Goal: Task Accomplishment & Management: Complete application form

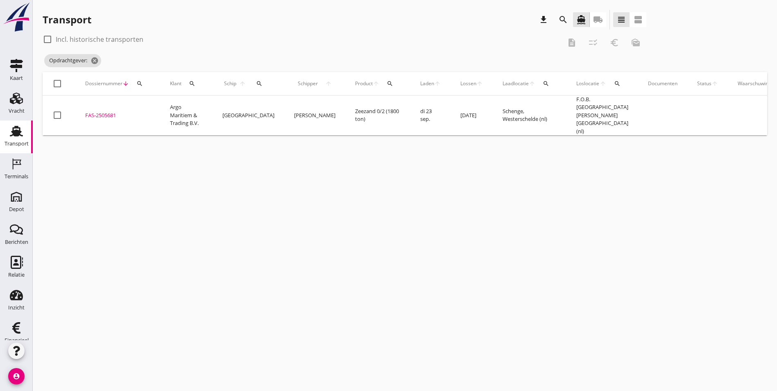
click at [12, 131] on use at bounding box center [16, 131] width 13 height 11
drag, startPoint x: 9, startPoint y: 137, endPoint x: 25, endPoint y: 142, distance: 16.7
click at [10, 137] on icon "Transport" at bounding box center [16, 130] width 13 height 13
drag, startPoint x: 110, startPoint y: 176, endPoint x: 117, endPoint y: 133, distance: 44.0
click at [111, 177] on div "cancel You are impersonating another user. Transport download search directions…" at bounding box center [405, 195] width 744 height 391
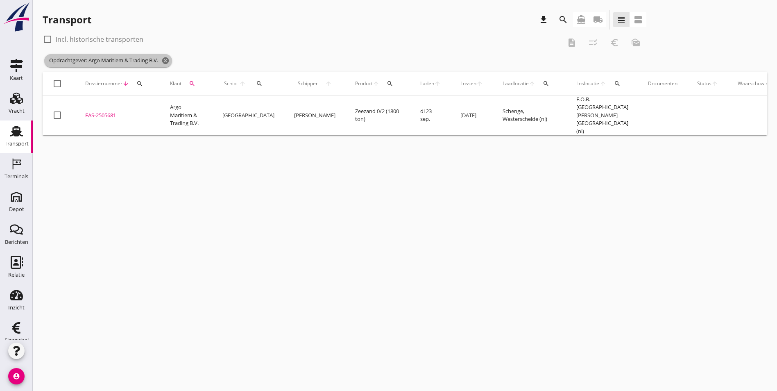
click at [165, 61] on icon "cancel" at bounding box center [165, 61] width 8 height 8
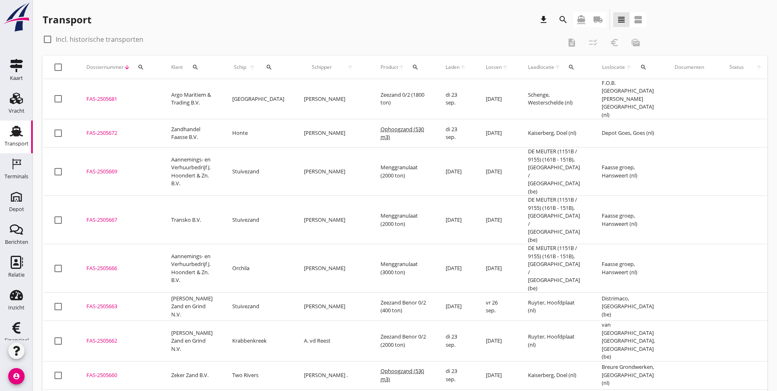
click at [10, 134] on icon "Transport" at bounding box center [16, 130] width 13 height 13
click at [16, 95] on use at bounding box center [16, 98] width 13 height 11
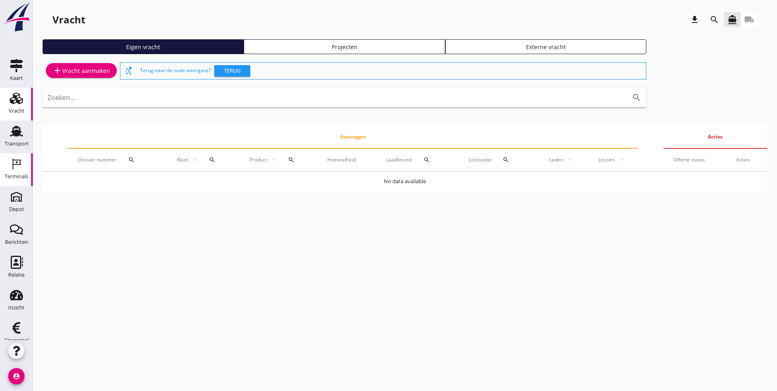
click at [10, 157] on link "Terminals Terminals" at bounding box center [16, 169] width 33 height 33
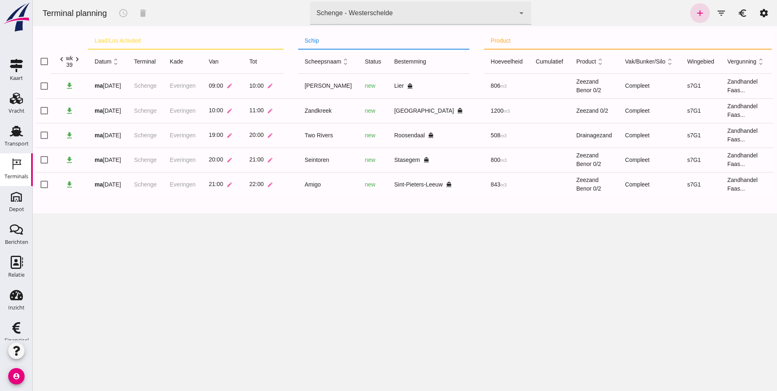
click at [208, 296] on div "Terminal planning schedule delete terminal Schenge - Westerschelde 9c876888-926…" at bounding box center [405, 195] width 744 height 391
click at [698, 10] on icon "add" at bounding box center [700, 13] width 10 height 10
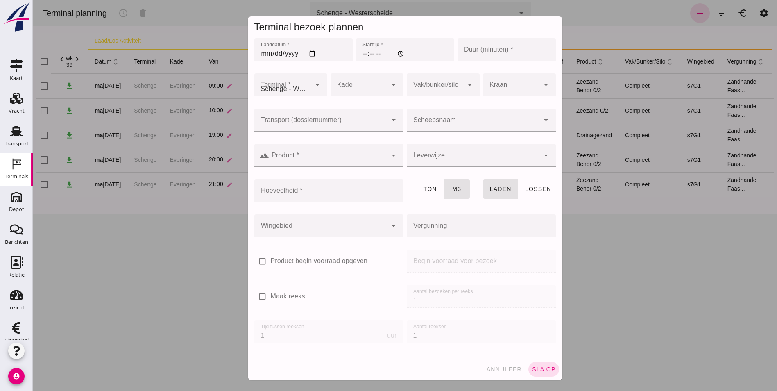
type input "Zandhandel Faasse B.V."
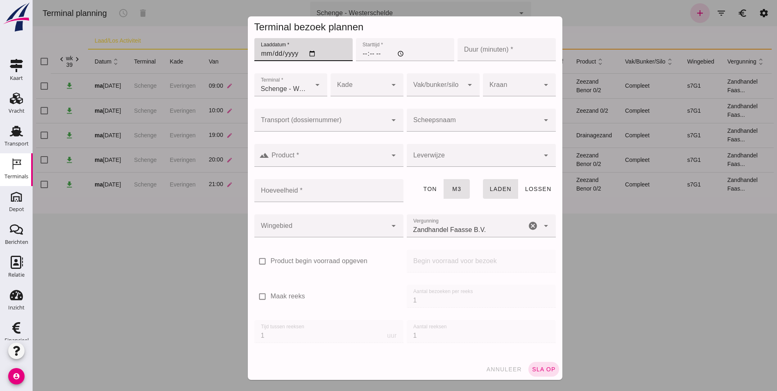
click at [261, 54] on input "Laaddatum *" at bounding box center [303, 49] width 98 height 23
click at [260, 54] on input "Laaddatum *" at bounding box center [303, 49] width 98 height 23
type input "0019-09-23"
type input "[DATE]"
click at [359, 51] on input "Starttijd *" at bounding box center [405, 49] width 98 height 23
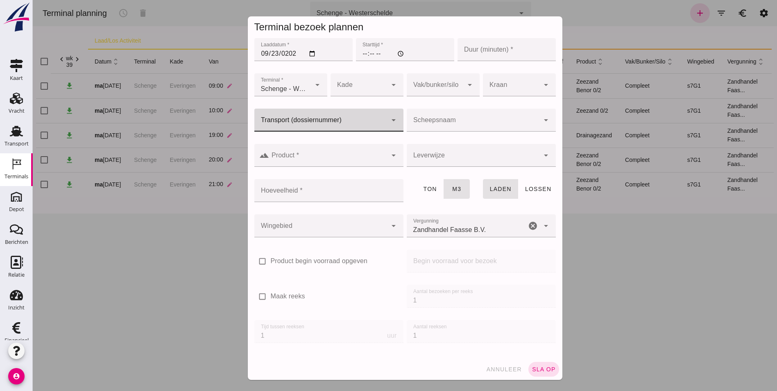
click at [278, 122] on div at bounding box center [320, 120] width 133 height 23
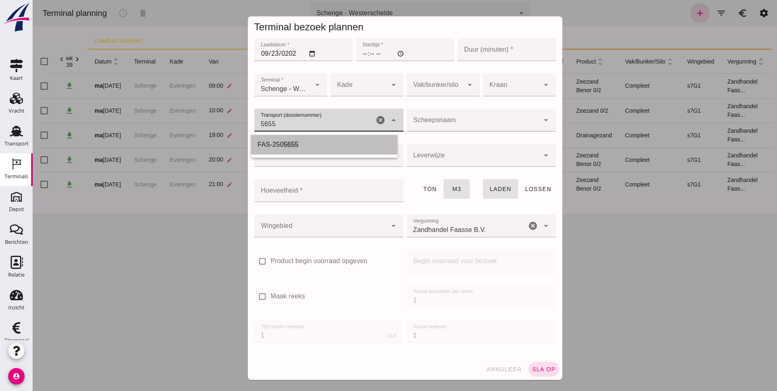
drag, startPoint x: 295, startPoint y: 142, endPoint x: 311, endPoint y: 140, distance: 16.5
click at [295, 141] on span "5655" at bounding box center [290, 144] width 15 height 7
type input "FAS-2505655"
type input "1184"
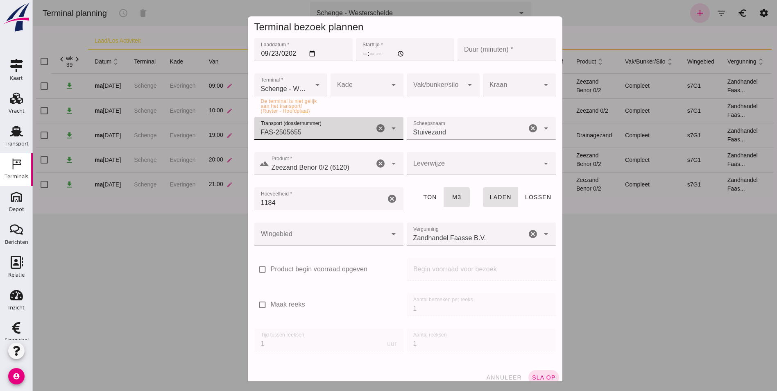
type input "FAS-2505655"
click at [314, 53] on input "[DATE]" at bounding box center [303, 49] width 98 height 23
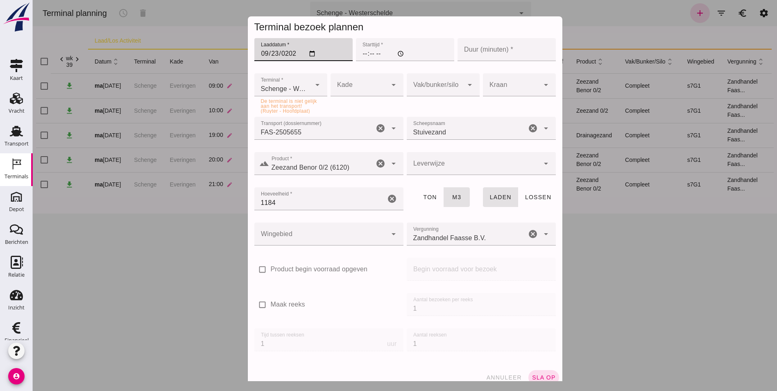
click at [312, 54] on input "[DATE]" at bounding box center [303, 49] width 98 height 23
click at [254, 56] on input "[DATE]" at bounding box center [303, 49] width 98 height 23
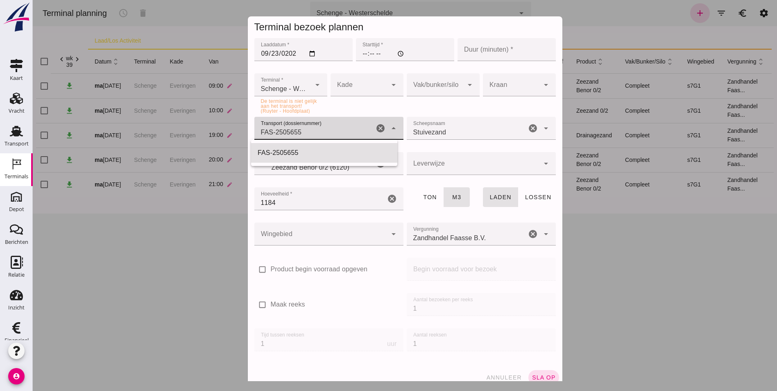
click at [312, 125] on div "FAS-2505655 FAS-2505655" at bounding box center [314, 128] width 120 height 23
drag, startPoint x: 312, startPoint y: 129, endPoint x: 95, endPoint y: 113, distance: 218.0
click at [95, 114] on div "Terminal bezoek plannen Laaddatum * Laaddatum * [DATE] Starttijd * Starttijd * …" at bounding box center [405, 195] width 744 height 391
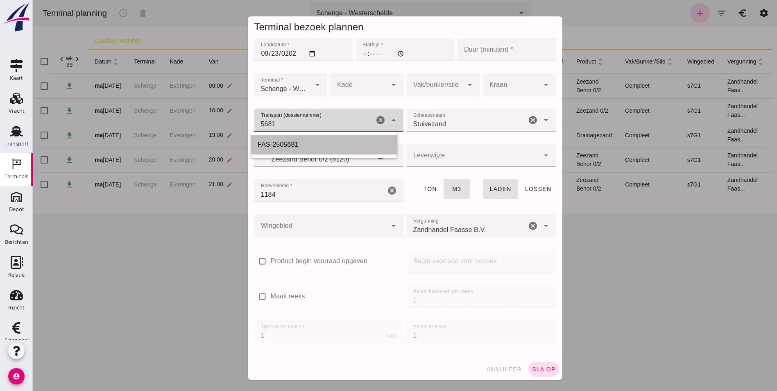
click at [302, 147] on div "FAS-250 5681" at bounding box center [324, 145] width 133 height 10
type input "FAS-2505681"
type input "franco_on_board"
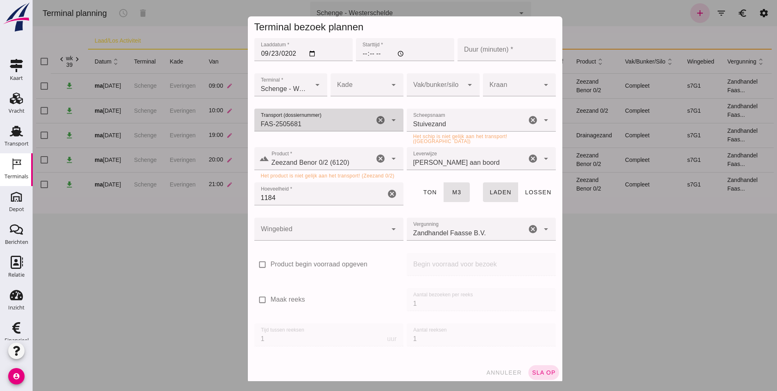
type input "FAS-2505681"
click at [488, 128] on input "Stuivezand" at bounding box center [467, 124] width 120 height 10
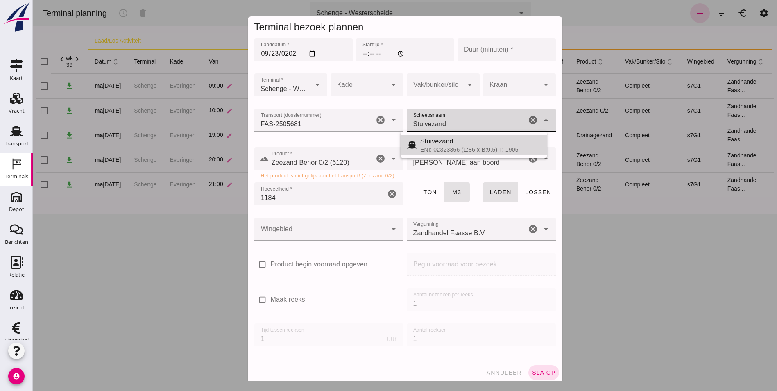
click at [480, 142] on div "Stuivezand" at bounding box center [480, 141] width 120 height 10
drag, startPoint x: 452, startPoint y: 126, endPoint x: 375, endPoint y: 124, distance: 76.6
click at [375, 124] on div "Transport (dossiernummer) Transport (dossiernummer) FAS-2505681 FAS-2505681 can…" at bounding box center [405, 126] width 305 height 38
click at [478, 142] on div "[GEOGRAPHIC_DATA]" at bounding box center [480, 141] width 120 height 10
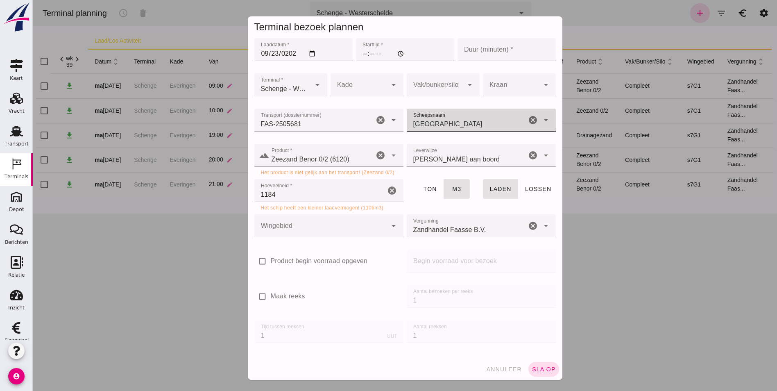
click at [377, 156] on icon "cancel" at bounding box center [380, 155] width 10 height 10
type input "[GEOGRAPHIC_DATA]"
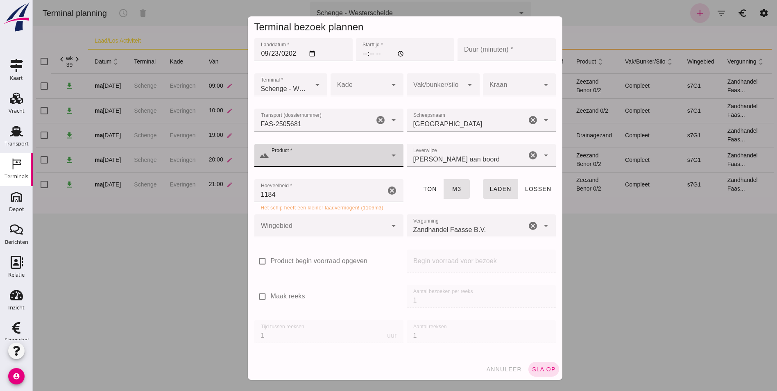
click at [504, 369] on span "annuleer" at bounding box center [504, 369] width 36 height 7
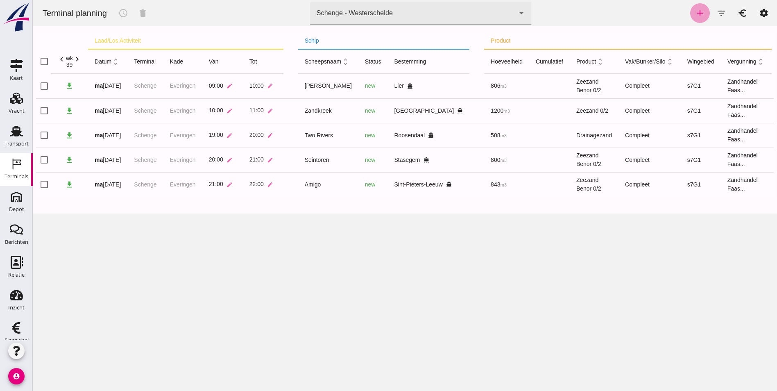
click at [694, 18] on link "add" at bounding box center [700, 13] width 20 height 20
type input "Zandhandel Faasse B.V."
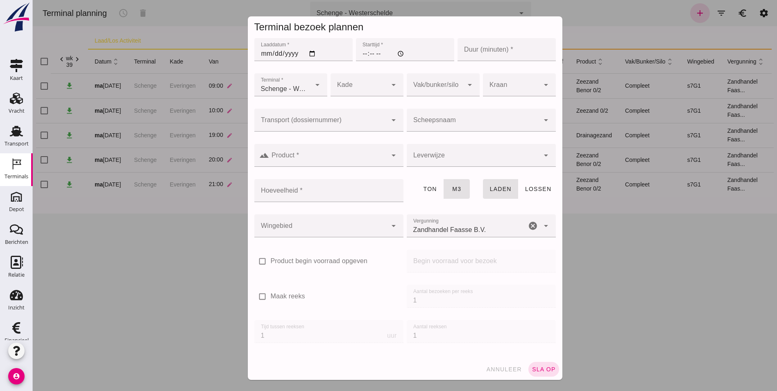
click at [293, 119] on div at bounding box center [320, 120] width 133 height 23
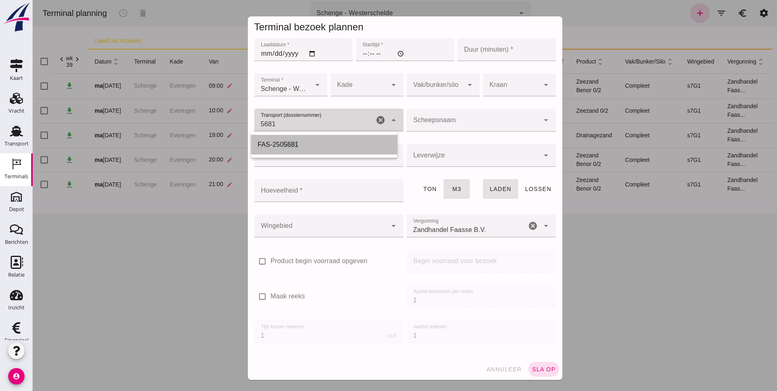
click at [289, 141] on span "5681" at bounding box center [290, 144] width 15 height 7
type input "FAS-2505681"
type input "franco_on_board"
type input "1106"
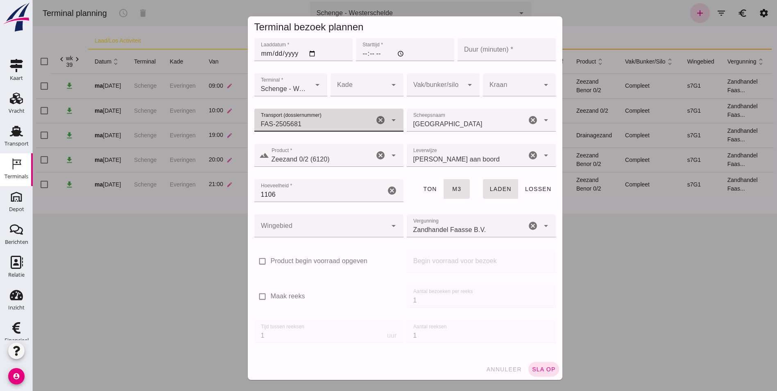
type input "FAS-2505681"
click at [340, 86] on div at bounding box center [358, 84] width 57 height 23
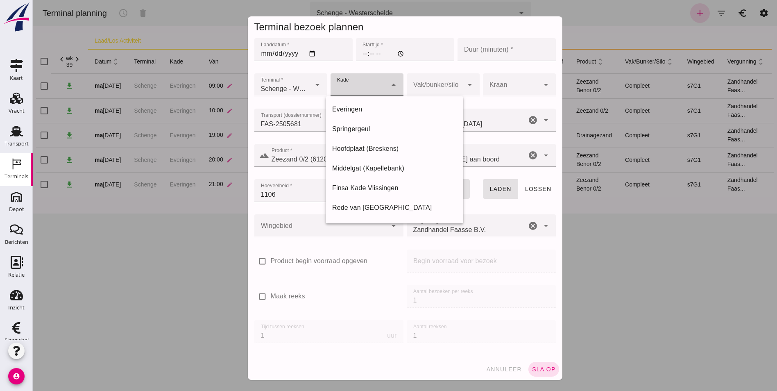
click at [373, 112] on div "Everingen" at bounding box center [394, 109] width 124 height 10
type input "7"
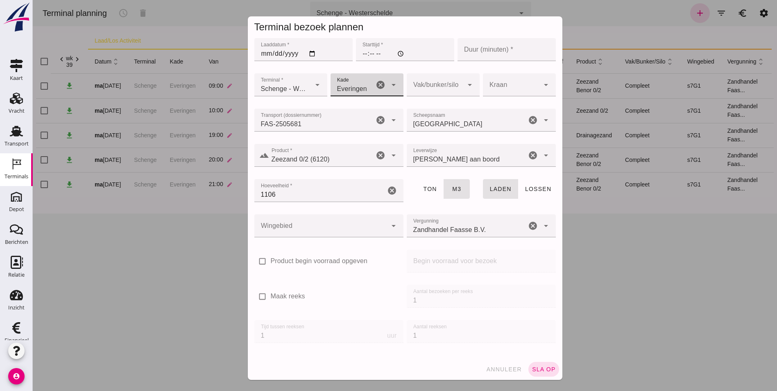
click at [356, 49] on input "Starttijd *" at bounding box center [405, 49] width 98 height 23
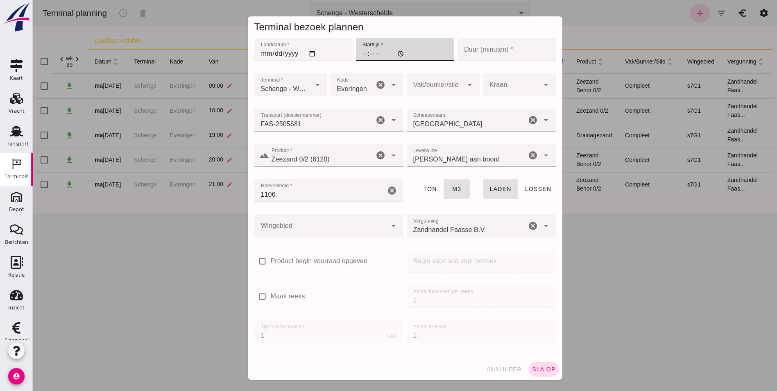
click at [265, 51] on input "Laaddatum *" at bounding box center [303, 49] width 98 height 23
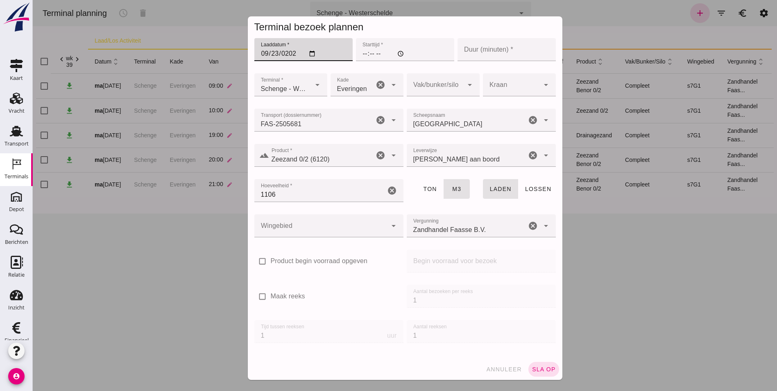
type input "[DATE]"
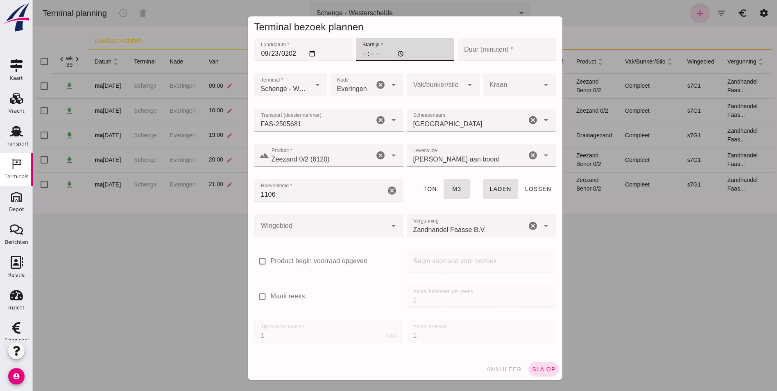
click at [360, 55] on input "Starttijd *" at bounding box center [405, 49] width 98 height 23
type input "17:00"
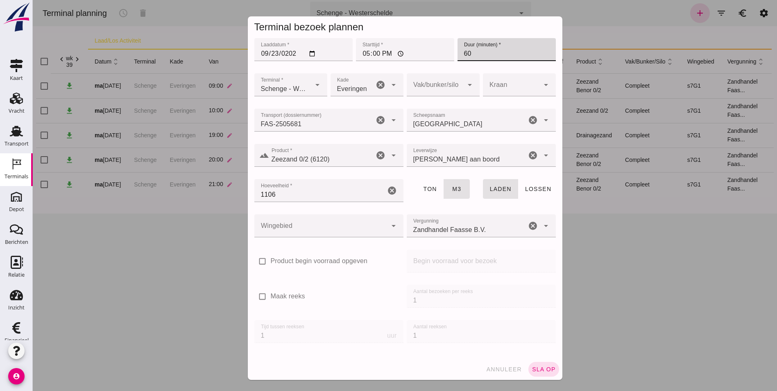
type input "60"
click at [444, 90] on div at bounding box center [435, 84] width 57 height 23
click at [428, 87] on div at bounding box center [435, 84] width 57 height 23
click at [445, 84] on div at bounding box center [435, 84] width 57 height 23
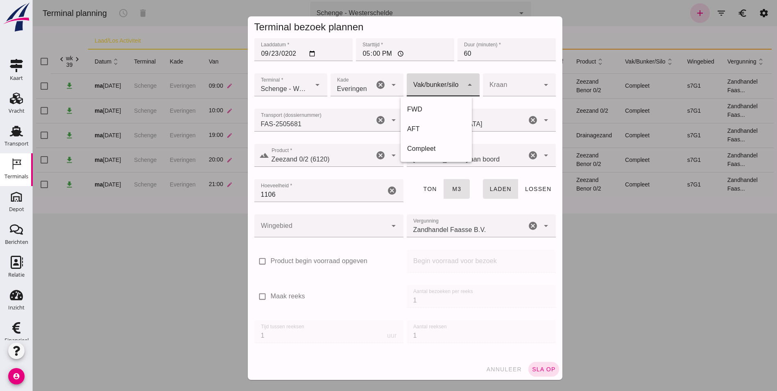
click at [450, 89] on div at bounding box center [435, 84] width 57 height 23
click at [449, 88] on div at bounding box center [435, 84] width 57 height 23
click at [441, 90] on div at bounding box center [435, 84] width 57 height 23
click at [439, 145] on div "Compleet" at bounding box center [436, 149] width 58 height 10
type input "291"
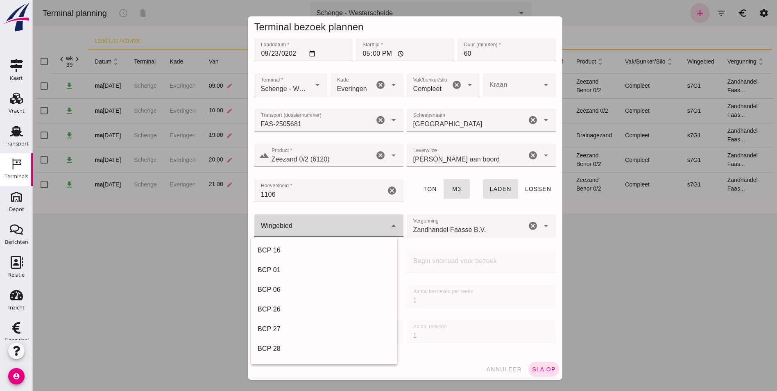
click at [312, 216] on div at bounding box center [320, 225] width 133 height 23
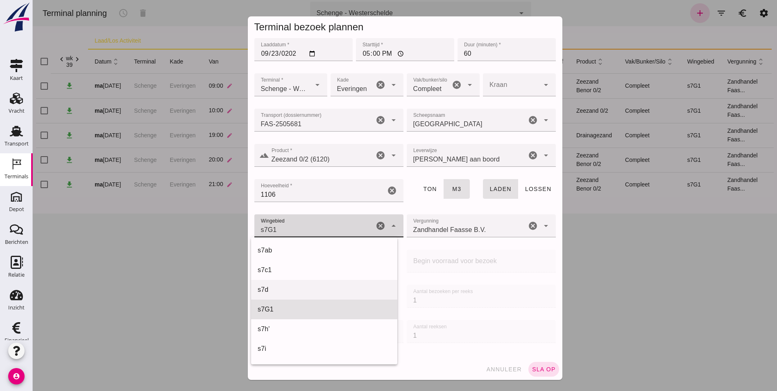
scroll to position [295, 0]
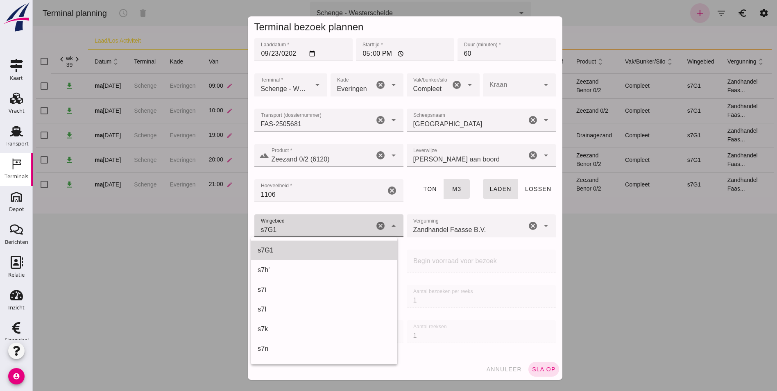
click at [294, 250] on div "s7G1" at bounding box center [324, 250] width 133 height 10
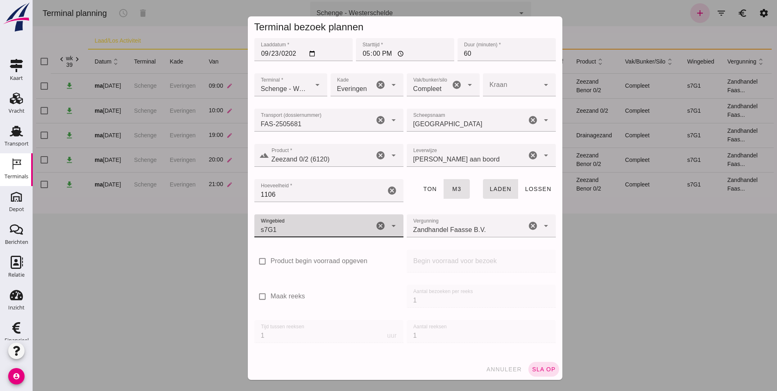
type input "224"
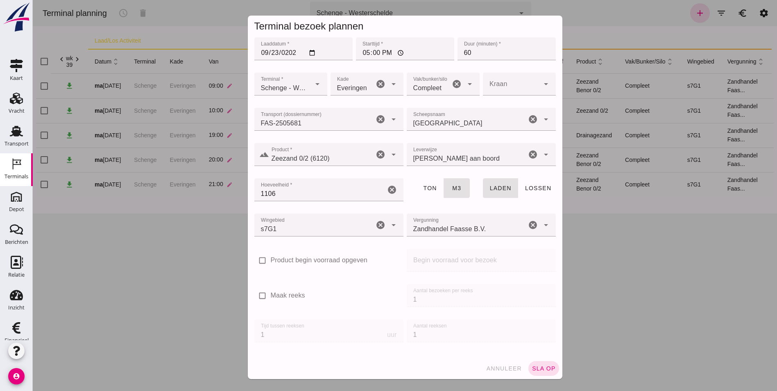
scroll to position [0, 0]
click at [509, 90] on div at bounding box center [511, 84] width 57 height 23
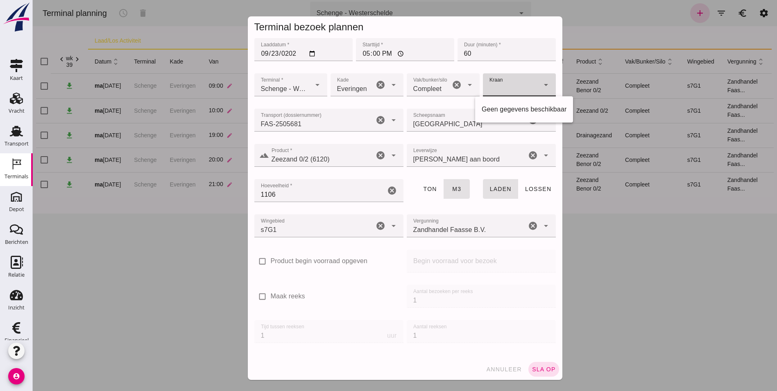
click at [509, 90] on div at bounding box center [511, 84] width 57 height 23
click at [535, 367] on span "sla op" at bounding box center [543, 369] width 24 height 7
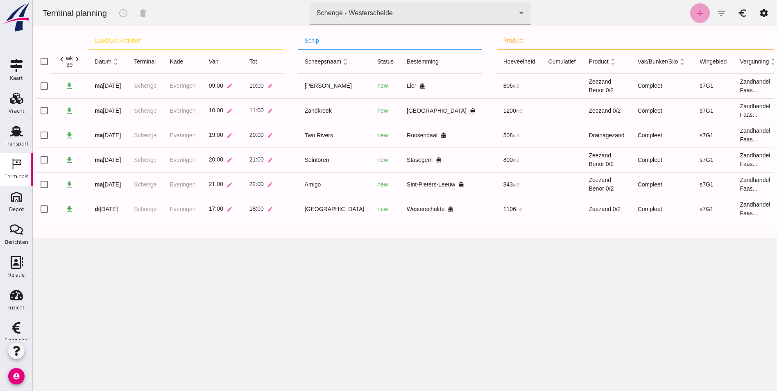
click at [695, 11] on icon "add" at bounding box center [700, 13] width 10 height 10
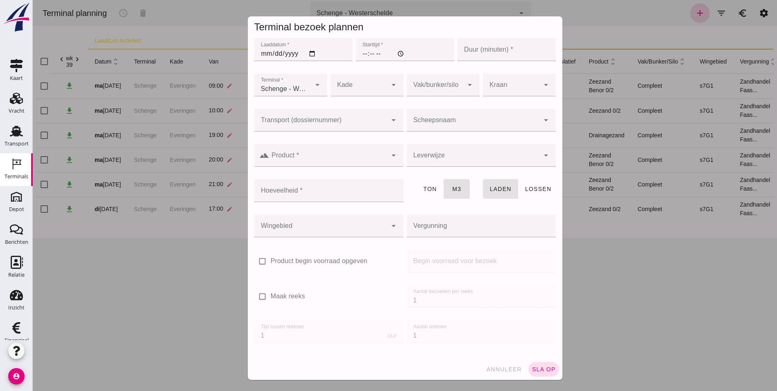
type input "Zandhandel Faasse B.V."
click at [266, 49] on input "Laaddatum *" at bounding box center [303, 49] width 98 height 23
type input "[DATE]"
type input "23:59"
type input "60"
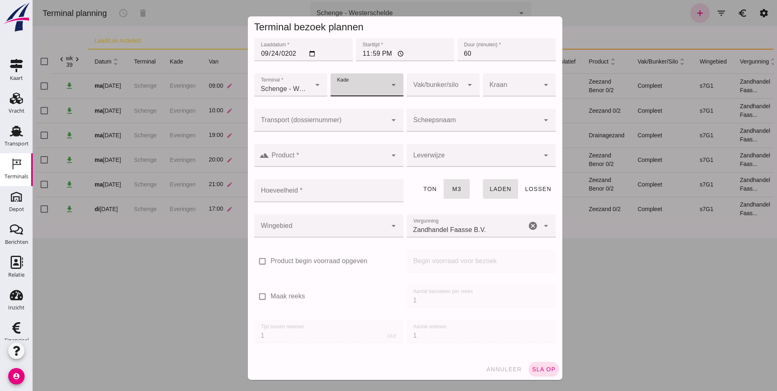
click at [389, 86] on icon "arrow_drop_down" at bounding box center [394, 85] width 10 height 10
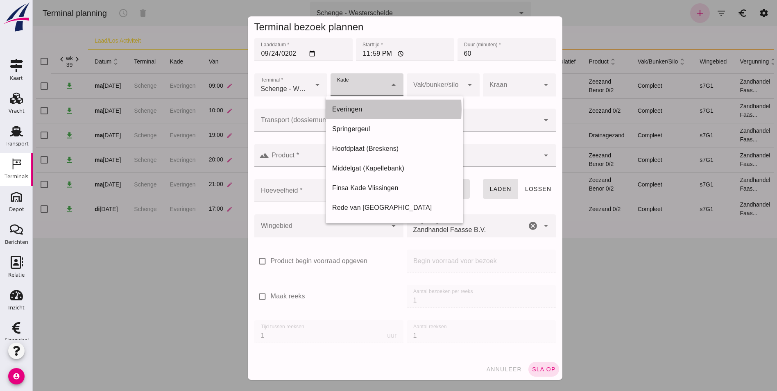
click at [374, 111] on div "Everingen" at bounding box center [394, 109] width 124 height 10
type input "7"
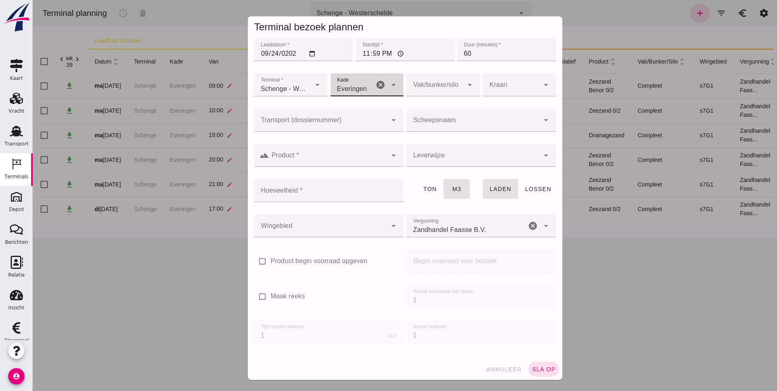
click at [429, 86] on div at bounding box center [435, 84] width 57 height 23
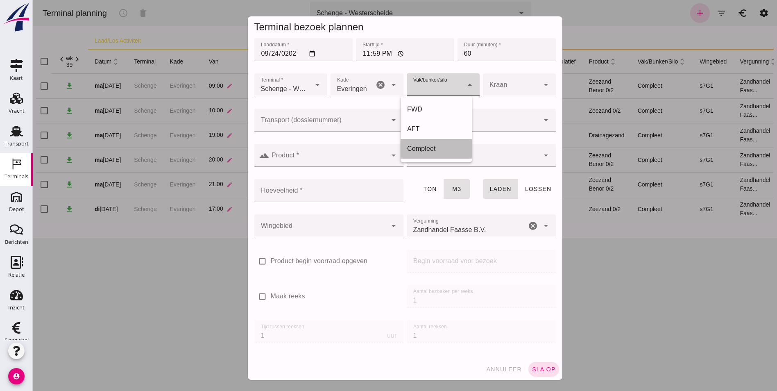
click at [441, 145] on div "Compleet" at bounding box center [436, 149] width 58 height 10
type input "291"
click at [502, 86] on div at bounding box center [511, 84] width 57 height 23
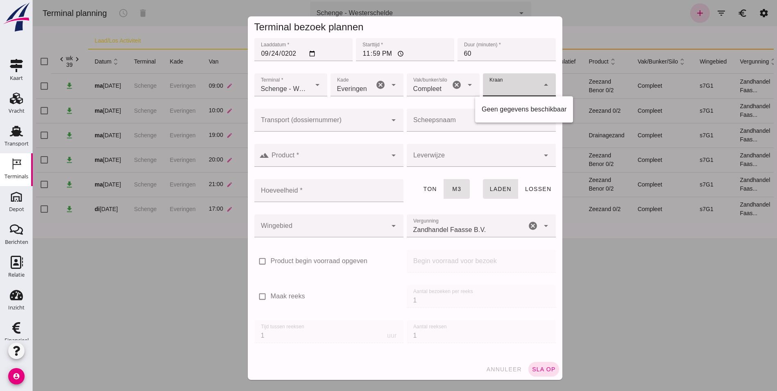
click at [368, 110] on div at bounding box center [320, 120] width 133 height 23
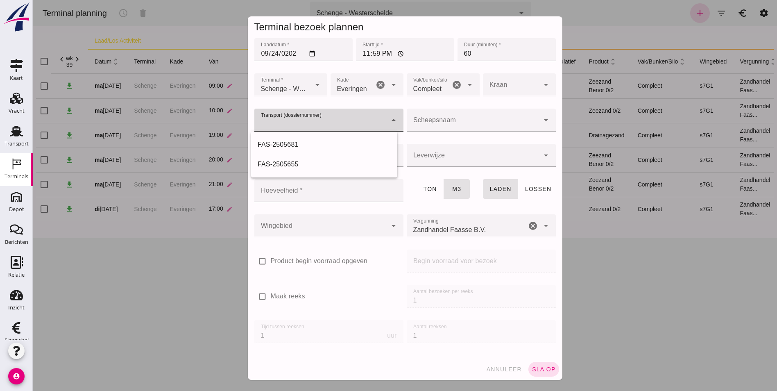
click at [526, 95] on div at bounding box center [511, 84] width 57 height 23
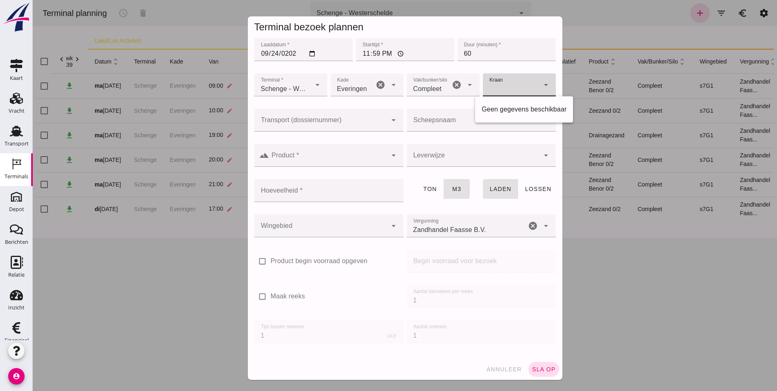
click at [521, 89] on div at bounding box center [511, 84] width 57 height 23
click at [369, 120] on input "Transport (dossiernummer)" at bounding box center [320, 124] width 133 height 10
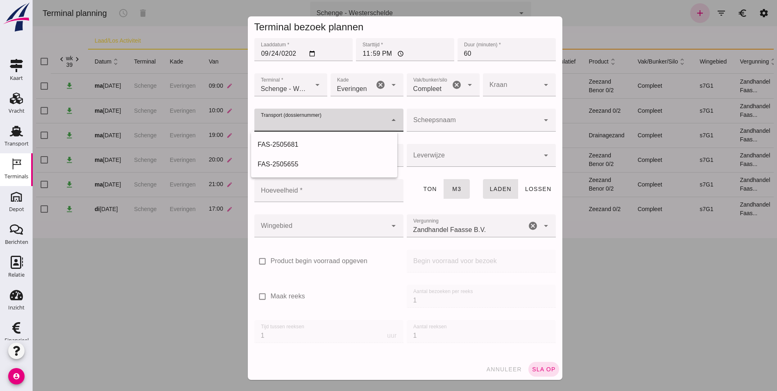
click at [441, 116] on div at bounding box center [473, 120] width 133 height 23
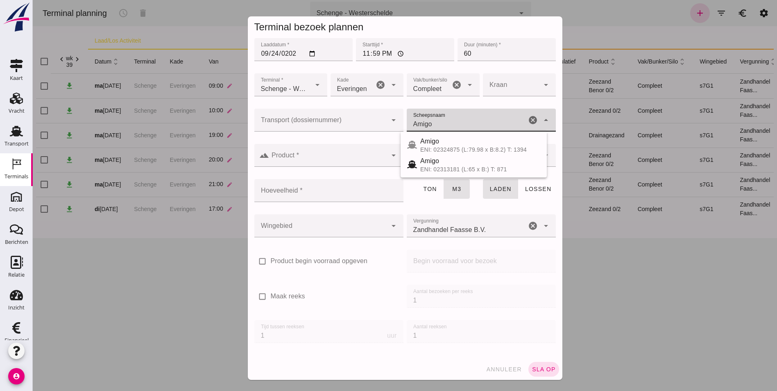
type input "Amigo"
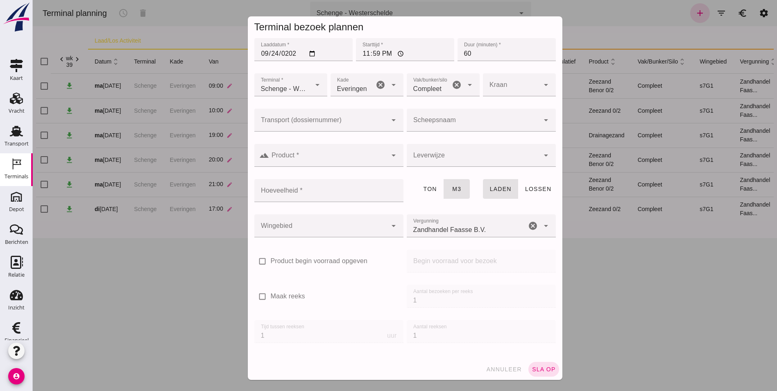
click at [335, 123] on input "Transport (dossiernummer)" at bounding box center [320, 124] width 133 height 10
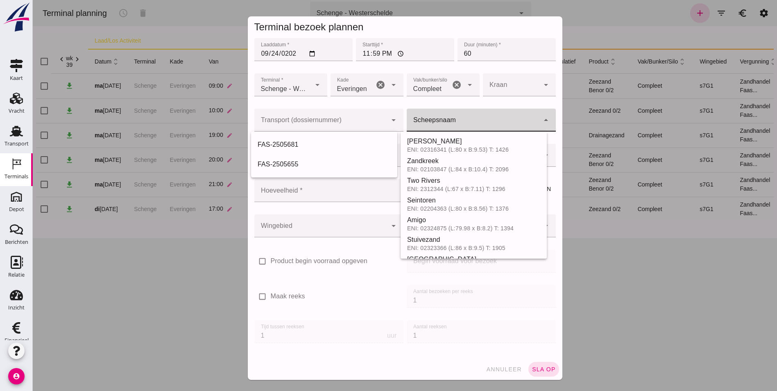
drag, startPoint x: 476, startPoint y: 125, endPoint x: 475, endPoint y: 133, distance: 8.6
click at [476, 125] on input "Scheepsnaam" at bounding box center [473, 124] width 133 height 10
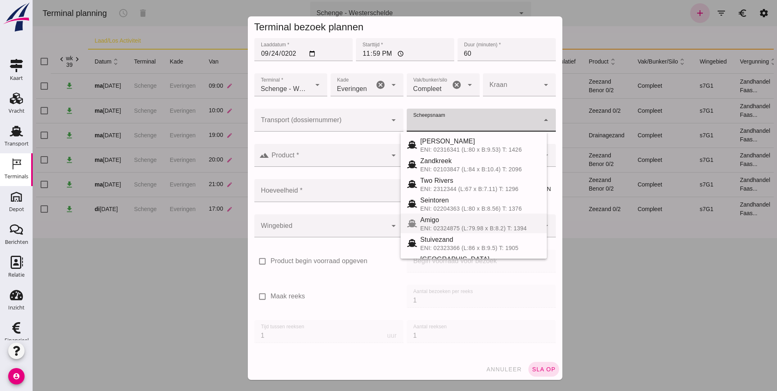
click at [474, 221] on div "Amigo" at bounding box center [480, 220] width 120 height 10
type input "Amigo"
type input "843"
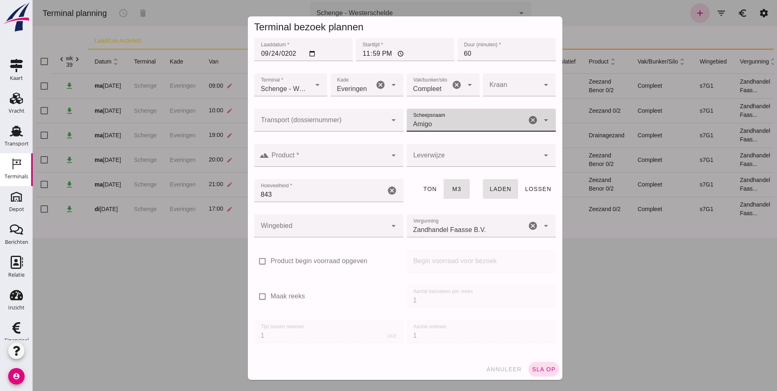
click at [528, 117] on icon "cancel" at bounding box center [533, 120] width 10 height 10
click at [359, 225] on div at bounding box center [320, 225] width 133 height 23
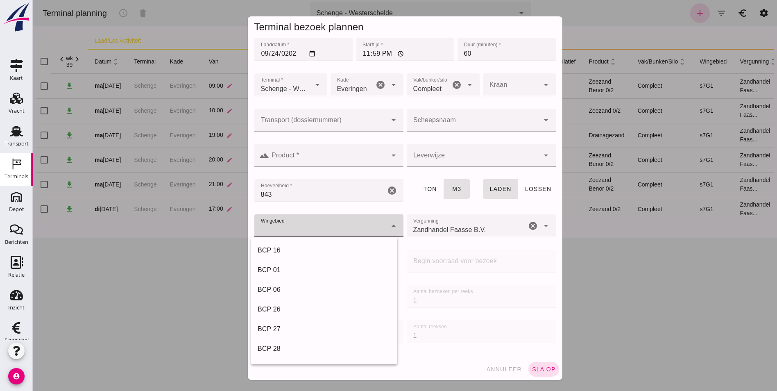
scroll to position [118, 0]
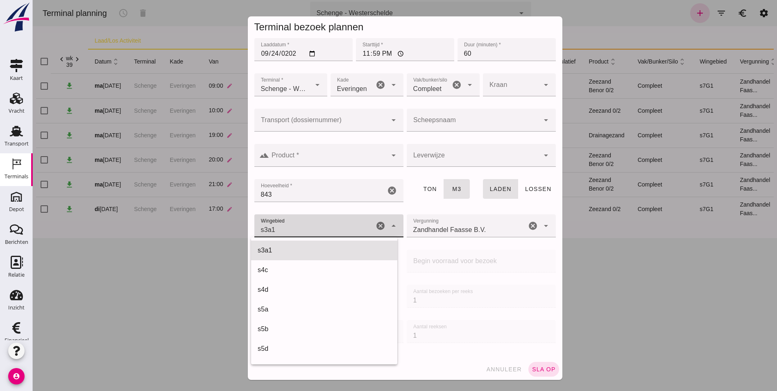
type input "215"
click at [277, 228] on div "s3a1 215" at bounding box center [314, 225] width 120 height 23
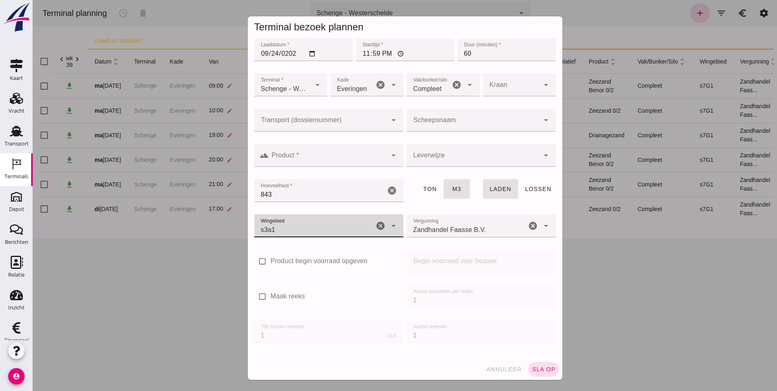
click at [296, 227] on div "s3a1 215" at bounding box center [314, 225] width 120 height 23
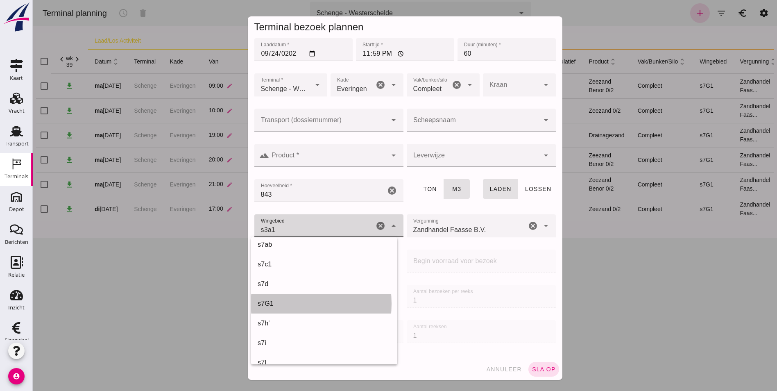
click at [291, 298] on div "s7G1" at bounding box center [324, 304] width 146 height 20
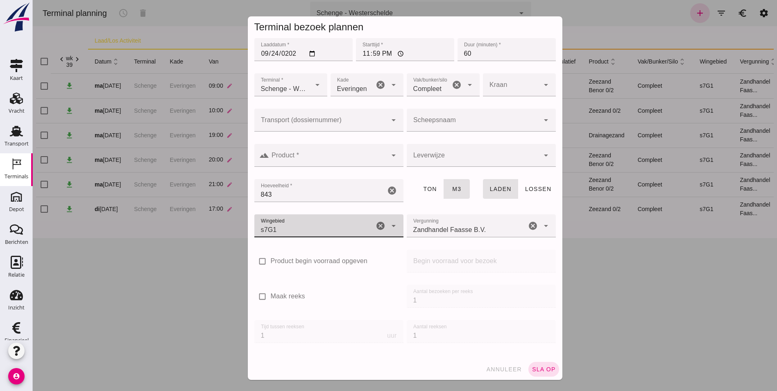
type input "224"
click at [332, 161] on input "Product *" at bounding box center [328, 159] width 118 height 10
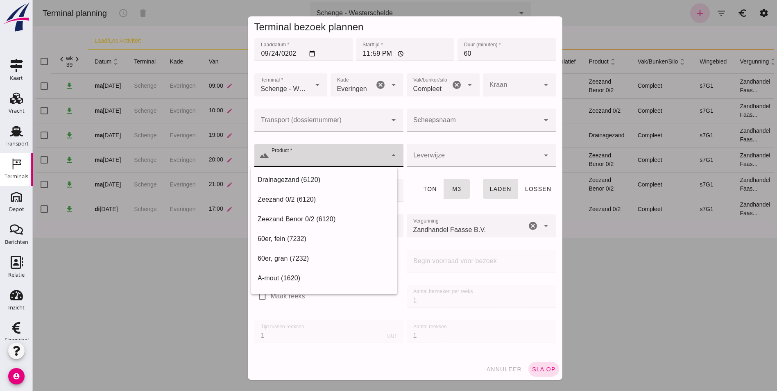
click at [342, 137] on div at bounding box center [329, 138] width 136 height 6
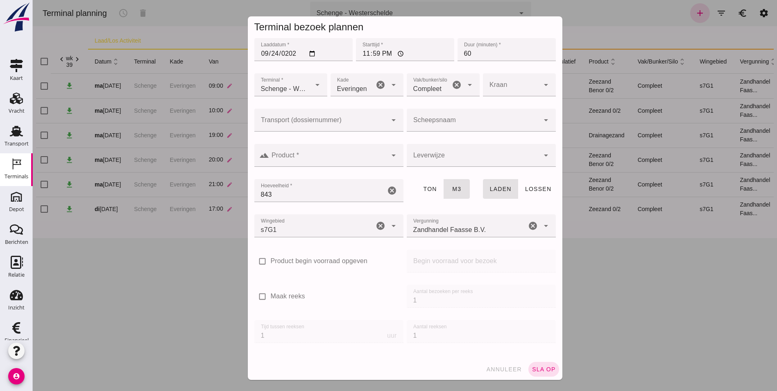
click at [331, 117] on div at bounding box center [320, 120] width 133 height 23
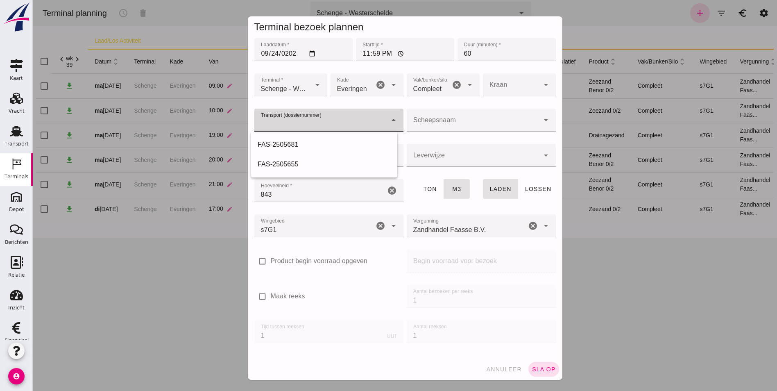
click at [405, 178] on div "ton m3" at bounding box center [443, 194] width 76 height 35
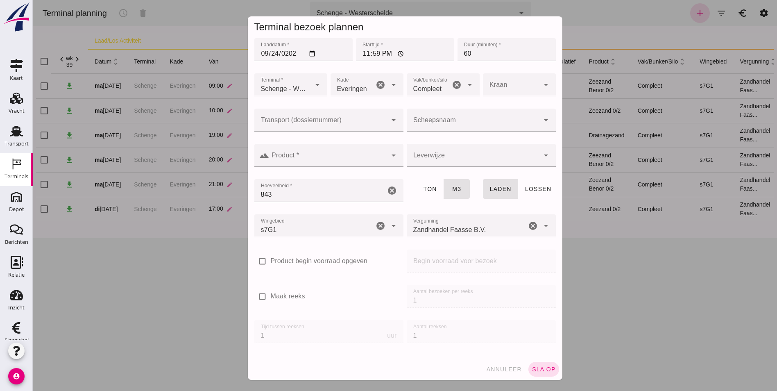
click at [351, 166] on div at bounding box center [328, 155] width 118 height 23
click at [418, 174] on div at bounding box center [481, 173] width 136 height 6
click at [462, 122] on input "Scheepsnaam" at bounding box center [473, 124] width 133 height 10
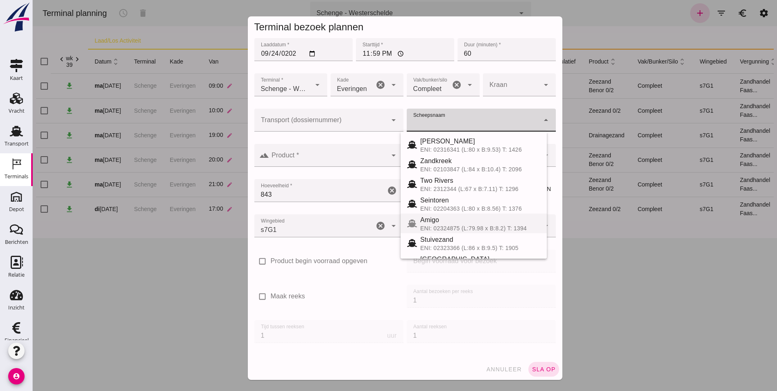
click at [482, 223] on div "Amigo" at bounding box center [480, 220] width 120 height 10
type input "Amigo"
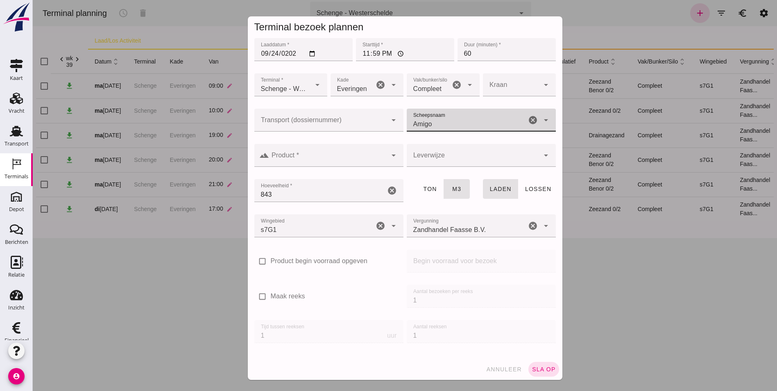
click at [479, 157] on div at bounding box center [473, 155] width 133 height 23
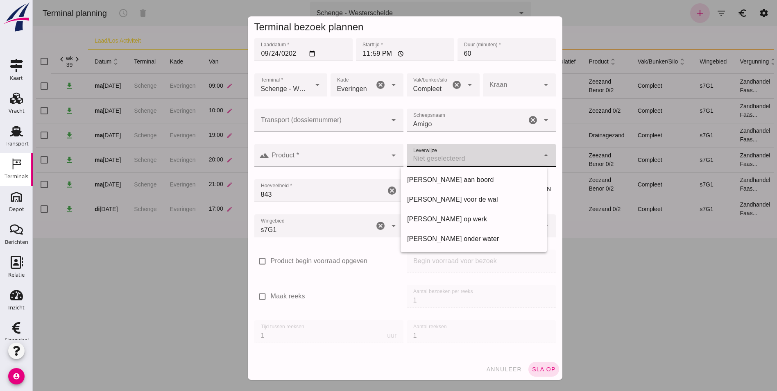
click at [479, 157] on div at bounding box center [473, 155] width 133 height 23
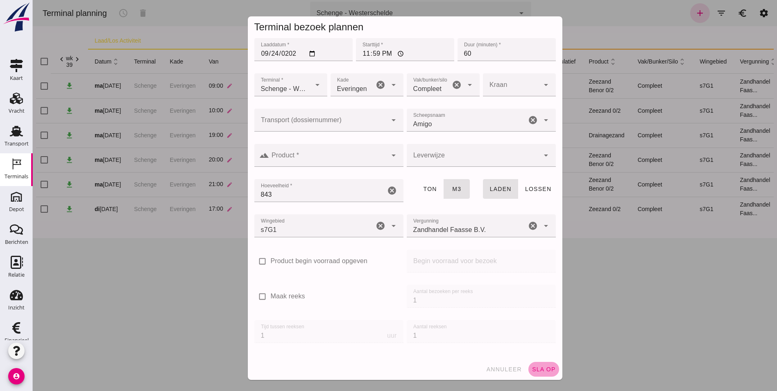
click at [539, 364] on button "sla op" at bounding box center [543, 369] width 31 height 15
click at [326, 161] on input "Product *" at bounding box center [328, 159] width 118 height 10
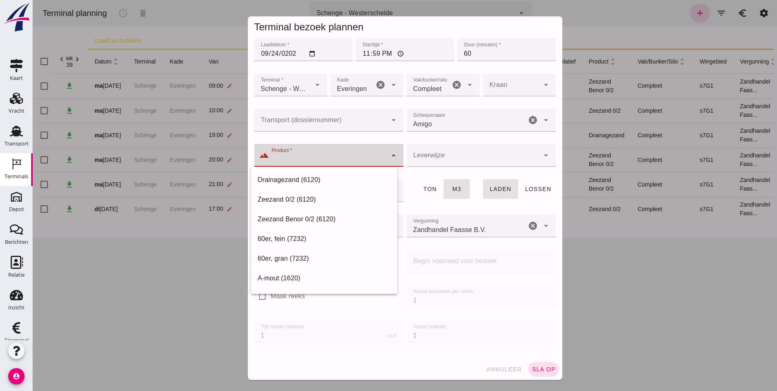
click at [326, 161] on input "Product *" at bounding box center [328, 159] width 118 height 10
click at [344, 218] on div "Zeezand Benor 0/2 (6120)" at bounding box center [324, 219] width 133 height 10
type input "Zeezand Benor 0/2 (6120)"
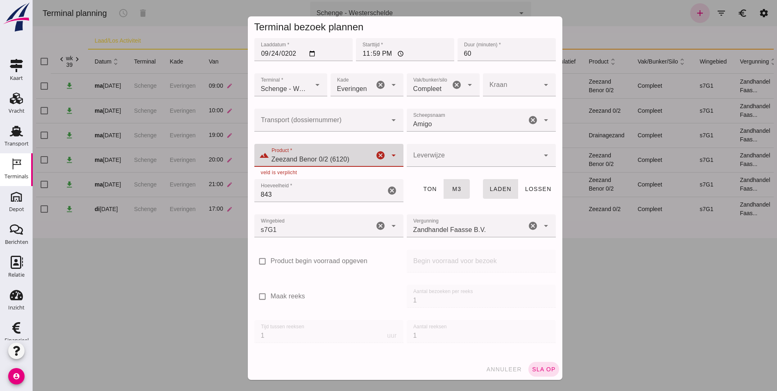
click at [539, 368] on span "sla op" at bounding box center [543, 369] width 24 height 7
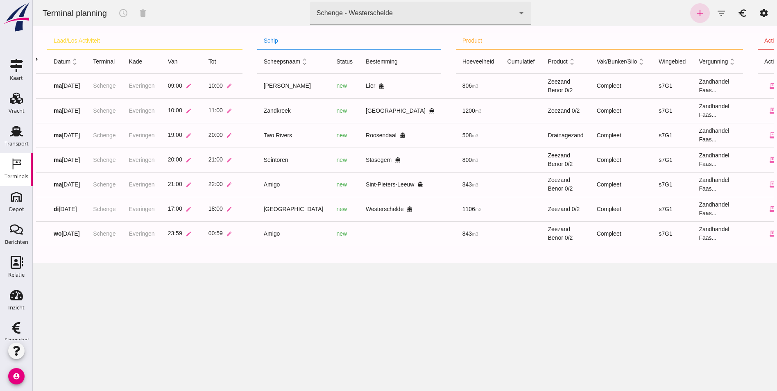
scroll to position [0, 54]
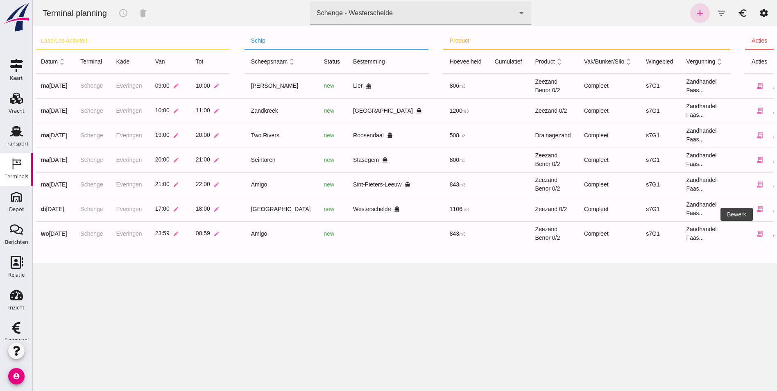
click at [772, 232] on icon "edit" at bounding box center [775, 233] width 7 height 7
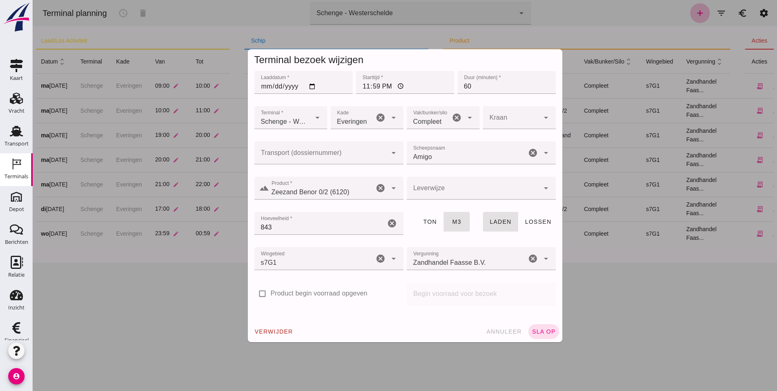
type input "Zeezand Benor 0/2 (6120)"
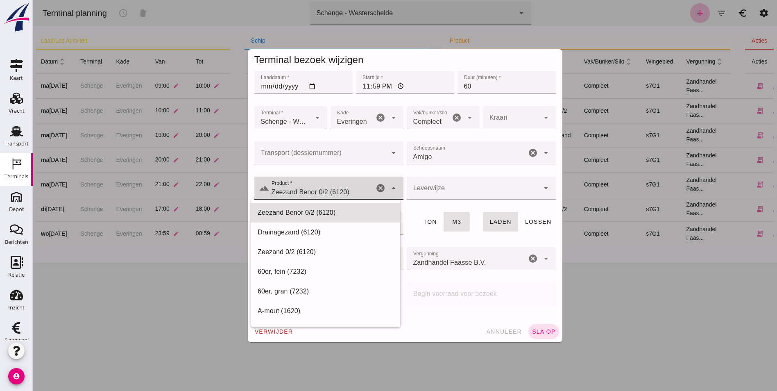
click at [357, 188] on input "Zeezand Benor 0/2 (6120)" at bounding box center [321, 192] width 105 height 10
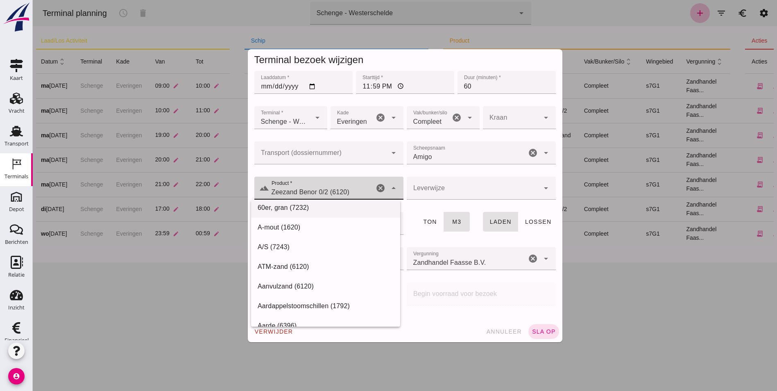
scroll to position [0, 0]
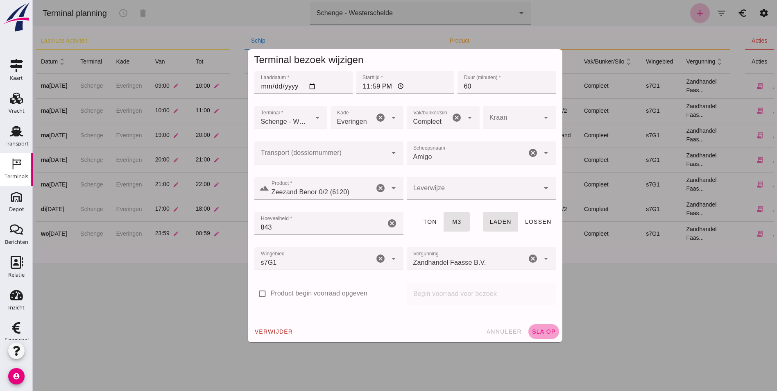
click at [547, 333] on span "sla op" at bounding box center [543, 331] width 24 height 7
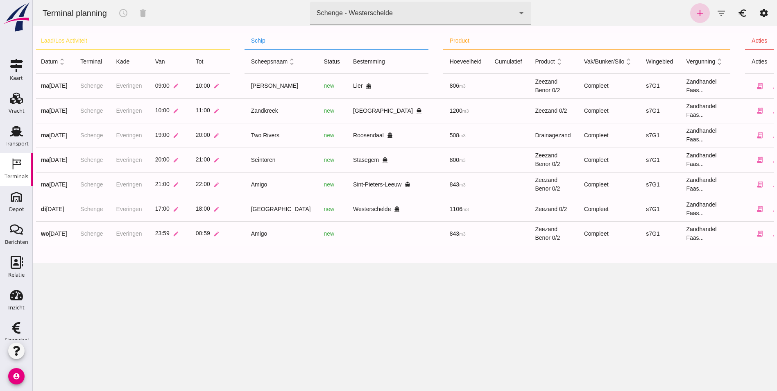
click at [695, 9] on icon "add" at bounding box center [700, 13] width 10 height 10
type input "Zandhandel Faasse B.V."
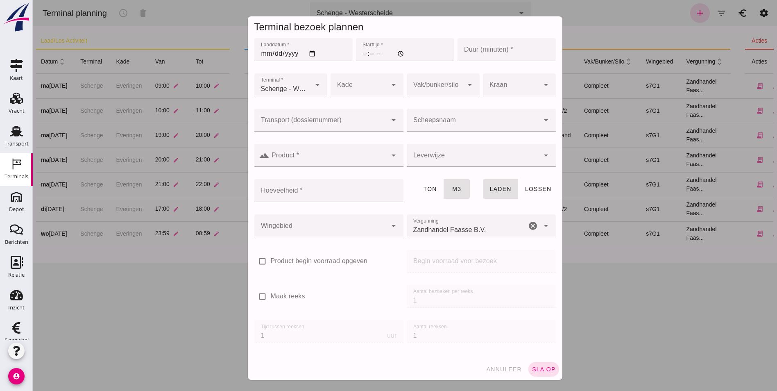
click at [261, 50] on input "Laaddatum *" at bounding box center [303, 49] width 98 height 23
type input "0205-09-24"
type input "0025-09-24"
type input "[DATE]"
click at [358, 47] on input "Starttijd *" at bounding box center [405, 49] width 98 height 23
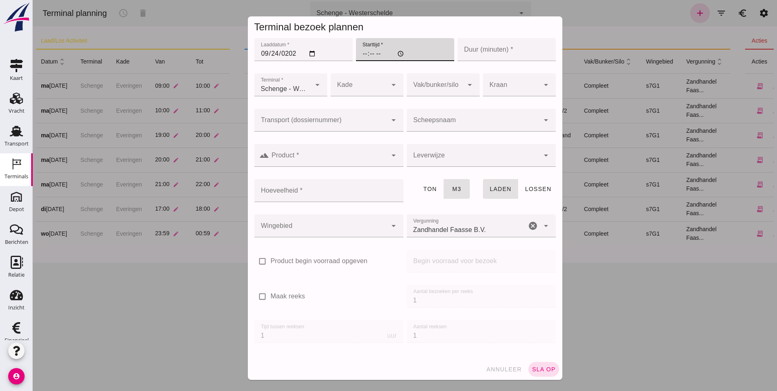
type input "07:00"
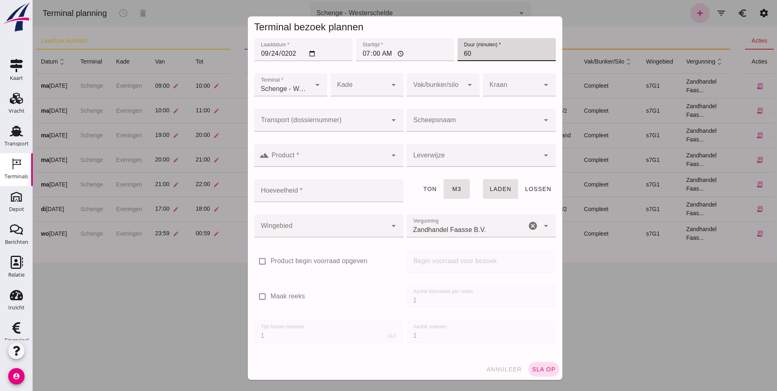
type input "60"
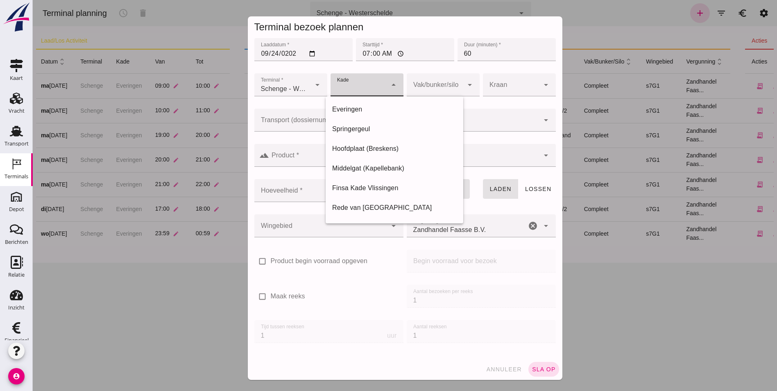
click at [353, 87] on div at bounding box center [358, 84] width 57 height 23
click at [361, 109] on div "Everingen" at bounding box center [394, 109] width 124 height 10
type input "7"
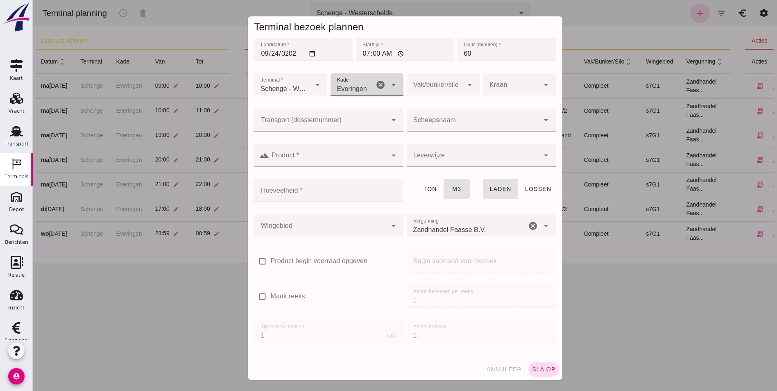
click at [424, 88] on div at bounding box center [435, 84] width 57 height 23
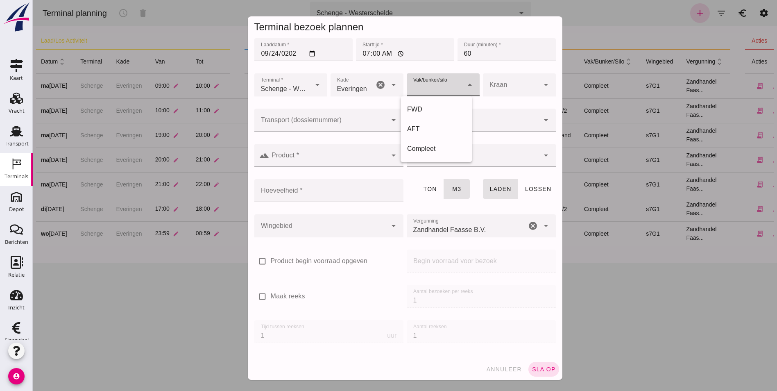
click at [423, 86] on div at bounding box center [435, 84] width 57 height 23
click at [300, 154] on div at bounding box center [328, 155] width 118 height 23
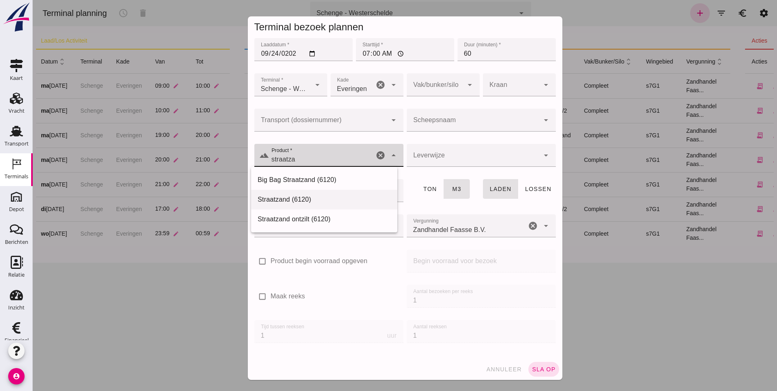
click at [289, 199] on div "Straatzand (6120)" at bounding box center [324, 199] width 133 height 10
type input "Straatzand (6120)"
click at [441, 124] on input "Scheepsnaam" at bounding box center [473, 124] width 133 height 10
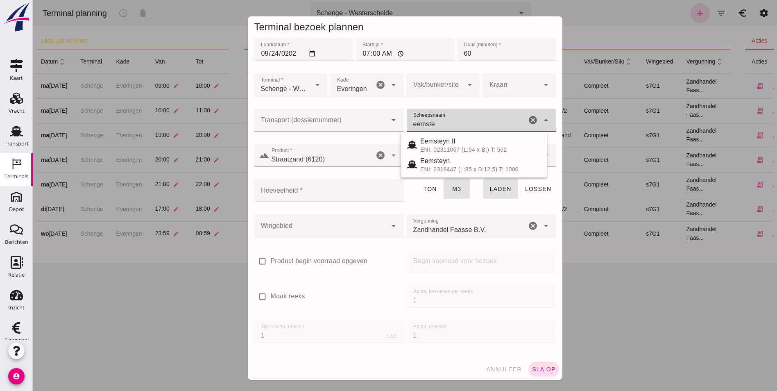
type input "eemste"
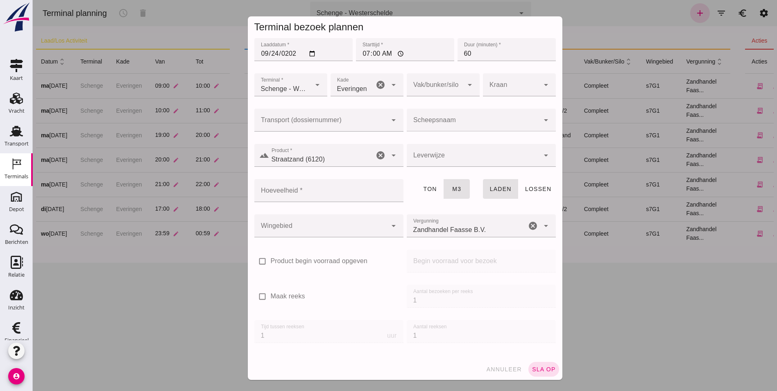
click at [322, 139] on div at bounding box center [329, 138] width 136 height 6
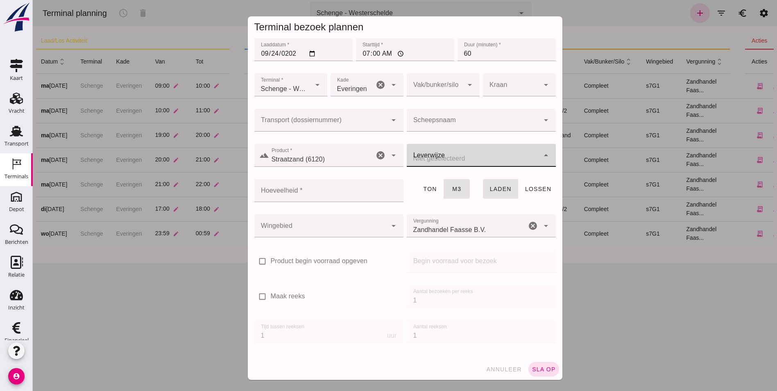
click at [430, 157] on div at bounding box center [473, 155] width 133 height 23
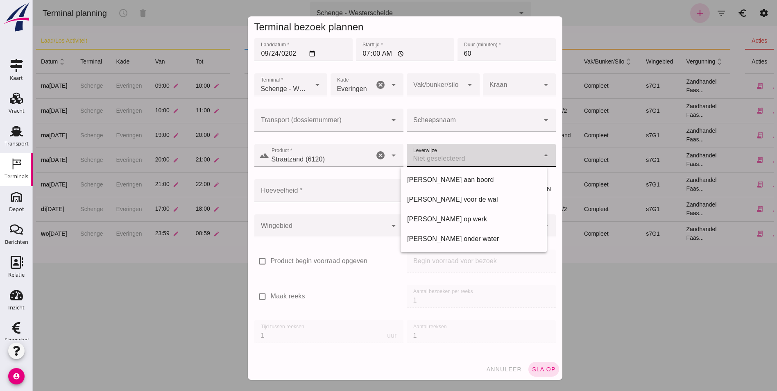
click at [430, 157] on div at bounding box center [473, 155] width 133 height 23
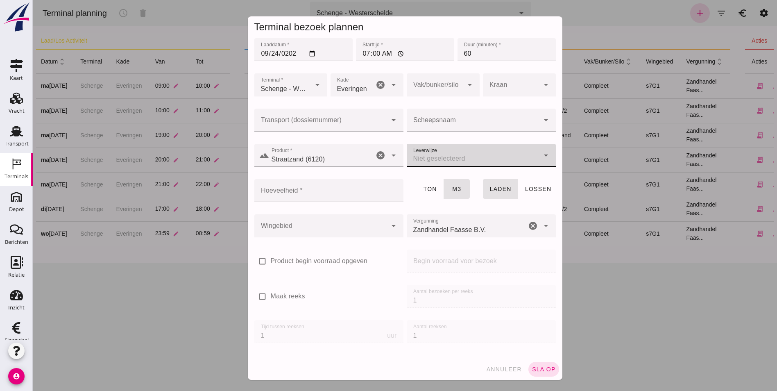
click at [349, 185] on input "Hoeveelheid *" at bounding box center [326, 190] width 144 height 23
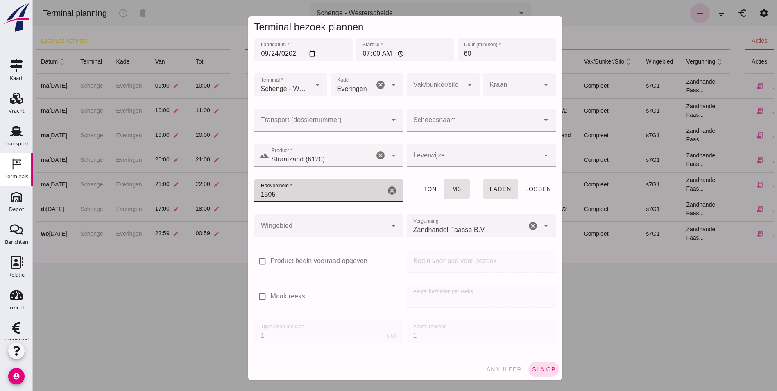
type input "1505"
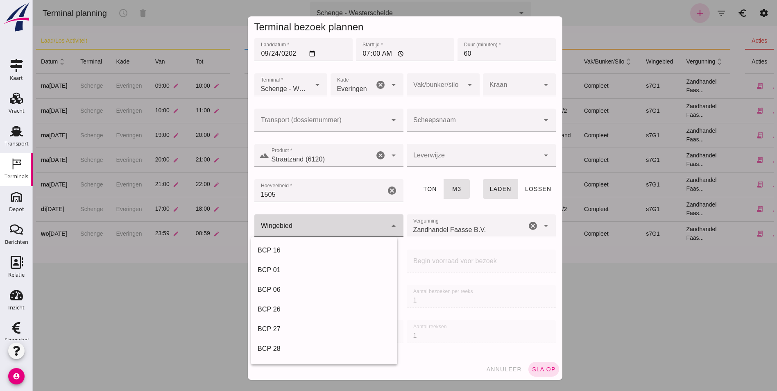
click at [321, 235] on div at bounding box center [320, 225] width 133 height 23
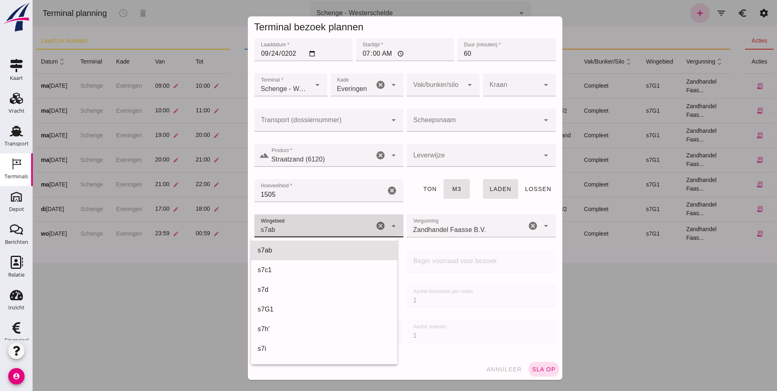
scroll to position [314, 0]
click at [319, 246] on div "s7h'" at bounding box center [324, 250] width 133 height 10
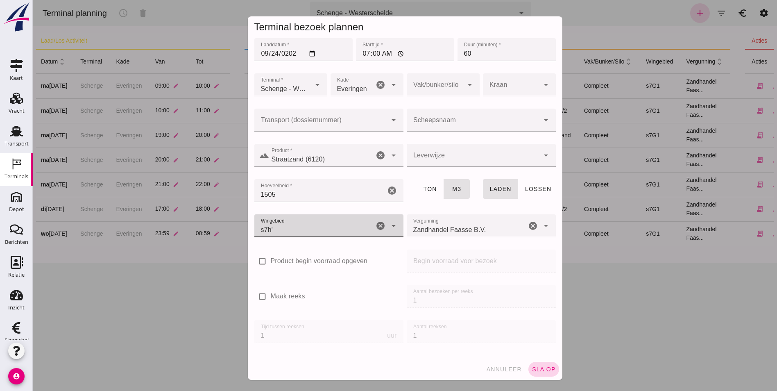
type input "225"
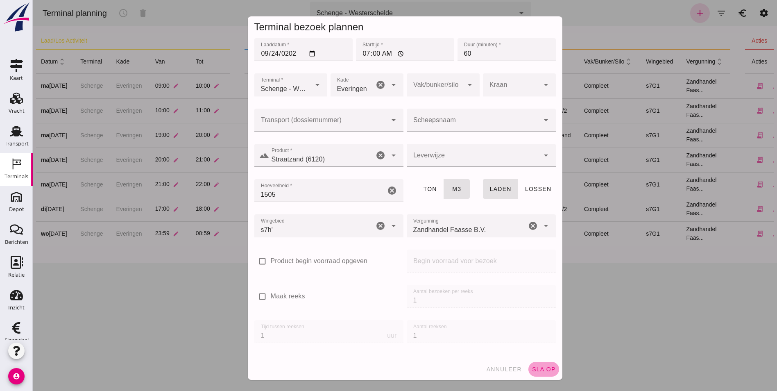
click at [535, 371] on span "sla op" at bounding box center [543, 369] width 24 height 7
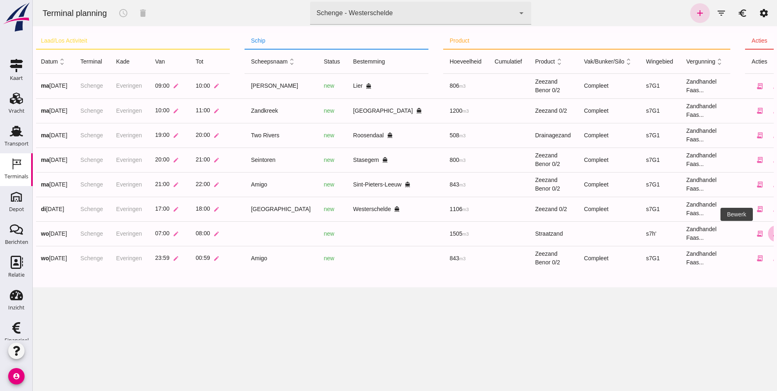
click at [772, 237] on icon "edit" at bounding box center [775, 233] width 7 height 7
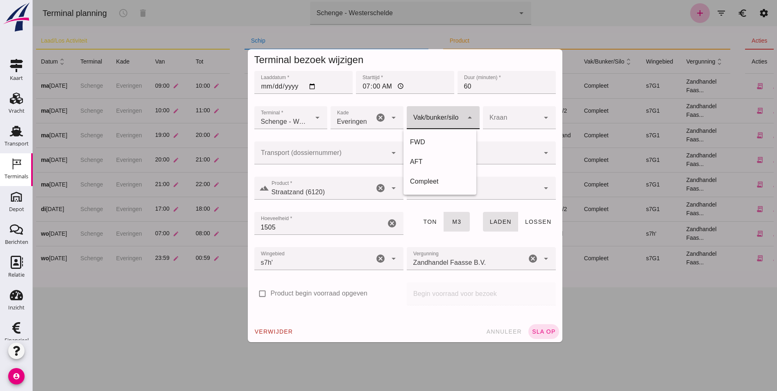
click at [446, 111] on div at bounding box center [435, 117] width 57 height 23
click at [433, 176] on div "Compleet" at bounding box center [439, 182] width 73 height 20
type input "291"
click at [536, 329] on span "sla op" at bounding box center [543, 331] width 24 height 7
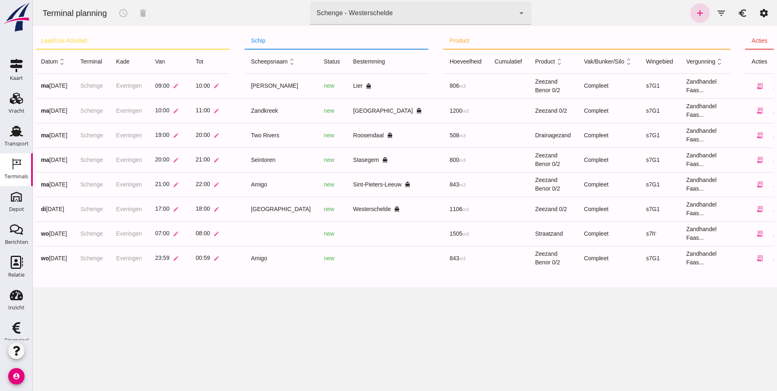
click at [688, 12] on div "add filter_list euro settings" at bounding box center [730, 13] width 85 height 20
click at [695, 13] on icon "add" at bounding box center [700, 13] width 10 height 10
type input "Zandhandel Faasse B.V."
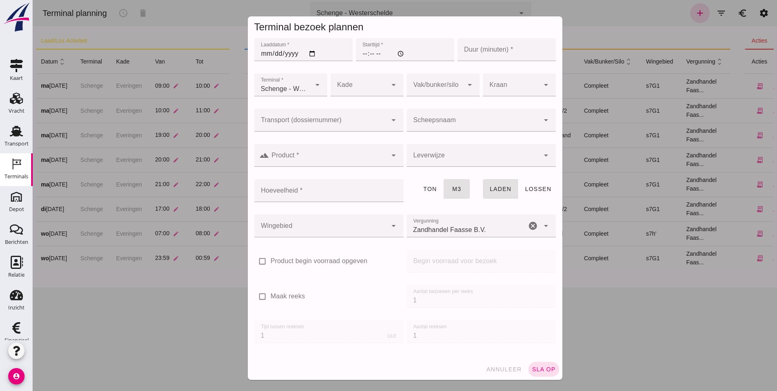
click at [309, 53] on input "Laaddatum *" at bounding box center [303, 49] width 98 height 23
type input "[DATE]"
click at [357, 56] on input "Starttijd *" at bounding box center [405, 49] width 98 height 23
type input "15:00"
click at [488, 50] on input "Duur (minuten) *" at bounding box center [506, 49] width 98 height 23
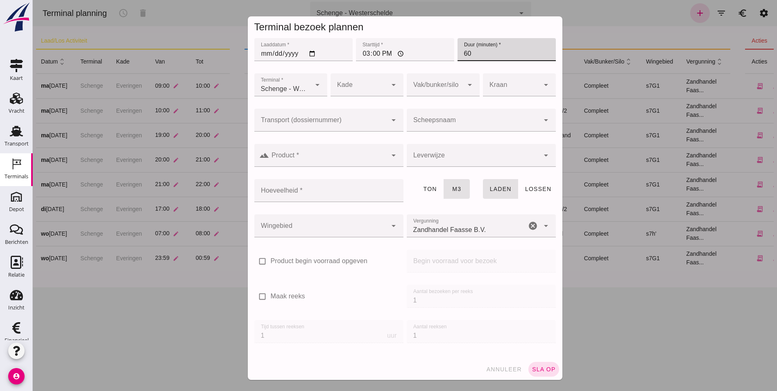
type input "60"
click at [351, 79] on div at bounding box center [358, 84] width 57 height 23
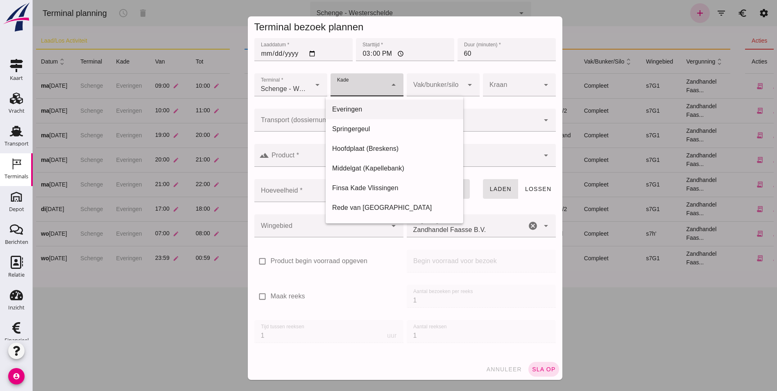
click at [363, 105] on div "Everingen" at bounding box center [394, 109] width 124 height 10
type input "7"
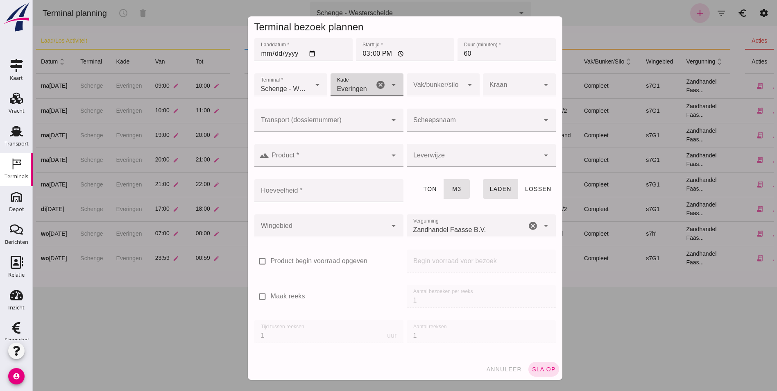
click at [433, 118] on div at bounding box center [473, 120] width 133 height 23
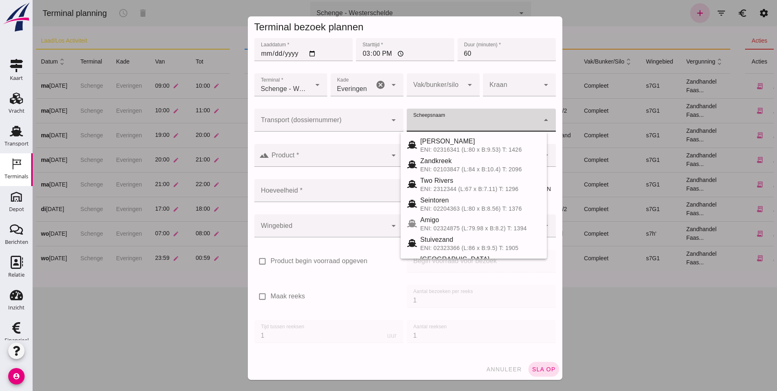
click at [299, 158] on input "Product *" at bounding box center [328, 159] width 118 height 10
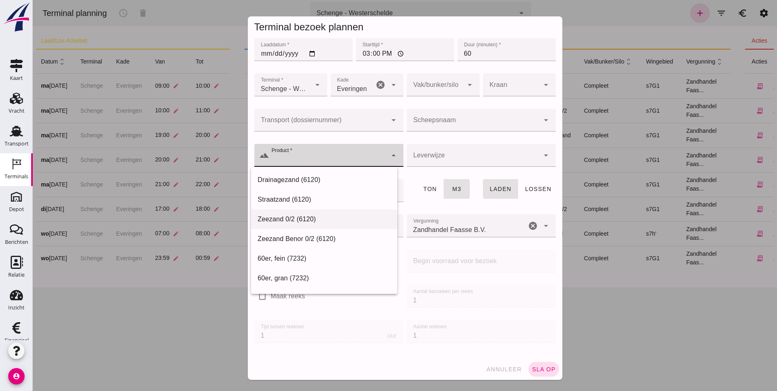
click at [341, 219] on div "Zeezand 0/2 (6120)" at bounding box center [324, 219] width 133 height 10
type input "Zeezand 0/2 (6120)"
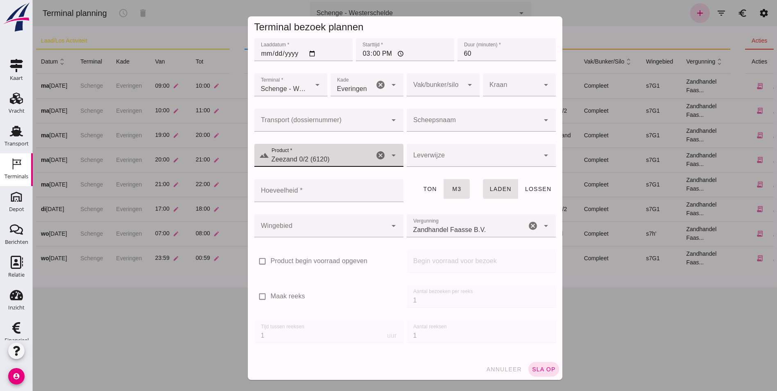
click at [454, 142] on div "Leverwijze Leverwijze cancel arrow_drop_down" at bounding box center [481, 159] width 152 height 35
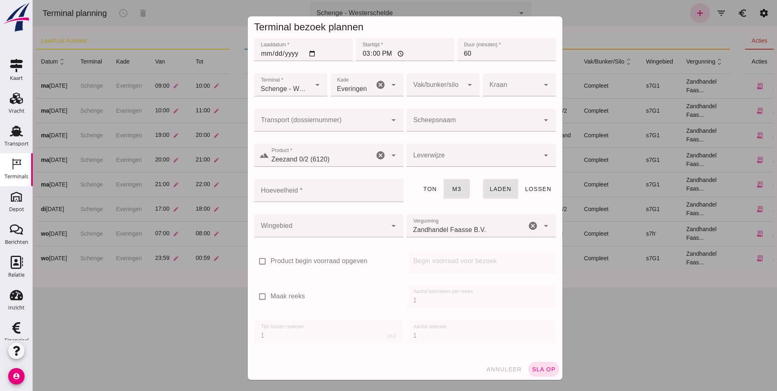
click at [455, 153] on div at bounding box center [473, 155] width 133 height 23
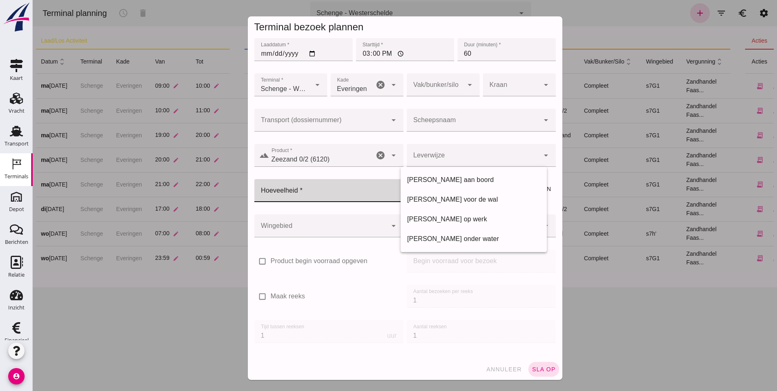
click at [330, 191] on input "Hoeveelheid *" at bounding box center [326, 190] width 144 height 23
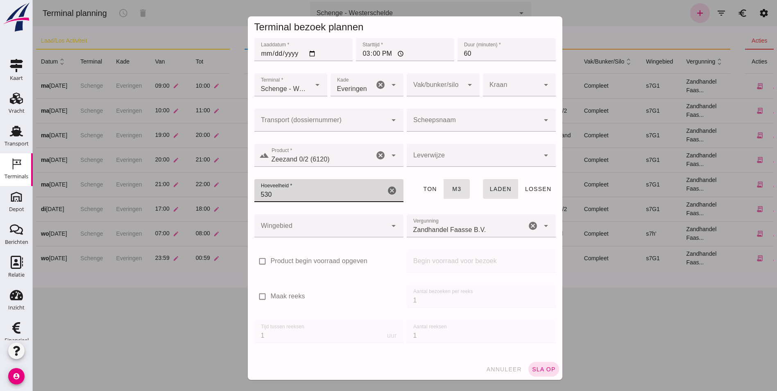
type input "530"
drag, startPoint x: 450, startPoint y: 209, endPoint x: 377, endPoint y: 216, distance: 73.6
click at [449, 209] on div "ton m3" at bounding box center [443, 194] width 76 height 35
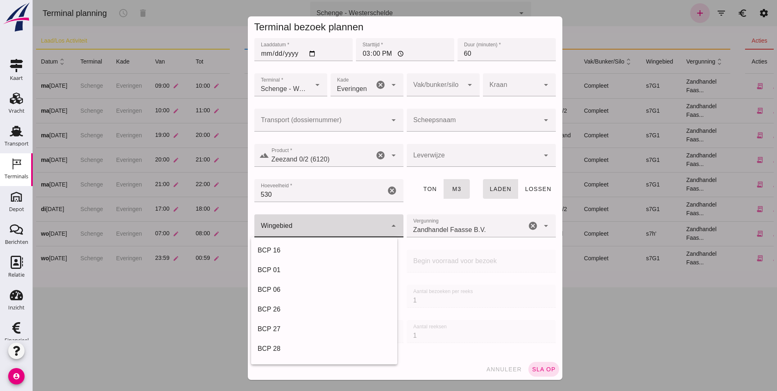
drag, startPoint x: 333, startPoint y: 222, endPoint x: 328, endPoint y: 218, distance: 6.3
click at [329, 219] on div at bounding box center [320, 225] width 133 height 23
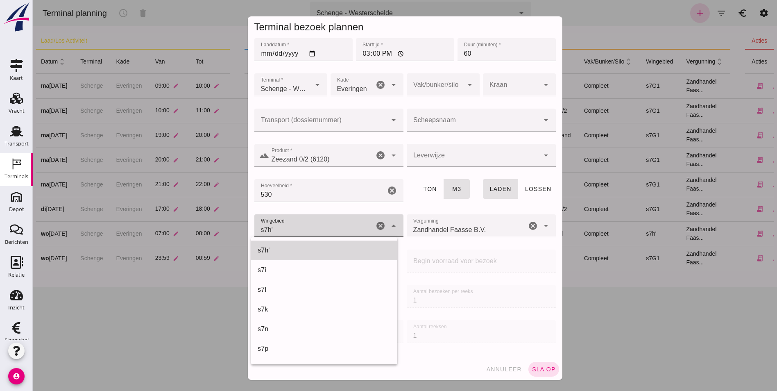
click at [321, 251] on div "s7h'" at bounding box center [324, 250] width 133 height 10
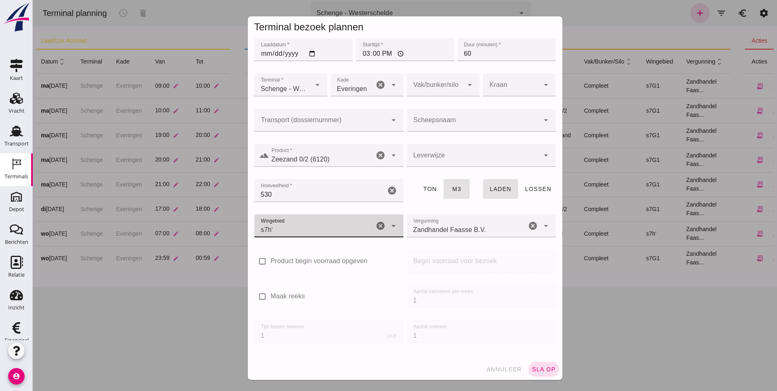
type input "225"
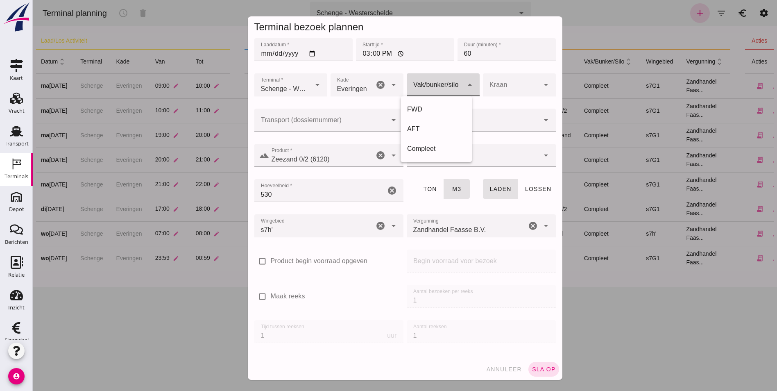
click at [430, 90] on div at bounding box center [435, 84] width 57 height 23
click at [418, 149] on div "Compleet" at bounding box center [436, 149] width 58 height 10
type input "291"
drag, startPoint x: 533, startPoint y: 371, endPoint x: 544, endPoint y: 278, distance: 94.4
click at [544, 278] on form "Terminal bezoek plannen Laaddatum * Laaddatum * [DATE] Starttijd * Starttijd * …" at bounding box center [405, 197] width 314 height 363
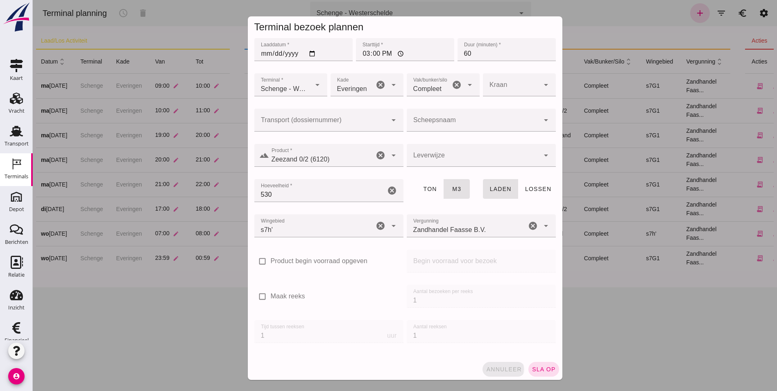
click at [503, 373] on button "annuleer" at bounding box center [503, 369] width 43 height 15
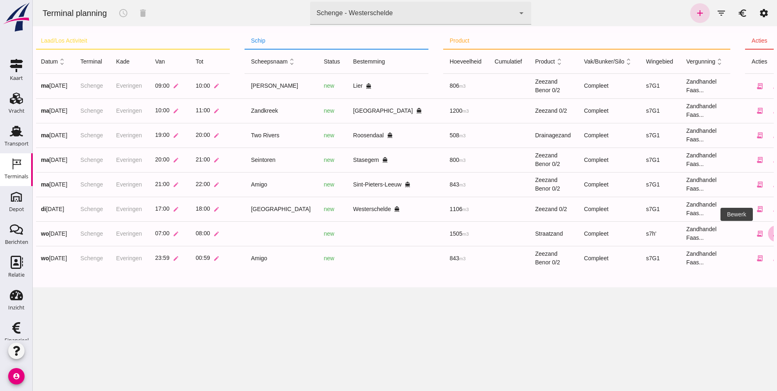
click at [772, 234] on icon "edit" at bounding box center [775, 233] width 7 height 7
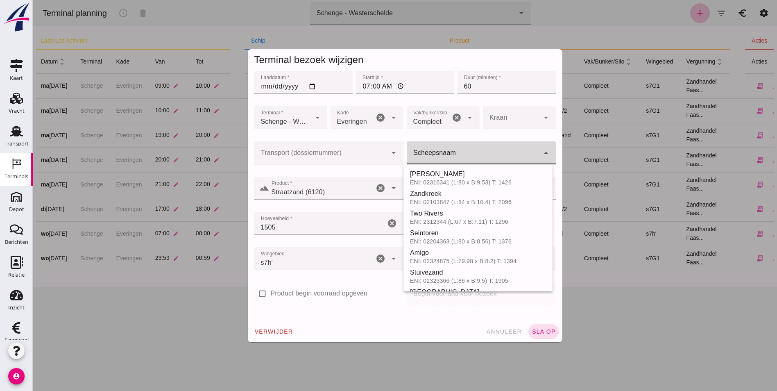
click at [459, 144] on div at bounding box center [473, 152] width 133 height 23
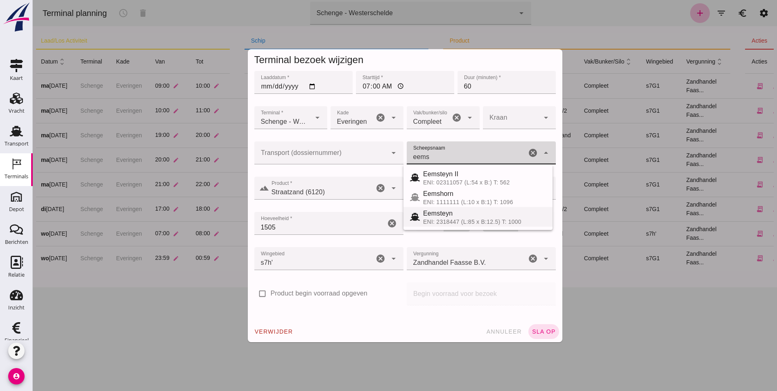
click at [448, 219] on div "ENI: 2318447 (L:85 x B:12.5) T: 1000" at bounding box center [484, 221] width 123 height 7
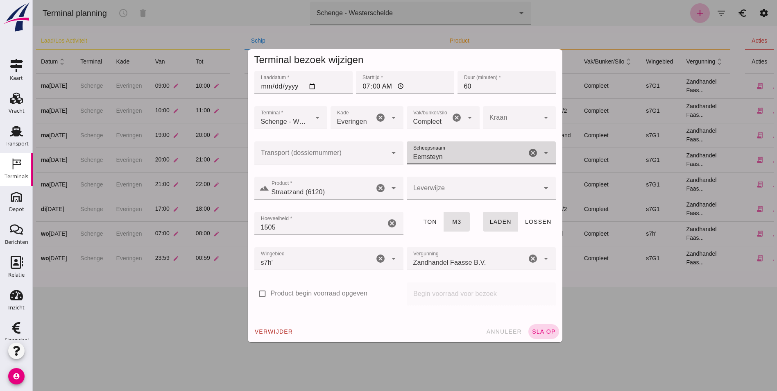
type input "Eemsteyn"
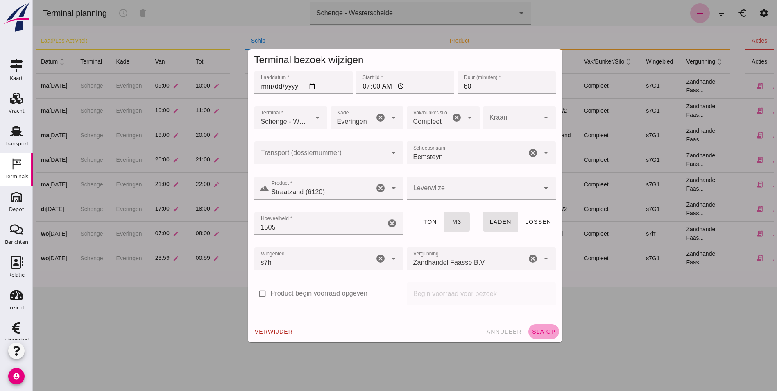
click at [546, 325] on button "sla op" at bounding box center [543, 331] width 31 height 15
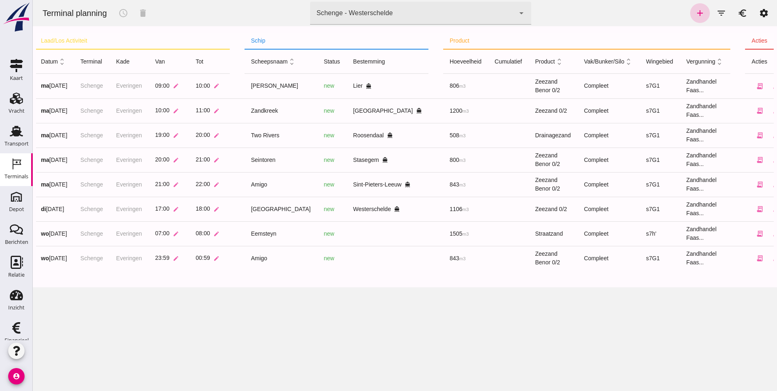
click at [695, 14] on icon "add" at bounding box center [700, 13] width 10 height 10
type input "Zandhandel Faasse B.V."
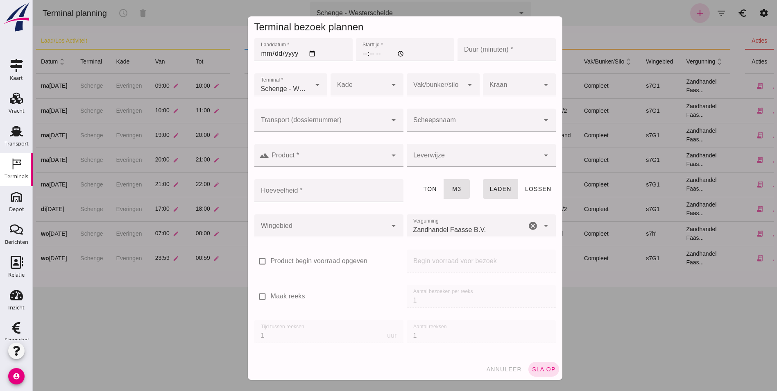
click at [268, 52] on input "Laaddatum *" at bounding box center [303, 49] width 98 height 23
type input "[DATE]"
type input "15:00"
type input "60"
type input "291"
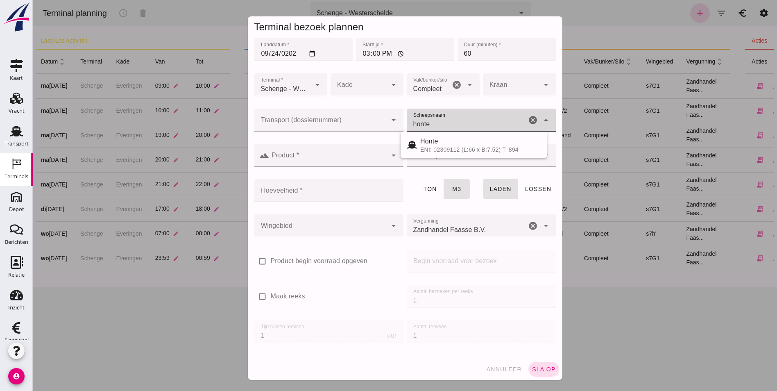
type input "Honte"
type input "560"
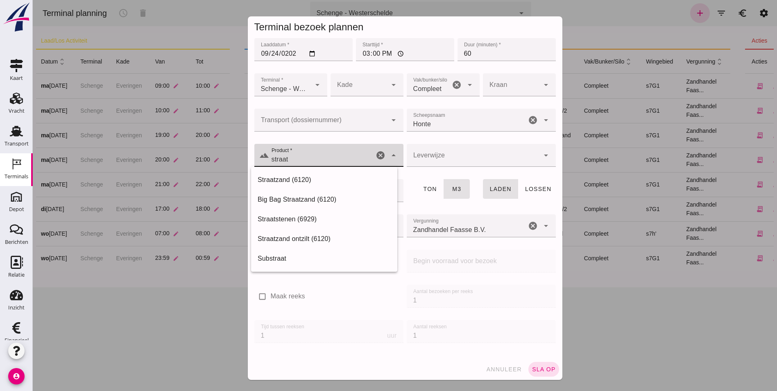
type input "straat"
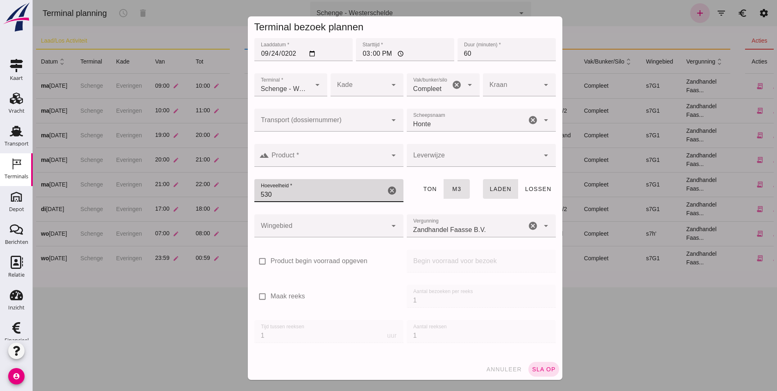
type input "530"
type button "tons"
type button "cubic"
type button "loading"
type button "unloading"
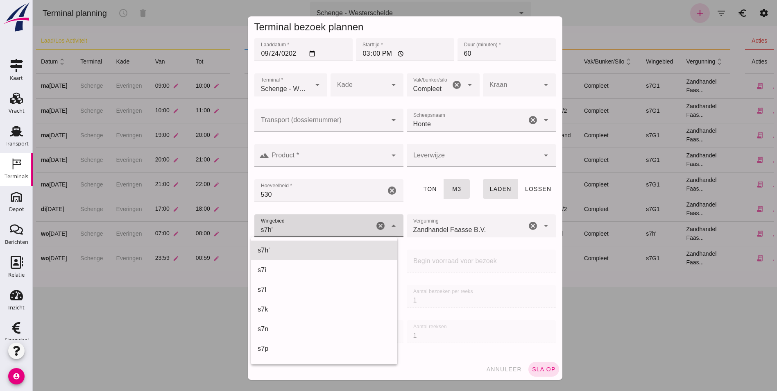
type input "209"
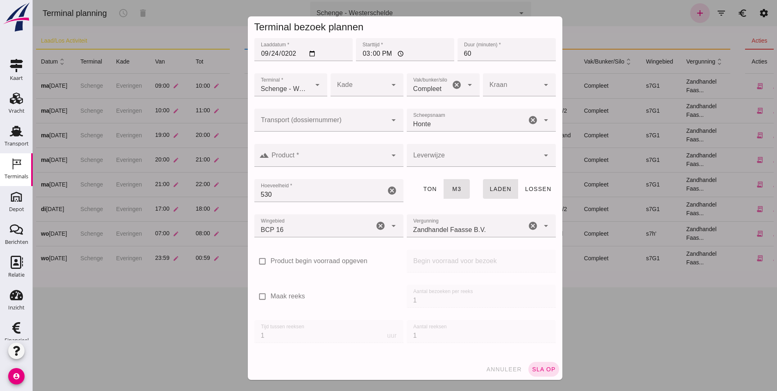
click at [529, 361] on div "annuleer sla op" at bounding box center [405, 368] width 314 height 21
click at [528, 365] on button "sla op" at bounding box center [543, 369] width 31 height 15
click at [315, 158] on input "Product *" at bounding box center [328, 159] width 118 height 10
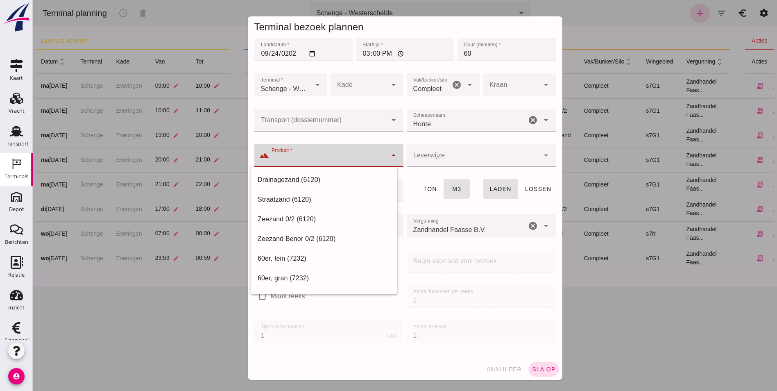
type input "Straatzand (6120)"
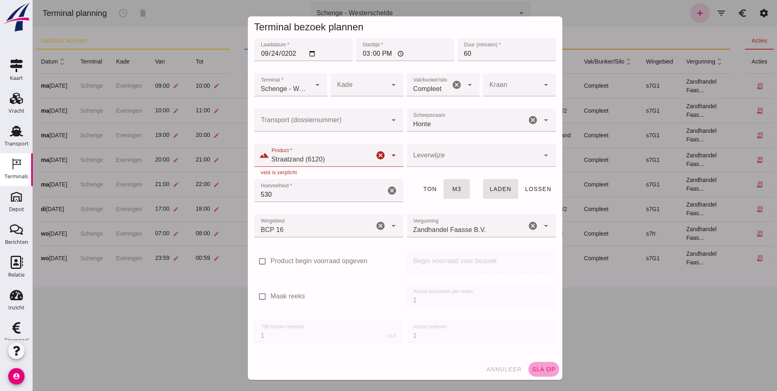
click at [531, 366] on span "sla op" at bounding box center [543, 369] width 24 height 7
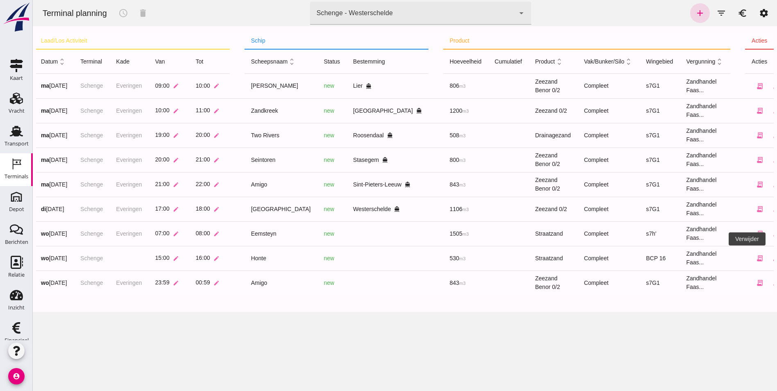
click at [772, 257] on icon "edit" at bounding box center [775, 257] width 7 height 7
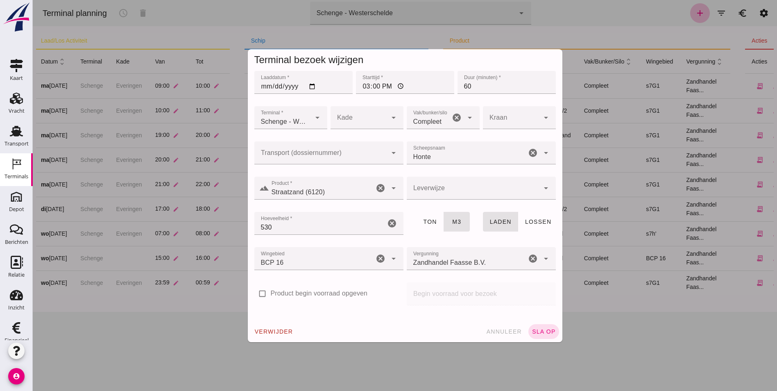
click at [360, 118] on div at bounding box center [358, 117] width 57 height 23
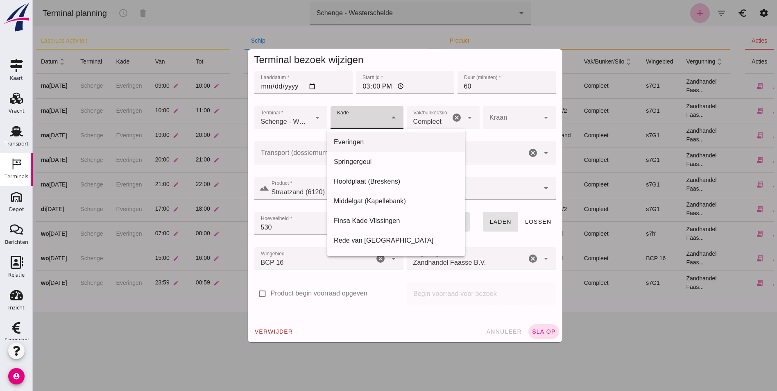
click at [362, 147] on div "Everingen" at bounding box center [396, 142] width 138 height 20
type input "7"
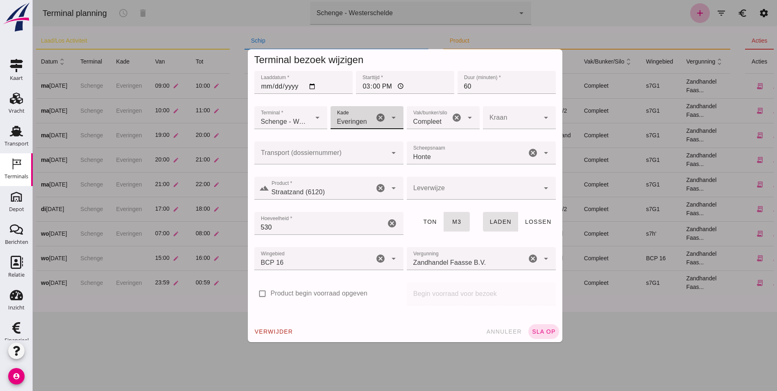
click at [547, 335] on button "sla op" at bounding box center [543, 331] width 31 height 15
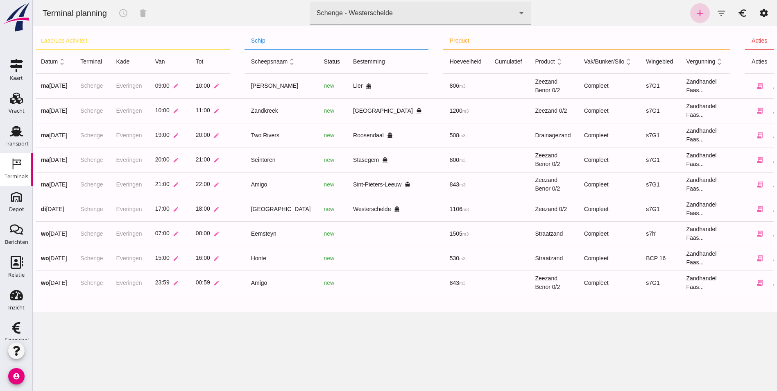
click at [695, 16] on icon "add" at bounding box center [700, 13] width 10 height 10
type input "Zandhandel Faasse B.V."
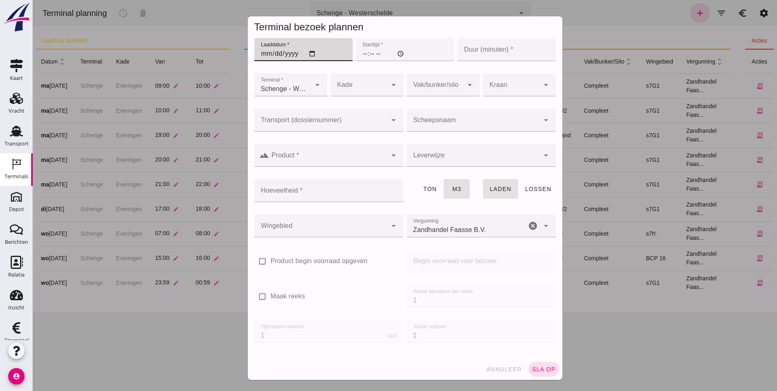
click at [265, 49] on input "Laaddatum *" at bounding box center [303, 49] width 98 height 23
type input "[DATE]"
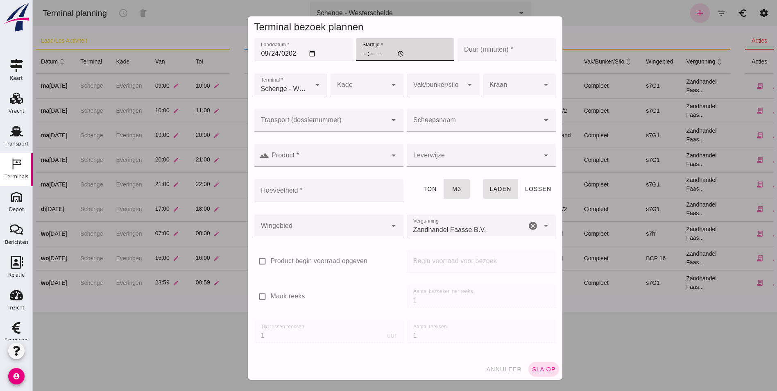
type input "17:00"
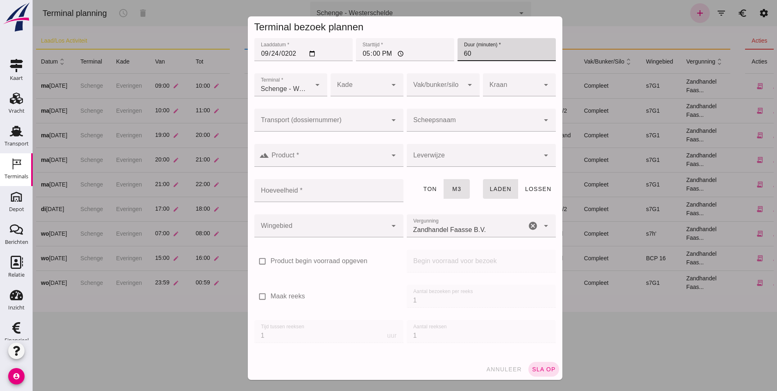
type input "60"
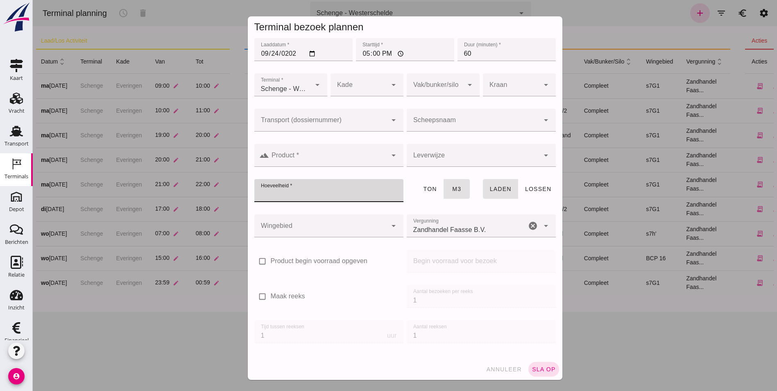
click at [360, 74] on div at bounding box center [358, 84] width 57 height 23
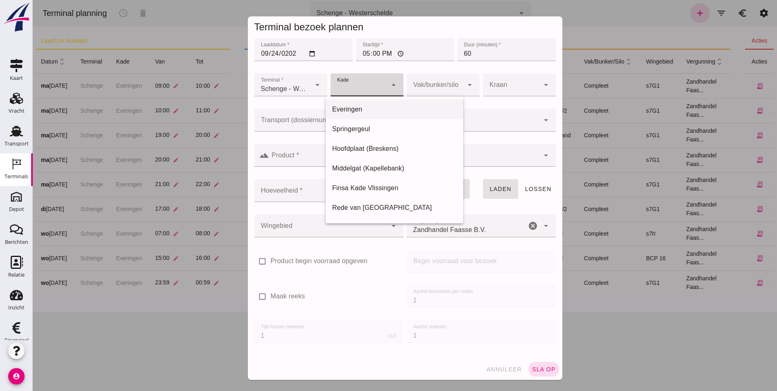
click at [359, 106] on div "Everingen" at bounding box center [394, 109] width 124 height 10
type input "7"
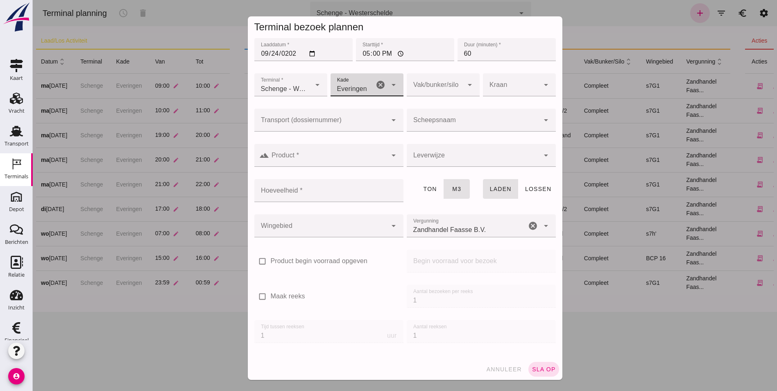
click at [425, 83] on div at bounding box center [435, 84] width 57 height 23
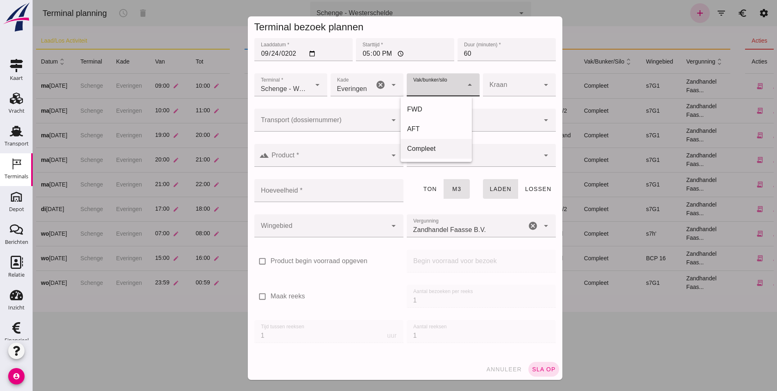
click at [438, 150] on div "Compleet" at bounding box center [436, 149] width 58 height 10
type input "291"
click at [336, 129] on div at bounding box center [320, 120] width 133 height 23
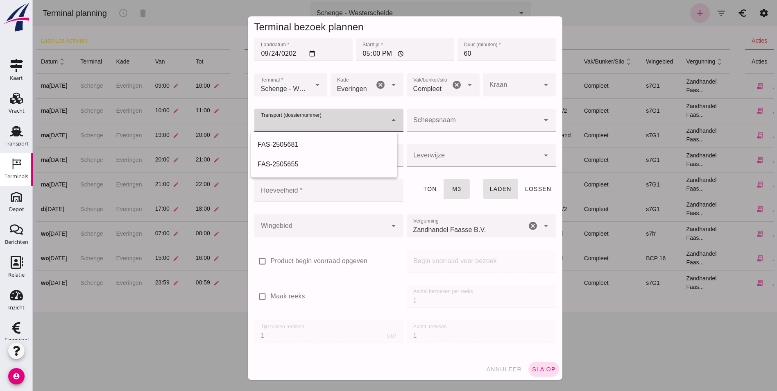
click at [453, 115] on div at bounding box center [473, 120] width 133 height 23
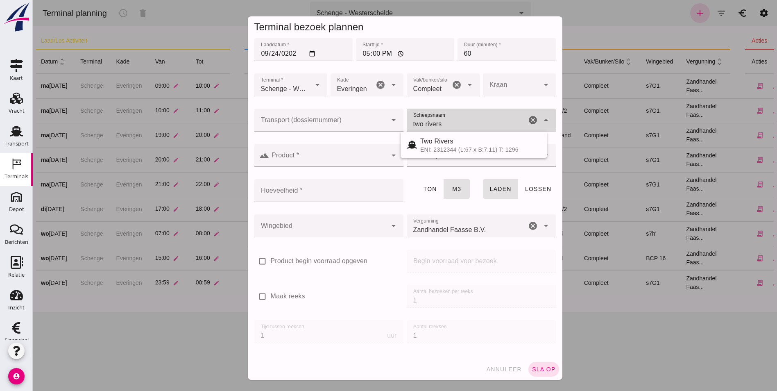
type input "two rivers"
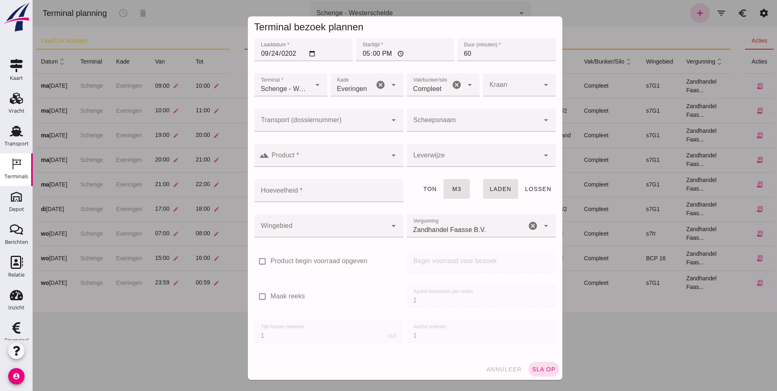
click at [465, 114] on div at bounding box center [473, 120] width 133 height 23
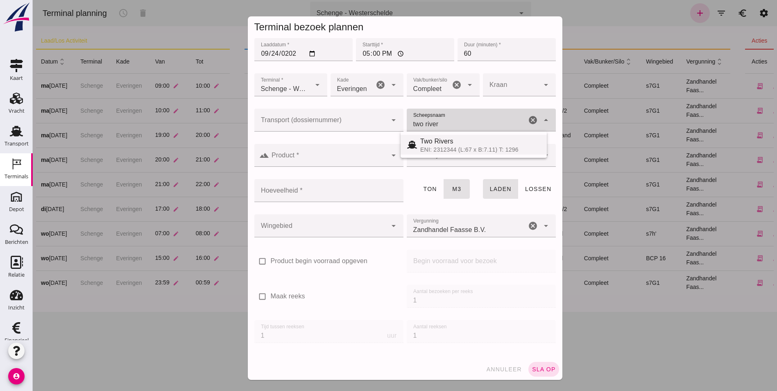
click at [446, 143] on span "Two Rivers" at bounding box center [436, 141] width 33 height 7
type input "Two Rivers"
type input "539"
type input "Two Rivers"
click at [289, 163] on input "Product *" at bounding box center [328, 159] width 118 height 10
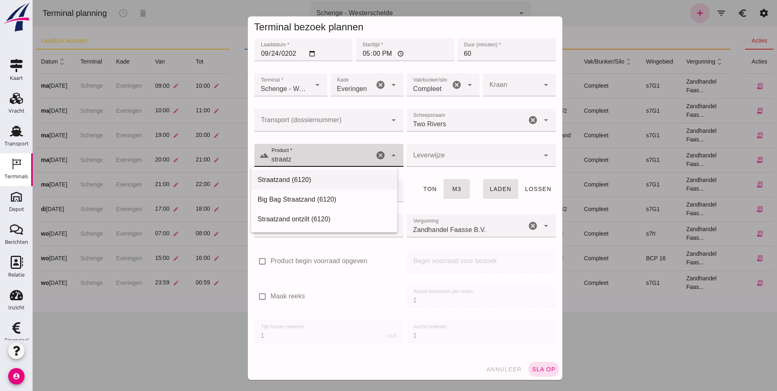
type input "Straatzand (6120)"
click at [433, 149] on div at bounding box center [473, 155] width 133 height 23
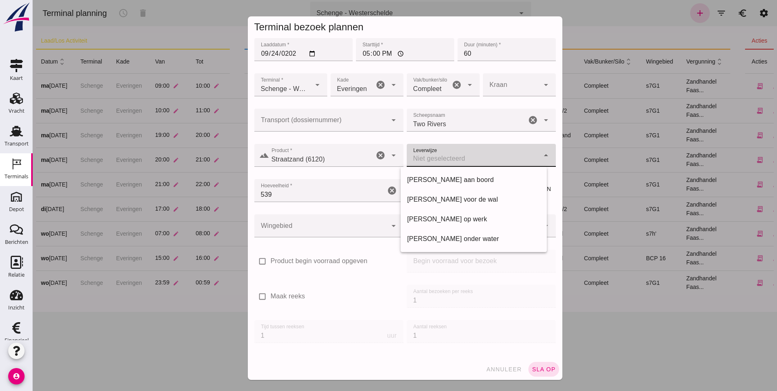
click at [315, 195] on input "539" at bounding box center [319, 190] width 131 height 23
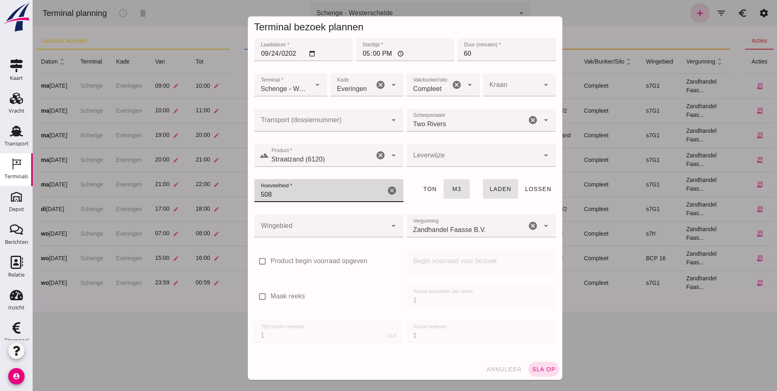
type input "508"
click at [414, 204] on div "ton m3" at bounding box center [443, 194] width 76 height 35
click at [359, 223] on div at bounding box center [320, 225] width 133 height 23
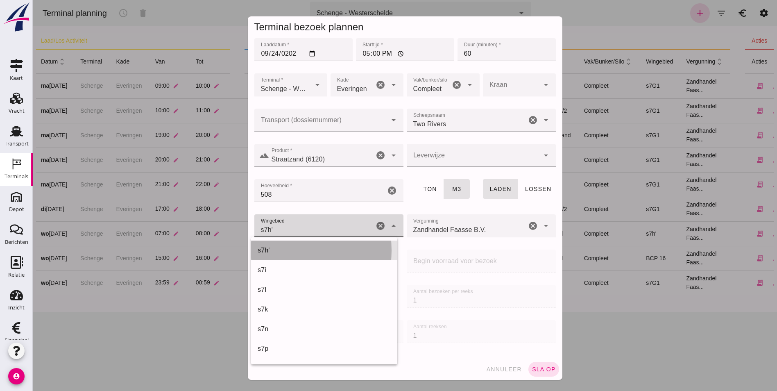
click at [358, 242] on div "s7h'" at bounding box center [324, 250] width 146 height 20
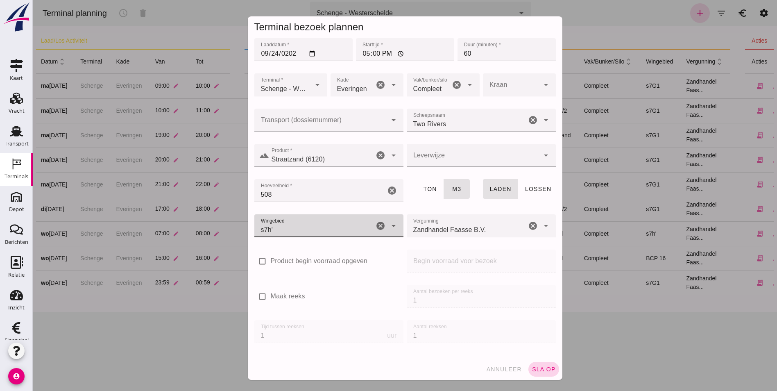
type input "225"
click at [538, 371] on span "sla op" at bounding box center [543, 369] width 24 height 7
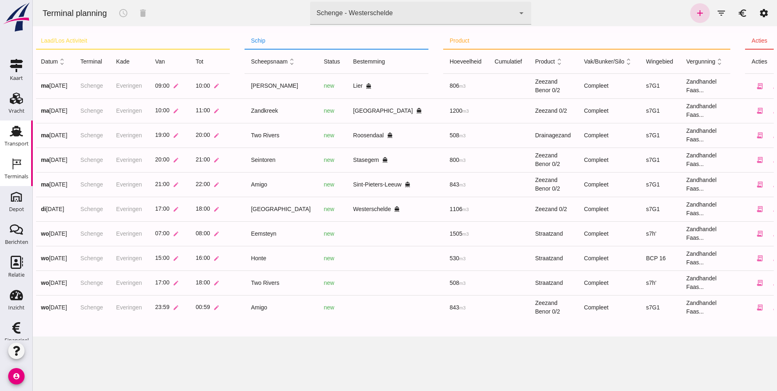
click at [13, 143] on div "Transport" at bounding box center [17, 143] width 24 height 5
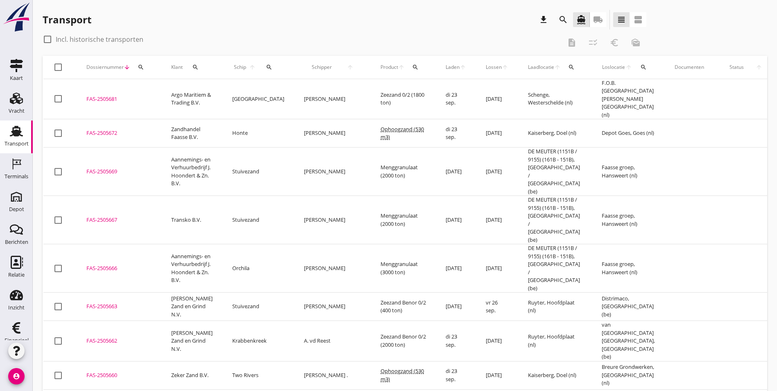
click at [103, 95] on div "FAS-2505681" at bounding box center [118, 99] width 65 height 8
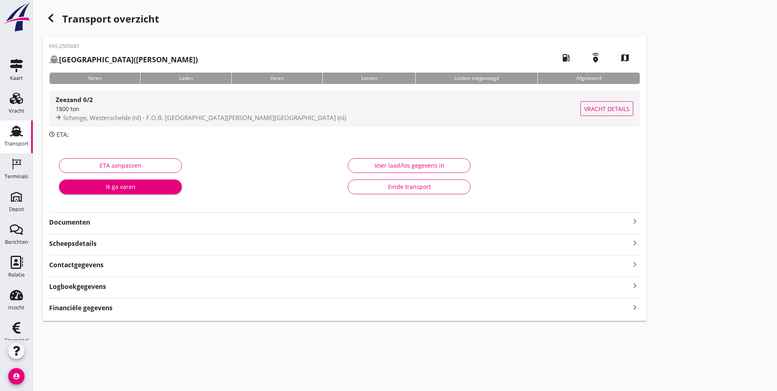
click at [84, 104] on strong "Zeezand 0/2" at bounding box center [74, 99] width 37 height 8
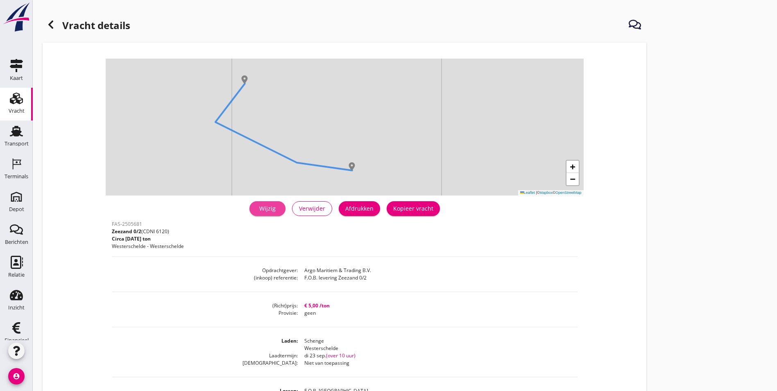
click at [256, 206] on div "Wijzig" at bounding box center [267, 208] width 23 height 9
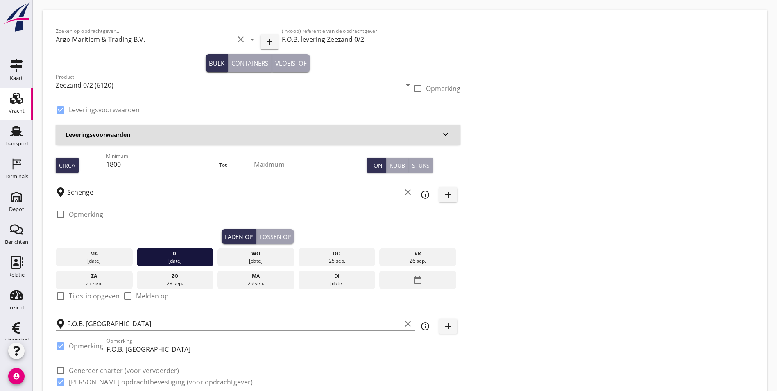
click at [256, 231] on button "Lossen op" at bounding box center [275, 236] width 38 height 15
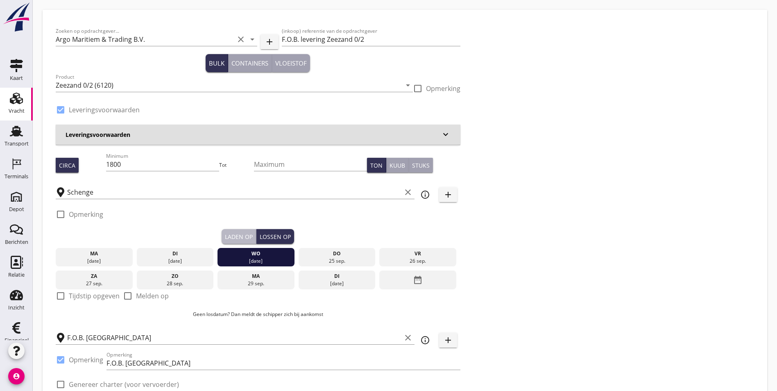
click at [225, 232] on div "Laden op" at bounding box center [239, 236] width 28 height 9
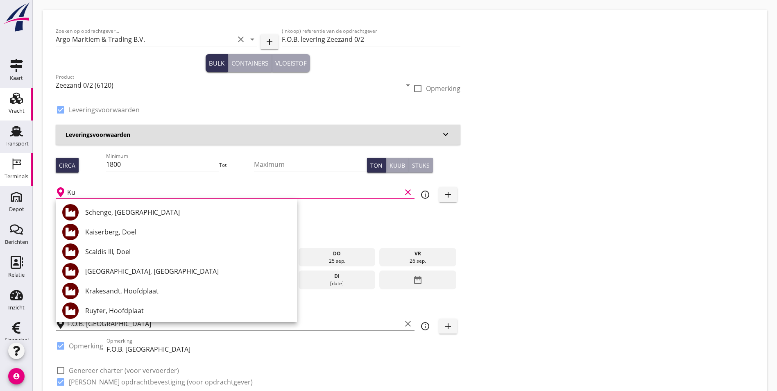
type input "K"
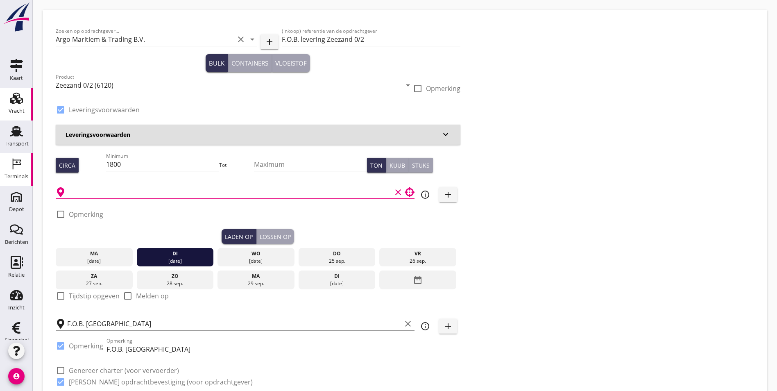
type input "[GEOGRAPHIC_DATA]"
click at [74, 194] on input "[GEOGRAPHIC_DATA]" at bounding box center [229, 191] width 324 height 13
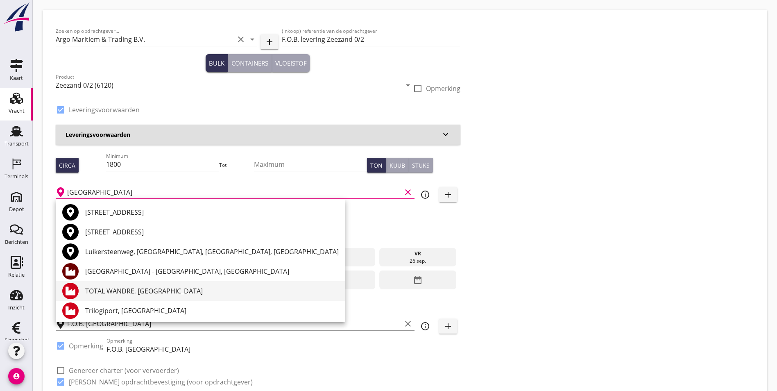
scroll to position [2, 0]
type input "[GEOGRAPHIC_DATA]"
click at [424, 262] on div "Zoeken op opdrachtgever... Argo Maritiem & Trading B.V. clear arrow_drop_down a…" at bounding box center [404, 209] width 705 height 373
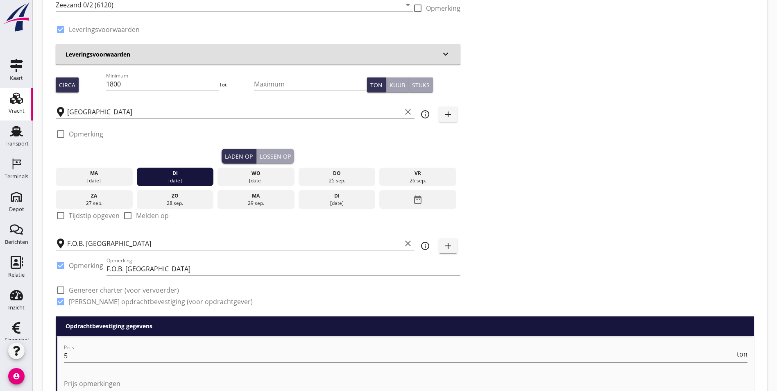
scroll to position [0, 0]
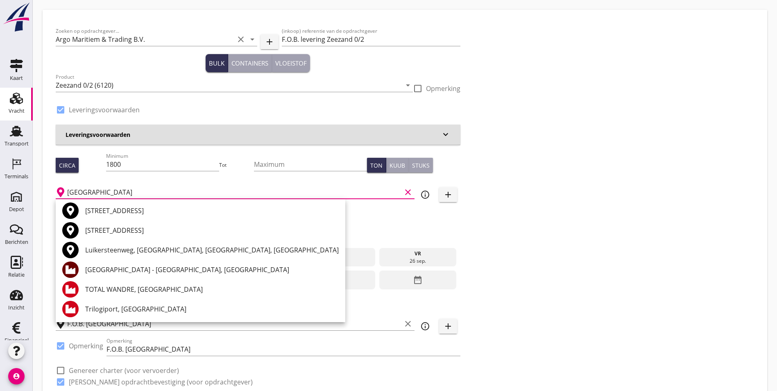
drag, startPoint x: 104, startPoint y: 190, endPoint x: -2, endPoint y: 188, distance: 106.1
click at [479, 203] on div "Zoeken op opdrachtgever... Argo Maritiem & Trading B.V. clear arrow_drop_down a…" at bounding box center [404, 209] width 705 height 373
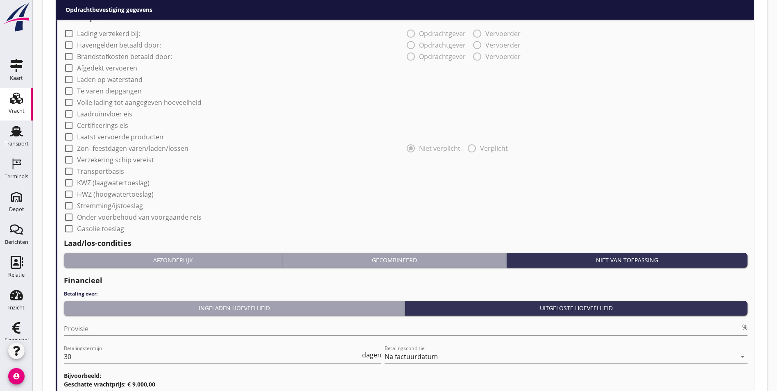
scroll to position [673, 0]
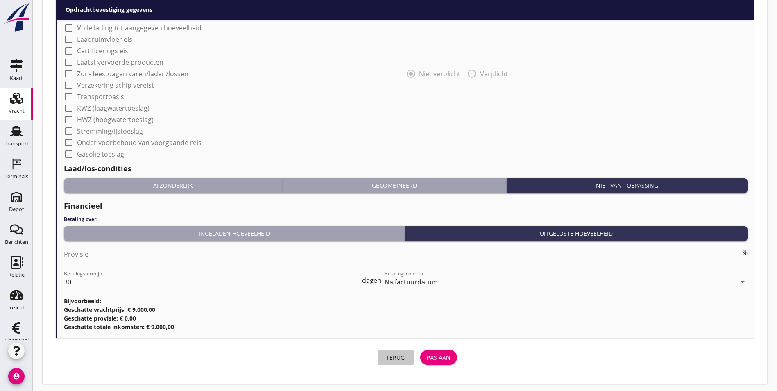
click at [384, 355] on div "Terug" at bounding box center [395, 357] width 23 height 9
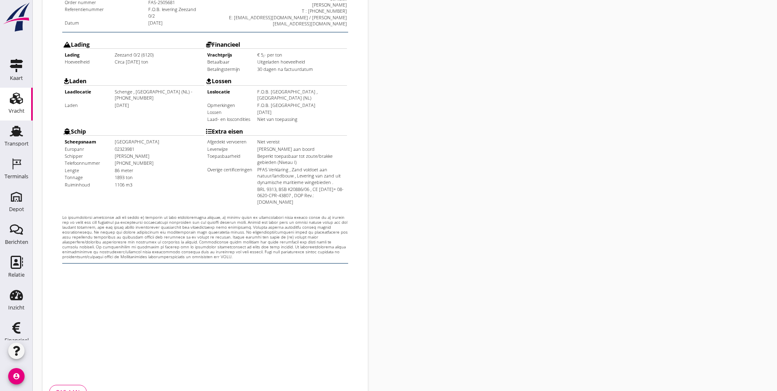
scroll to position [216, 0]
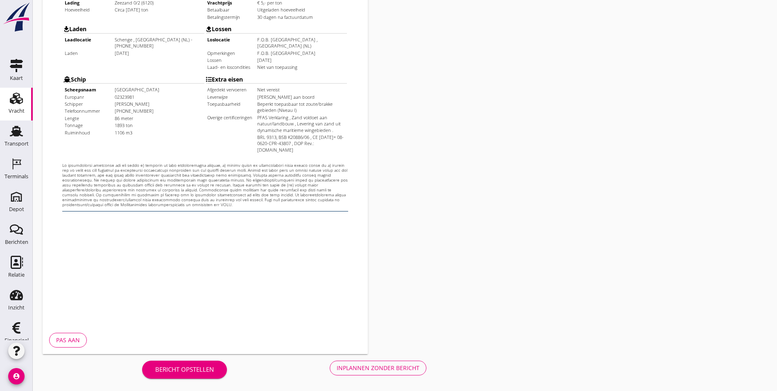
click at [337, 363] on div "Inplannen zonder bericht" at bounding box center [378, 367] width 83 height 9
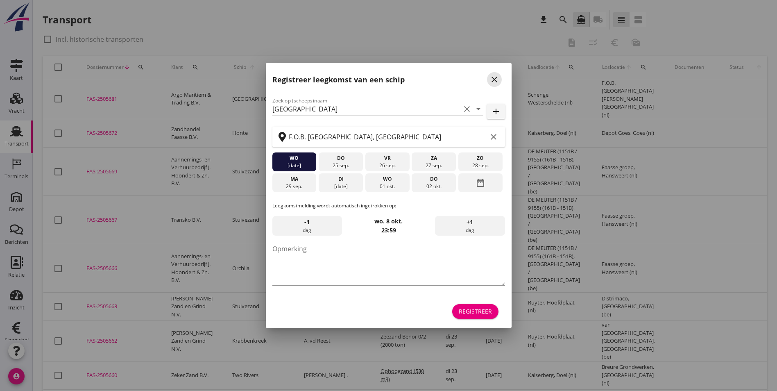
drag, startPoint x: 491, startPoint y: 79, endPoint x: 418, endPoint y: 99, distance: 76.0
click at [491, 78] on icon "close" at bounding box center [494, 80] width 10 height 10
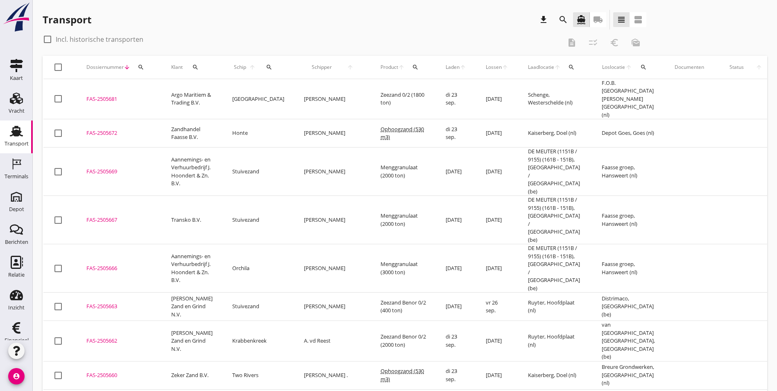
click at [104, 87] on td "FAS-2505681 upload_file Drop hier uw bestand om het aan het dossier toe te voeg…" at bounding box center [119, 99] width 85 height 40
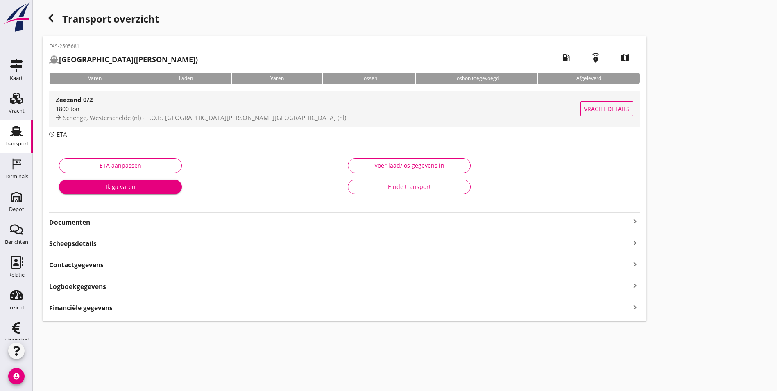
click at [118, 99] on div "Zeezand 0/2" at bounding box center [318, 100] width 525 height 10
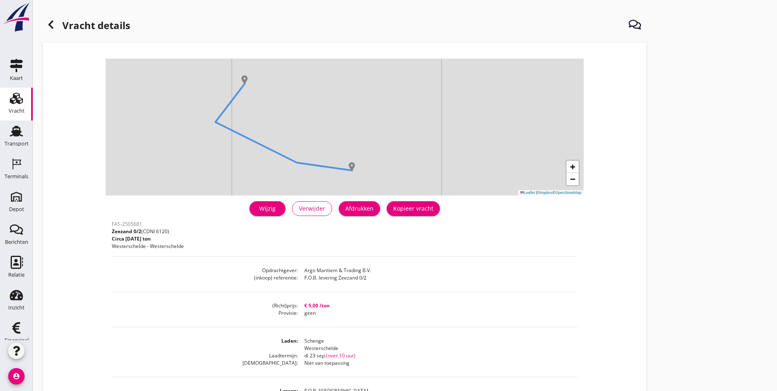
click at [256, 205] on div "Wijzig" at bounding box center [267, 208] width 23 height 9
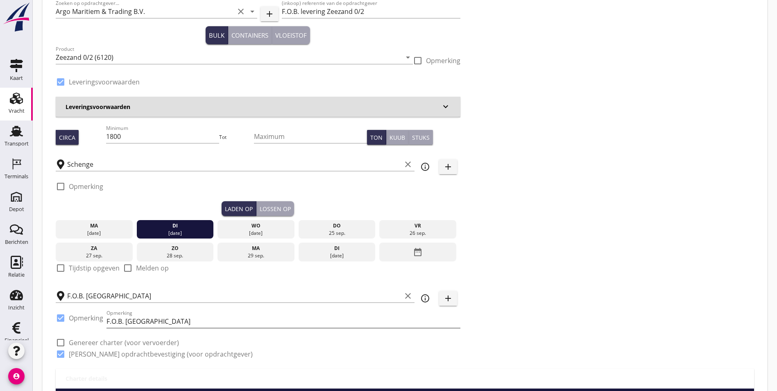
scroll to position [41, 0]
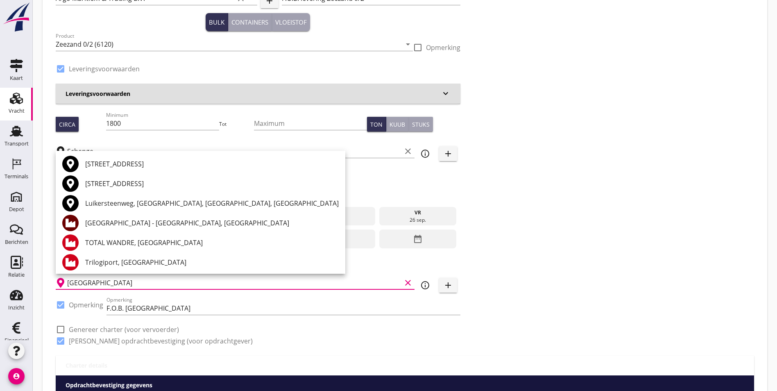
type input "[GEOGRAPHIC_DATA]"
click at [503, 307] on div "Zoeken op opdrachtgever... Argo Maritiem & Trading B.V. clear arrow_drop_down a…" at bounding box center [404, 168] width 705 height 373
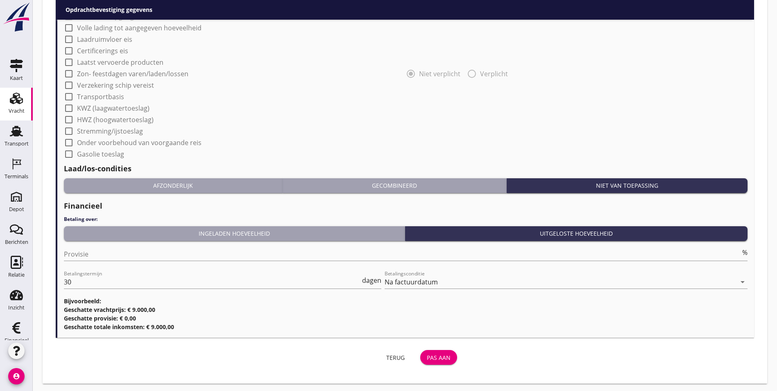
click at [427, 355] on div "Pas aan" at bounding box center [439, 357] width 24 height 9
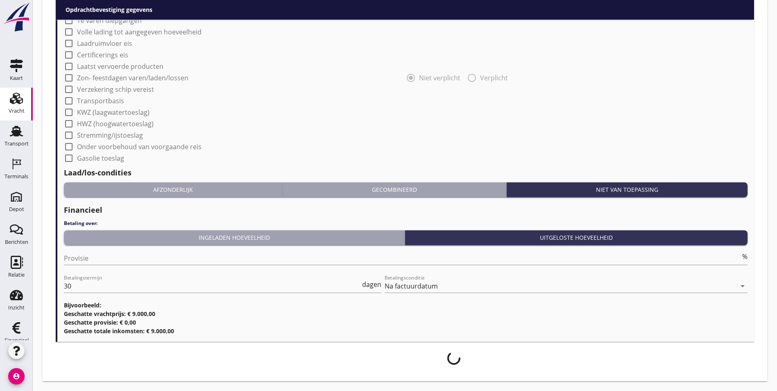
scroll to position [666, 0]
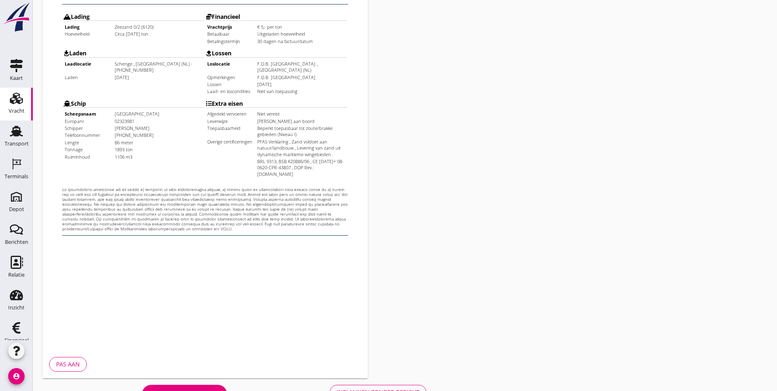
scroll to position [216, 0]
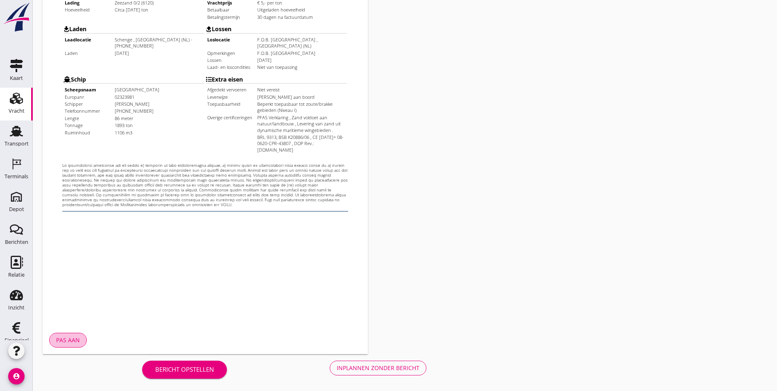
click at [77, 343] on div "Pas aan" at bounding box center [68, 339] width 24 height 9
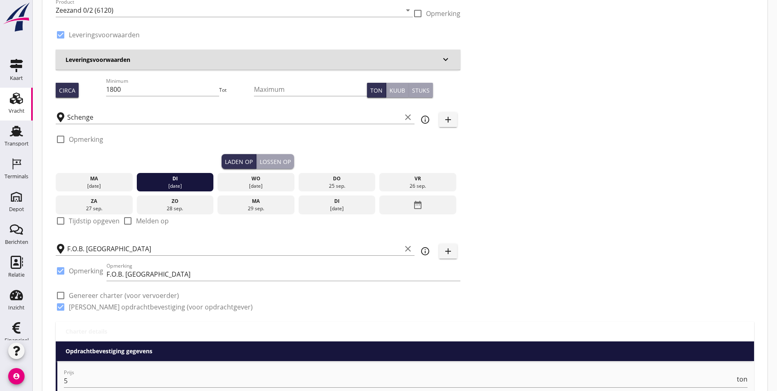
scroll to position [82, 0]
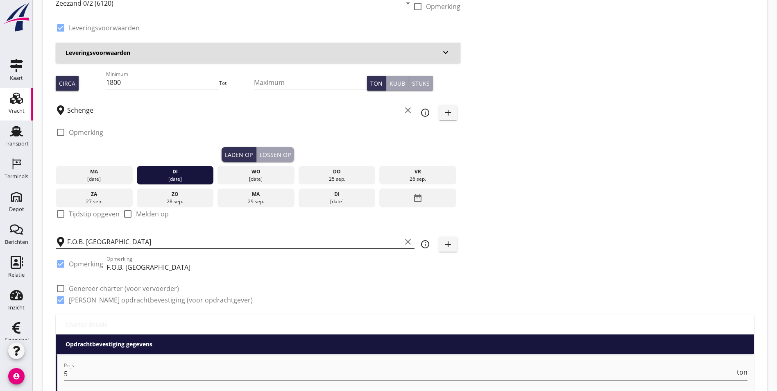
click at [403, 241] on icon "clear" at bounding box center [408, 242] width 10 height 10
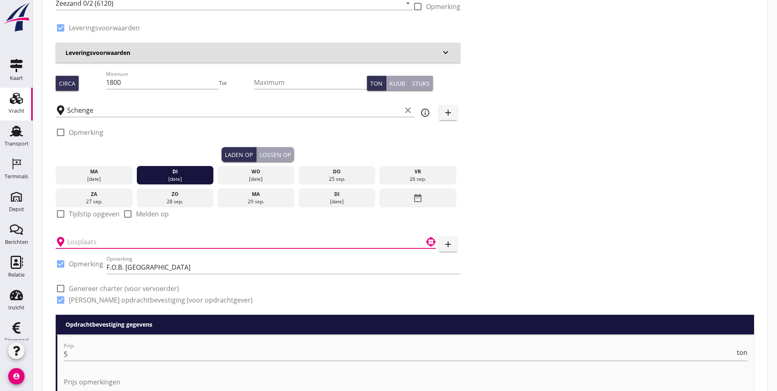
click at [224, 240] on input "text" at bounding box center [240, 241] width 346 height 13
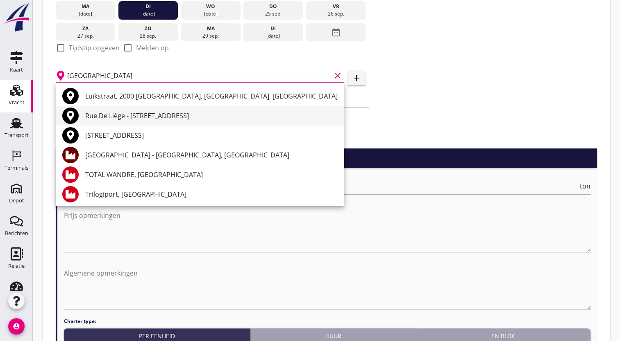
scroll to position [2, 0]
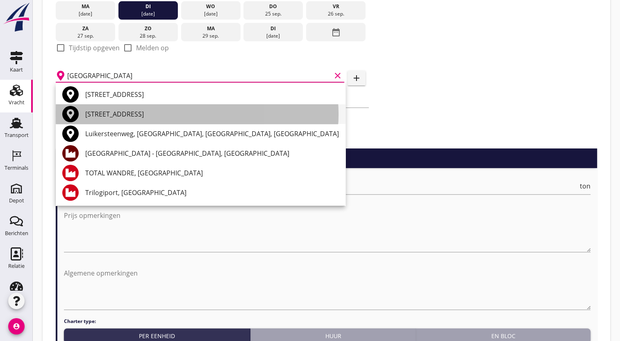
drag, startPoint x: 267, startPoint y: 115, endPoint x: 249, endPoint y: 123, distance: 19.2
click at [249, 123] on div "[STREET_ADDRESS]" at bounding box center [211, 114] width 253 height 20
type input "[STREET_ADDRESS]"
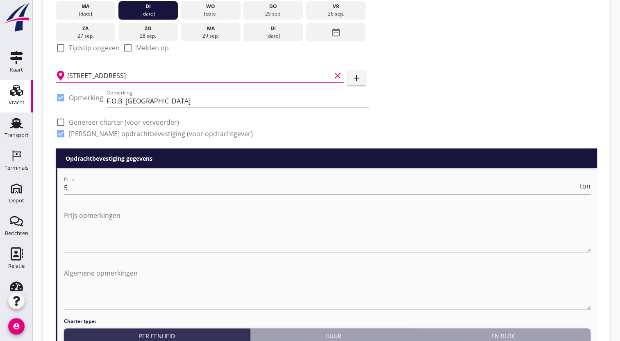
click at [339, 79] on icon "clear" at bounding box center [337, 76] width 10 height 10
click at [295, 78] on input "text" at bounding box center [194, 75] width 254 height 13
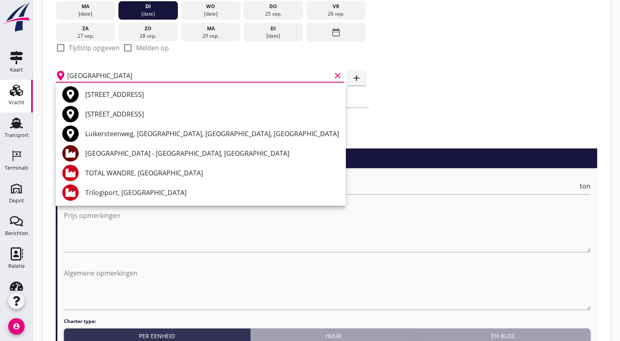
click at [296, 78] on input "[GEOGRAPHIC_DATA]" at bounding box center [199, 75] width 264 height 13
type input "L"
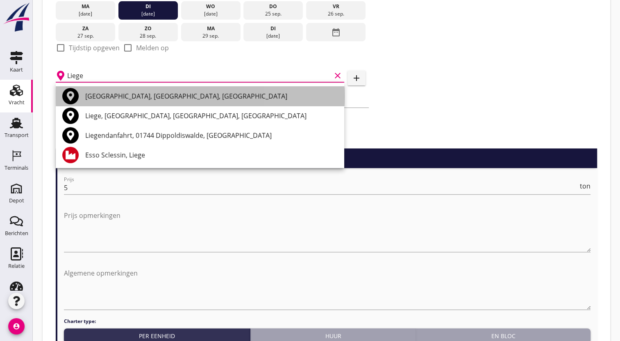
drag, startPoint x: 237, startPoint y: 91, endPoint x: 212, endPoint y: 100, distance: 27.2
click at [212, 100] on div "[GEOGRAPHIC_DATA], [GEOGRAPHIC_DATA], [GEOGRAPHIC_DATA]" at bounding box center [211, 96] width 252 height 10
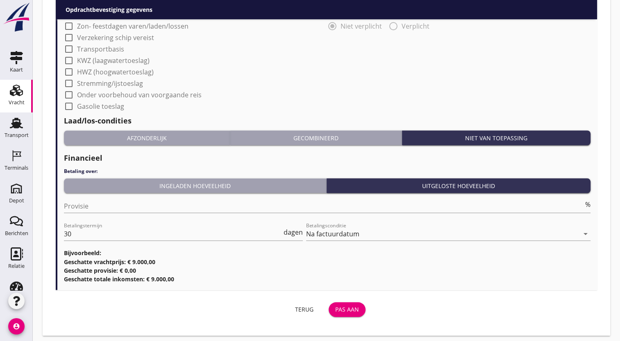
scroll to position [722, 0]
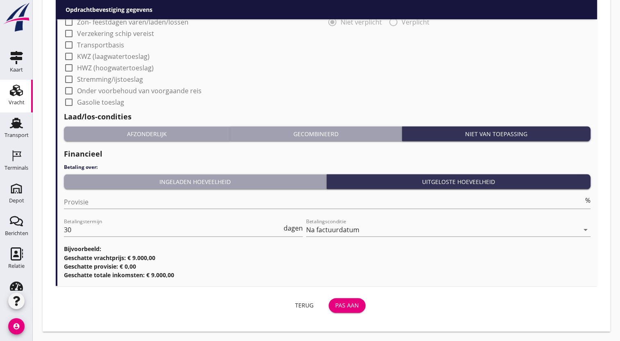
type input "[GEOGRAPHIC_DATA], [GEOGRAPHIC_DATA], [GEOGRAPHIC_DATA]"
click at [352, 306] on div "Pas aan" at bounding box center [347, 305] width 24 height 9
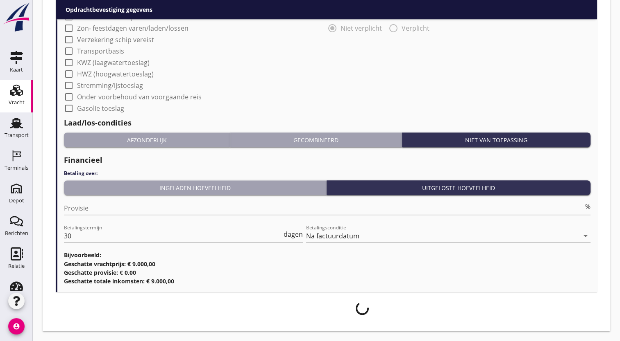
scroll to position [716, 0]
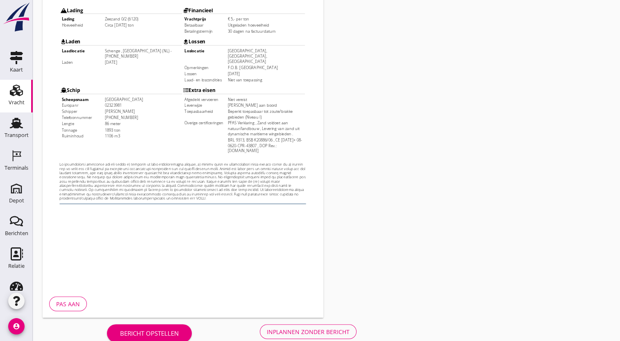
scroll to position [188, 0]
click at [291, 335] on div "Inplannen zonder bericht" at bounding box center [308, 332] width 83 height 9
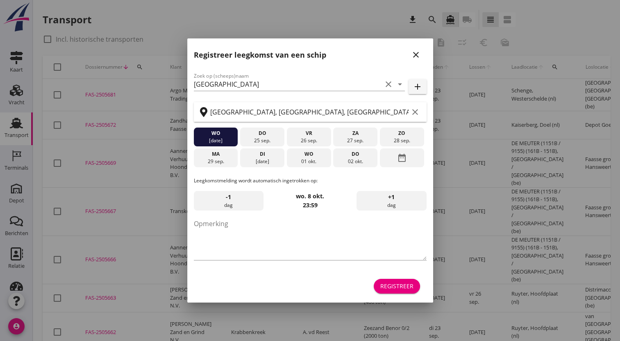
click at [14, 161] on div at bounding box center [310, 170] width 620 height 341
click at [119, 172] on div at bounding box center [310, 170] width 620 height 341
click at [425, 50] on div "Registreer leegkomst van een schip close" at bounding box center [310, 51] width 246 height 26
click at [416, 60] on button "close" at bounding box center [415, 54] width 15 height 15
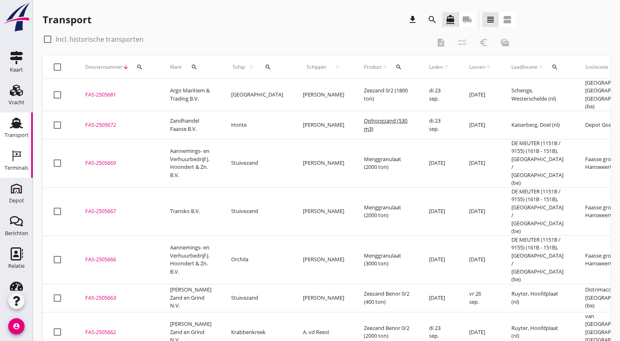
click at [21, 162] on div "Terminals" at bounding box center [17, 155] width 20 height 13
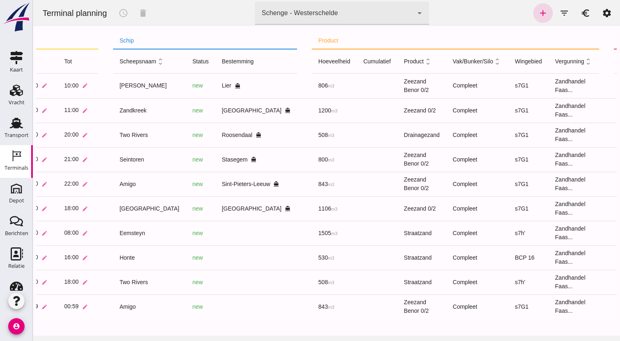
scroll to position [0, 186]
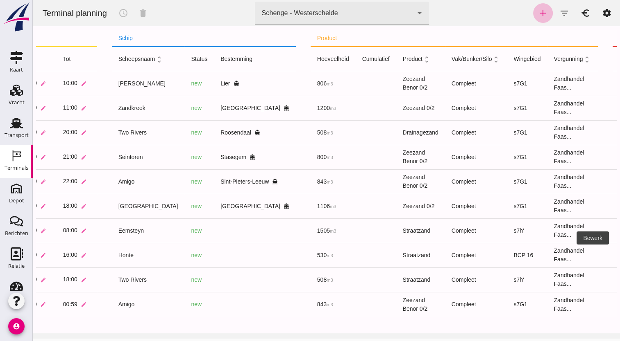
scroll to position [0, 0]
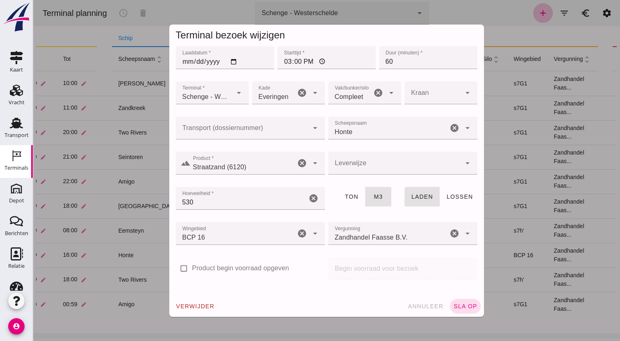
click at [229, 233] on div "BCP 16 209" at bounding box center [236, 233] width 120 height 23
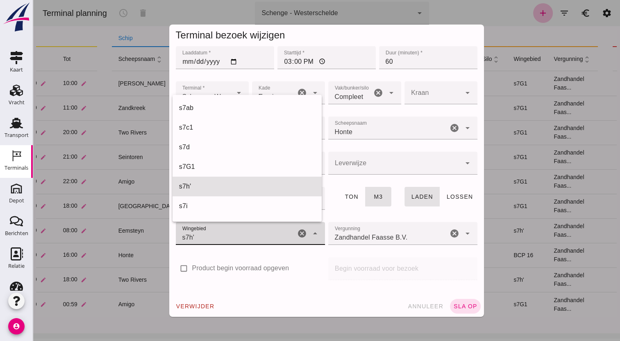
scroll to position [314, 0]
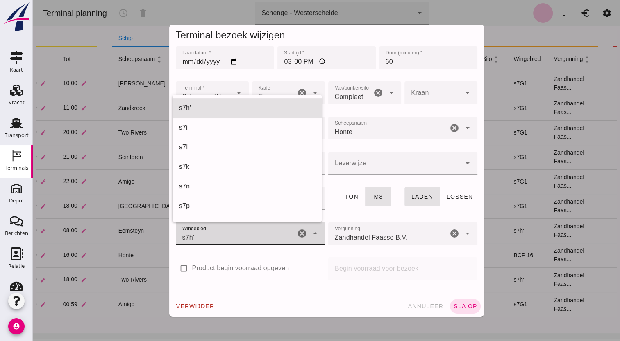
type input "225"
click at [432, 283] on div "Begin voorraad voor bezoek Begin voorraad voor bezoek" at bounding box center [402, 273] width 152 height 35
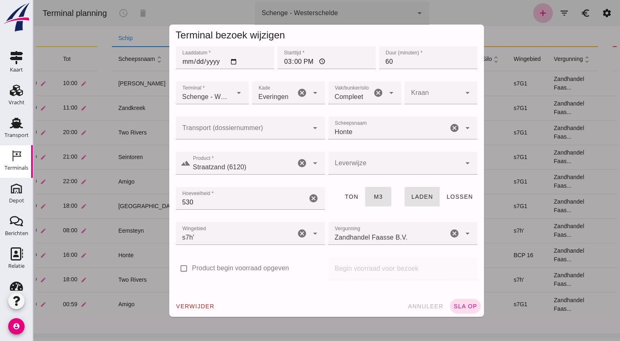
click at [461, 319] on div "Terminal bezoek wijzigen Laaddatum * Laaddatum * [DATE] Starttijd * Starttijd *…" at bounding box center [327, 171] width 328 height 306
click at [464, 309] on span "sla op" at bounding box center [465, 306] width 24 height 7
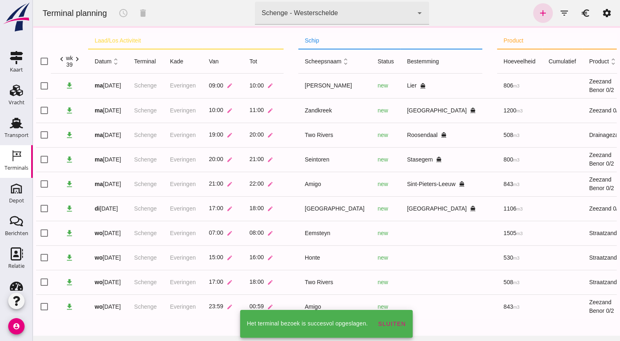
scroll to position [2, 0]
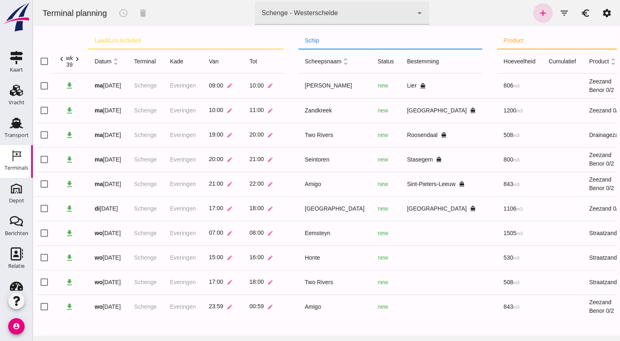
drag, startPoint x: 505, startPoint y: 288, endPoint x: 495, endPoint y: 268, distance: 22.5
click at [542, 268] on td at bounding box center [562, 258] width 41 height 25
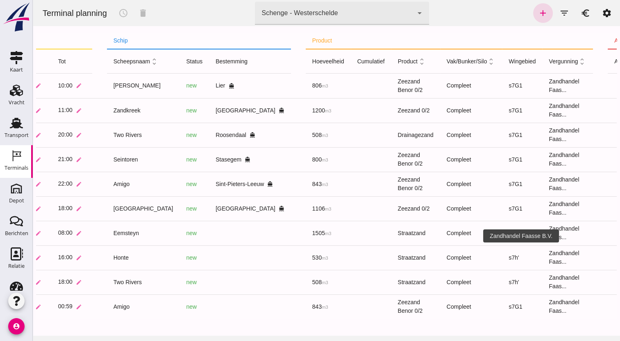
scroll to position [0, 192]
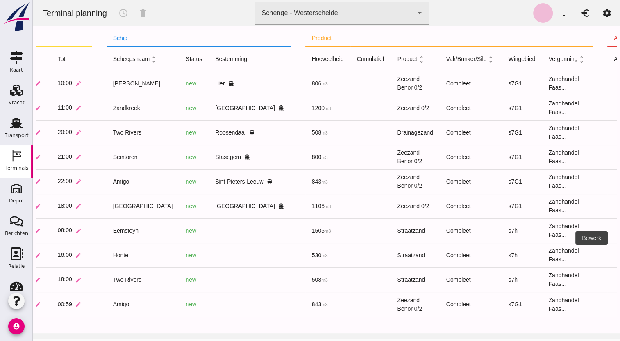
scroll to position [0, 0]
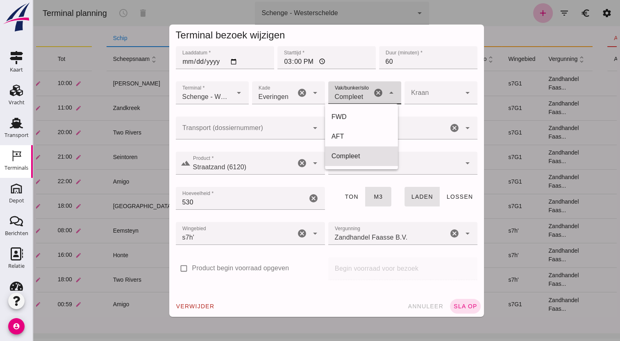
click at [352, 103] on div "Compleet 291" at bounding box center [349, 92] width 43 height 23
click at [348, 119] on div "FWD" at bounding box center [361, 117] width 60 height 10
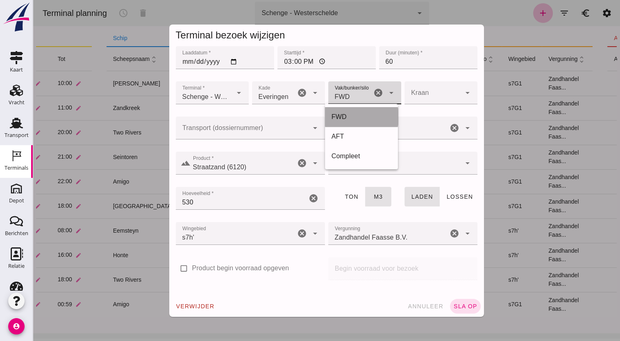
type input "104"
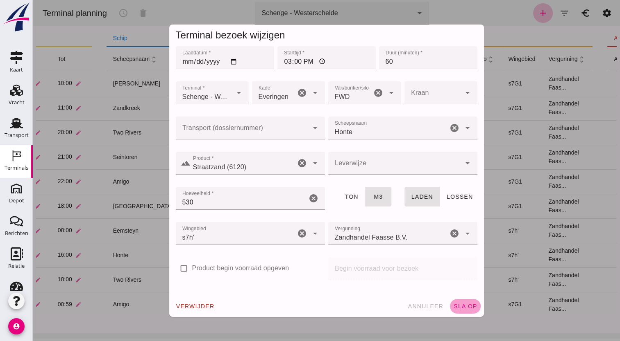
click at [472, 309] on span "sla op" at bounding box center [465, 306] width 24 height 7
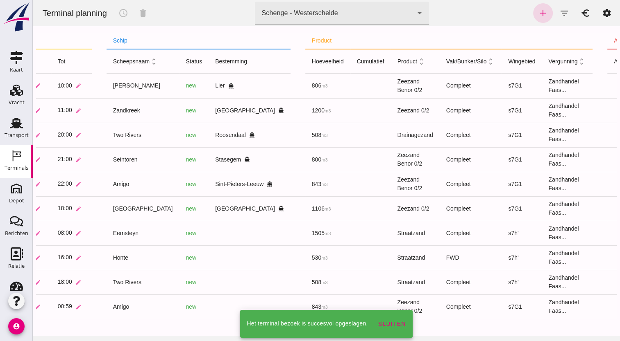
scroll to position [2, 0]
drag, startPoint x: 472, startPoint y: 309, endPoint x: 486, endPoint y: 303, distance: 15.7
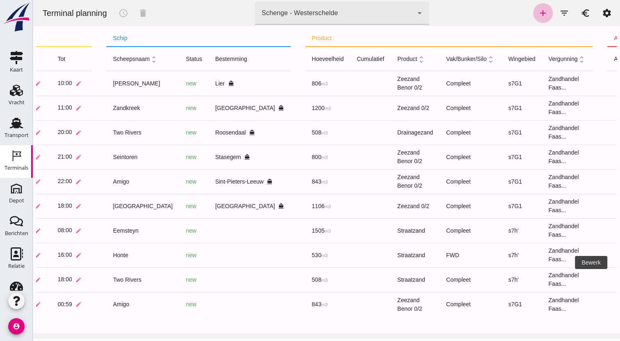
scroll to position [0, 0]
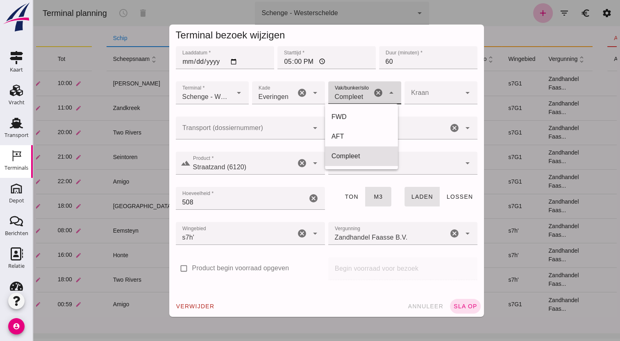
click at [347, 87] on div "Compleet 291" at bounding box center [349, 92] width 43 height 23
click at [359, 122] on div "FWD" at bounding box center [361, 117] width 60 height 10
type input "104"
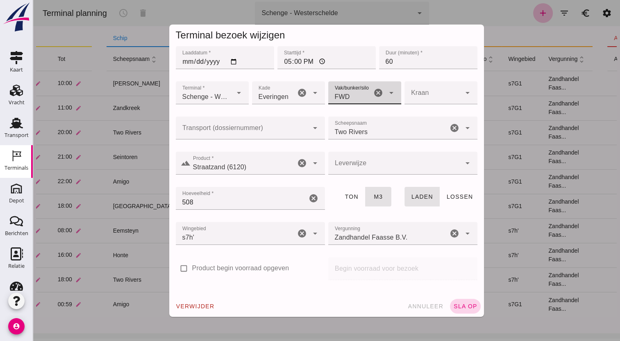
click at [457, 306] on span "sla op" at bounding box center [465, 306] width 24 height 7
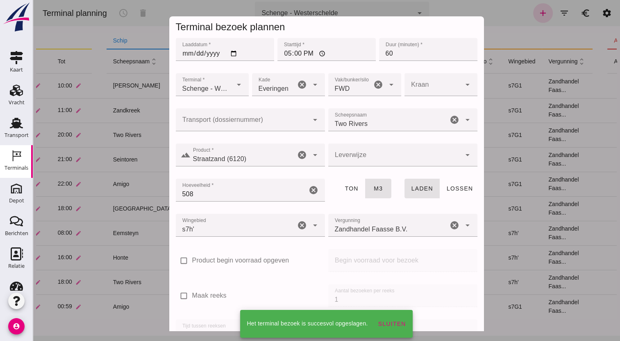
scroll to position [2, 0]
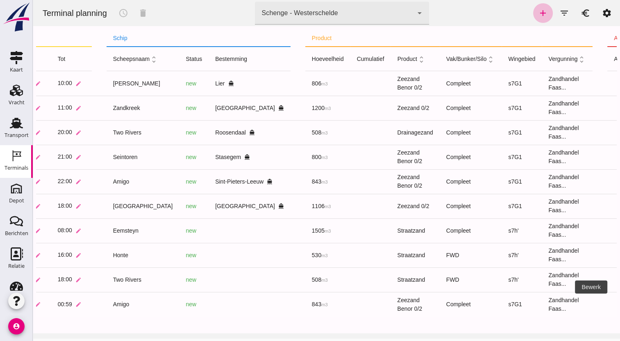
scroll to position [0, 0]
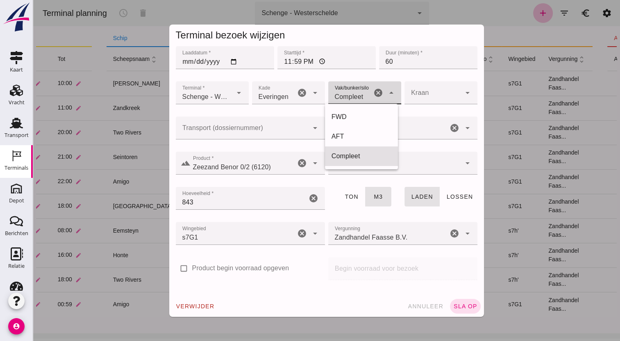
click at [352, 102] on div "Compleet 291" at bounding box center [349, 92] width 43 height 23
click at [358, 136] on div "AFT" at bounding box center [361, 137] width 60 height 10
type input "105"
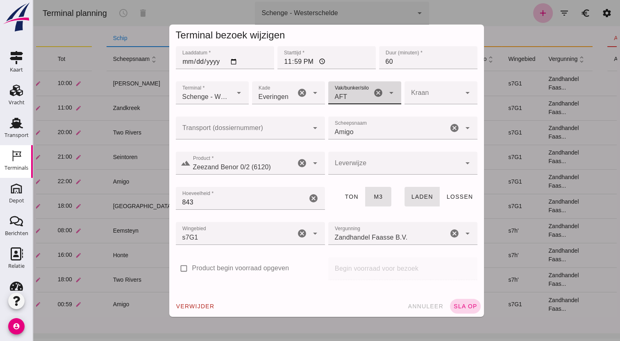
click at [467, 309] on span "sla op" at bounding box center [465, 306] width 24 height 7
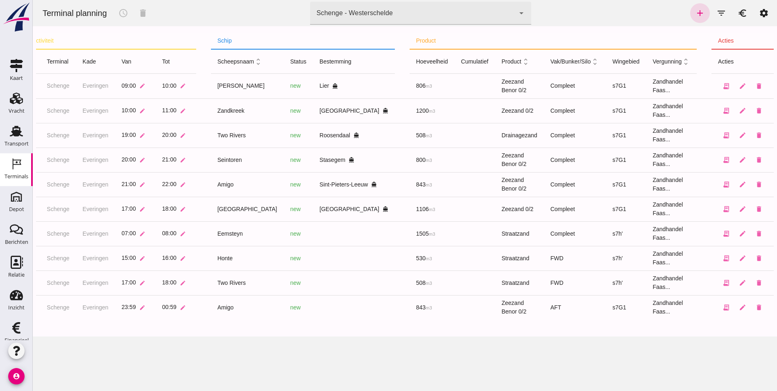
scroll to position [0, 46]
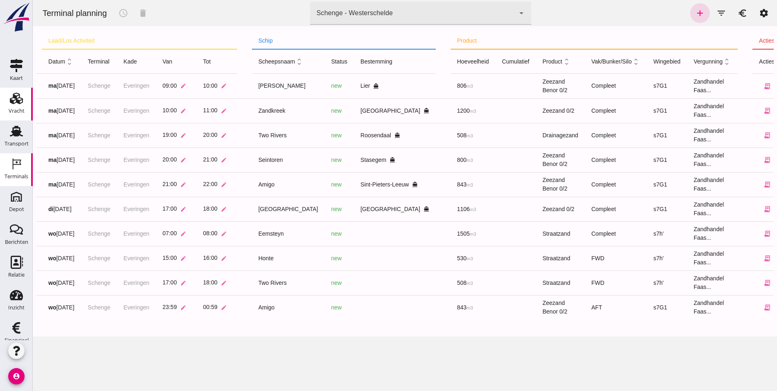
click at [16, 104] on use at bounding box center [16, 98] width 13 height 11
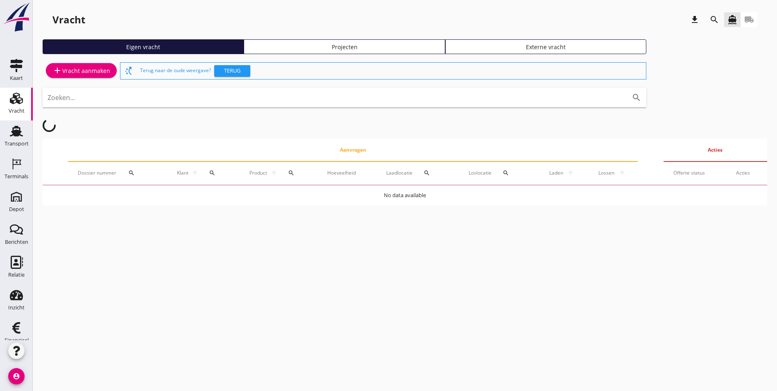
click at [261, 38] on div "Vracht download search directions_boat local_shipping Eigen vracht Projecten Ex…" at bounding box center [405, 111] width 744 height 222
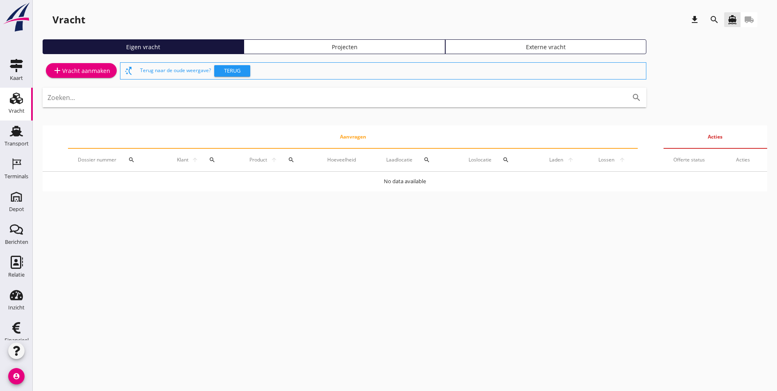
click at [266, 44] on div "Projecten" at bounding box center [344, 47] width 194 height 9
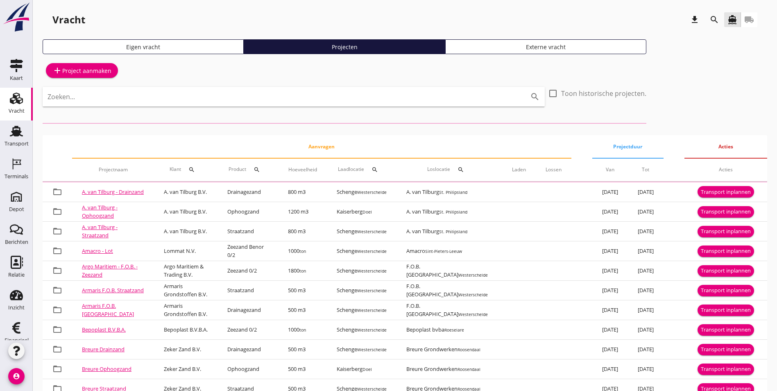
click at [719, 19] on div "search" at bounding box center [714, 20] width 15 height 10
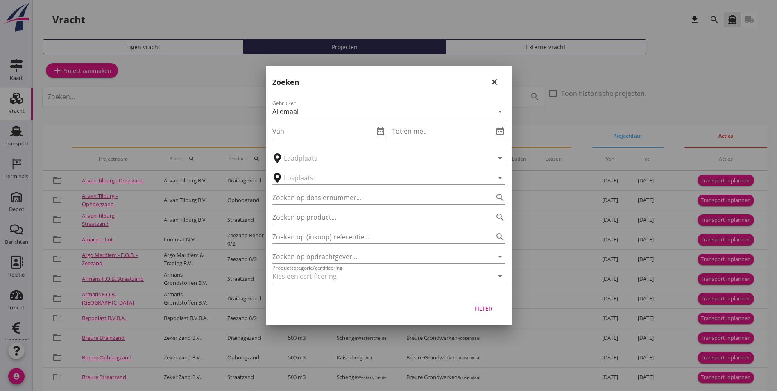
click at [498, 79] on icon "close" at bounding box center [494, 82] width 10 height 10
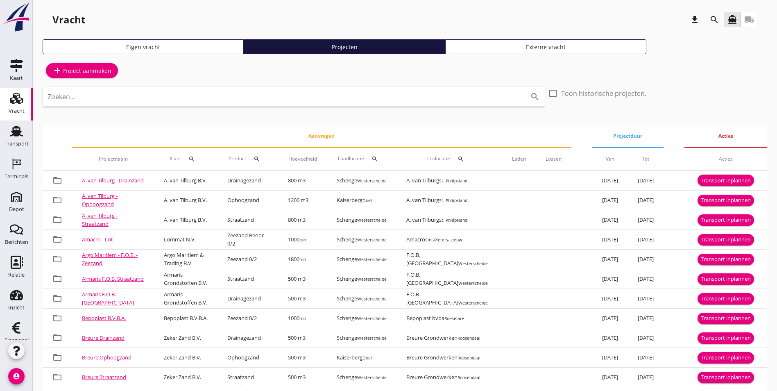
click at [721, 20] on div "search" at bounding box center [714, 20] width 15 height 10
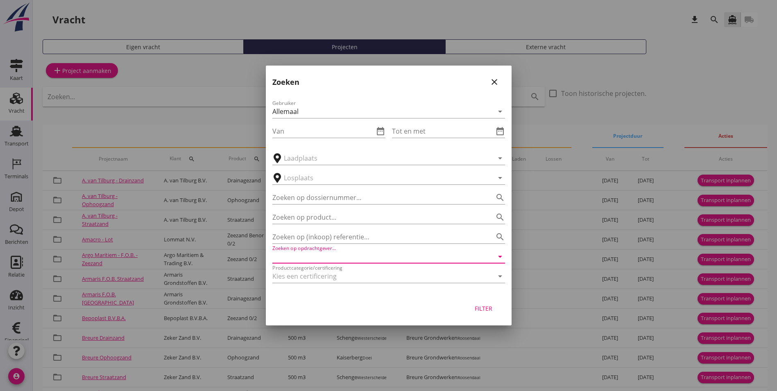
click at [313, 252] on input "Zoeken op opdrachtgever..." at bounding box center [377, 256] width 210 height 13
click at [319, 294] on div "Zandhandel Faasse B.V." at bounding box center [388, 296] width 219 height 10
type input "Zandhandel Faasse B.V."
click at [476, 310] on div "Filter" at bounding box center [483, 308] width 23 height 9
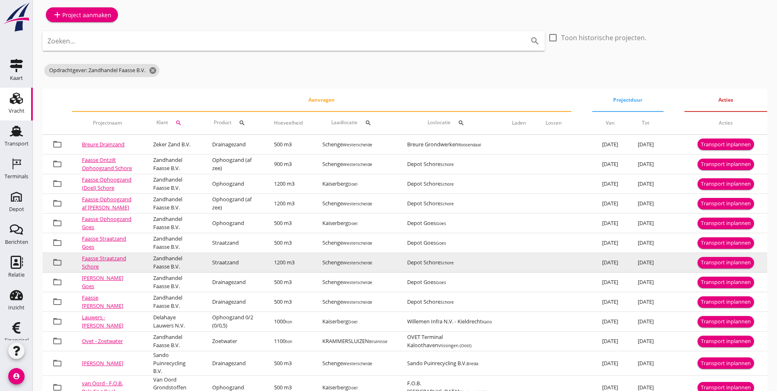
scroll to position [95, 0]
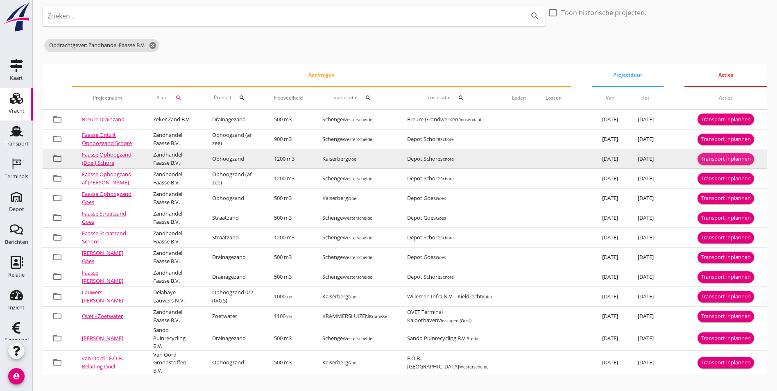
click at [724, 155] on div "Transport inplannen" at bounding box center [726, 159] width 50 height 8
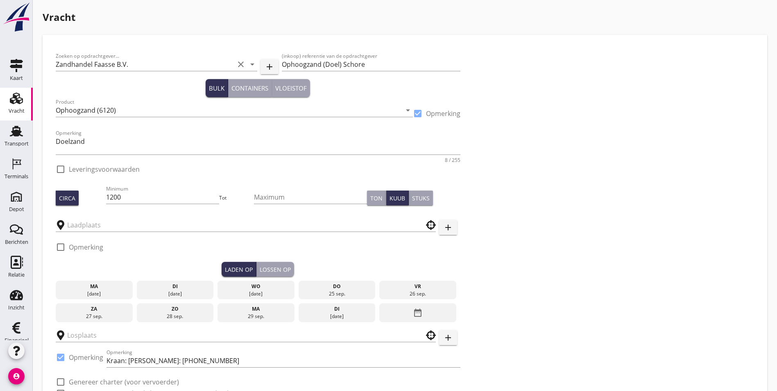
checkbox input "true"
type input "Kaiserberg"
type input "Depot Schore"
checkbox input "true"
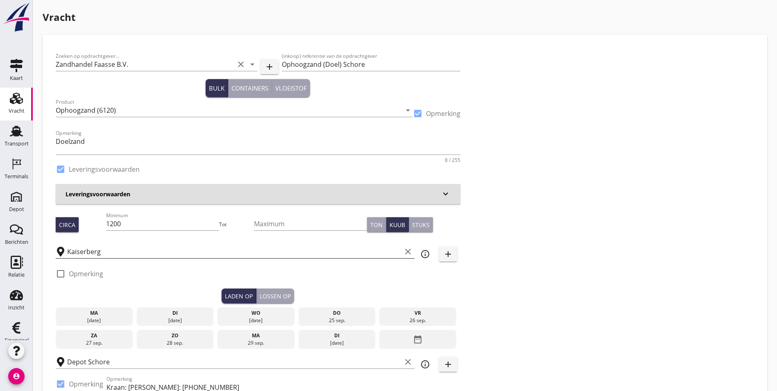
click at [403, 252] on icon "clear" at bounding box center [408, 252] width 10 height 10
click at [249, 253] on input "text" at bounding box center [240, 251] width 346 height 13
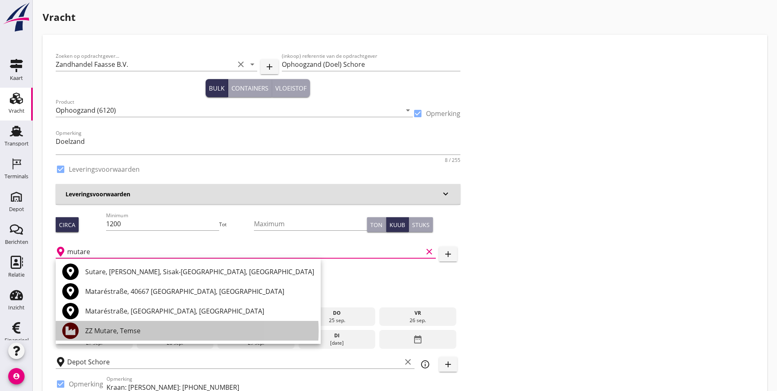
drag, startPoint x: 205, startPoint y: 324, endPoint x: 200, endPoint y: 322, distance: 5.5
click at [201, 322] on div "ZZ Mutare, Temse" at bounding box center [199, 331] width 229 height 20
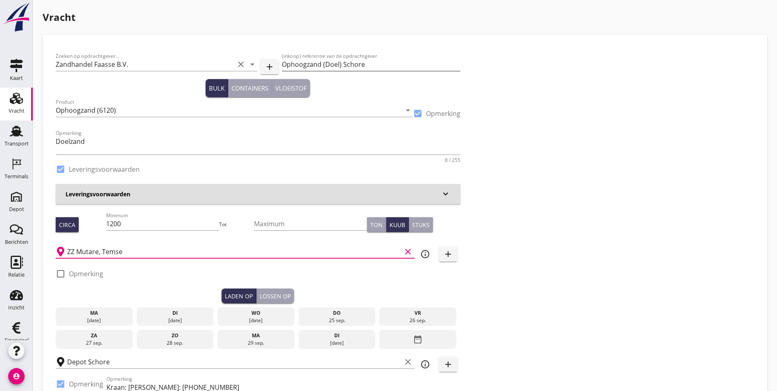
type input "ZZ Mutare, Temse"
click at [282, 65] on input "Ophoogzand (Doel) Schore" at bounding box center [371, 64] width 179 height 13
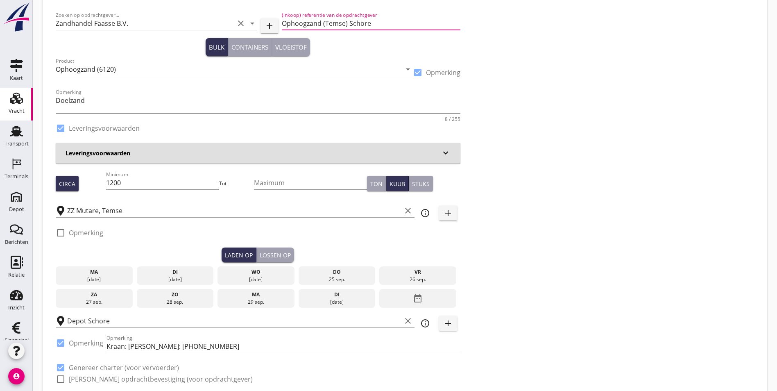
type input "Ophoogzand (Temse) Schore"
click at [125, 96] on textarea "Doelzand" at bounding box center [258, 104] width 405 height 20
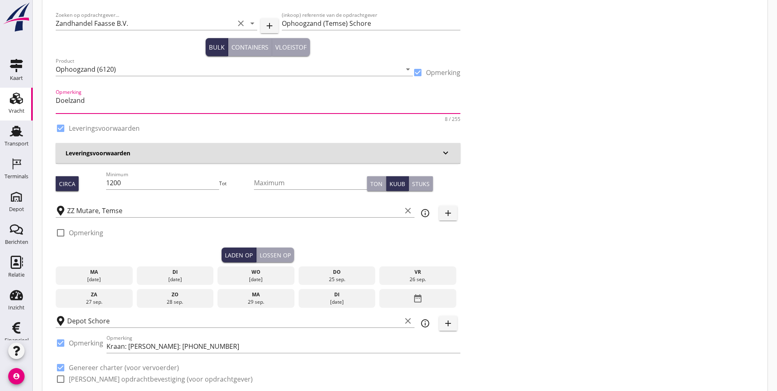
drag, startPoint x: 125, startPoint y: 102, endPoint x: 70, endPoint y: 104, distance: 54.9
click at [70, 104] on textarea "Doelzand" at bounding box center [258, 104] width 405 height 20
click at [68, 104] on textarea "Doelzand" at bounding box center [258, 104] width 405 height 20
click at [127, 112] on textarea "Doelzand" at bounding box center [258, 104] width 405 height 20
drag, startPoint x: 122, startPoint y: 106, endPoint x: 113, endPoint y: 95, distance: 14.8
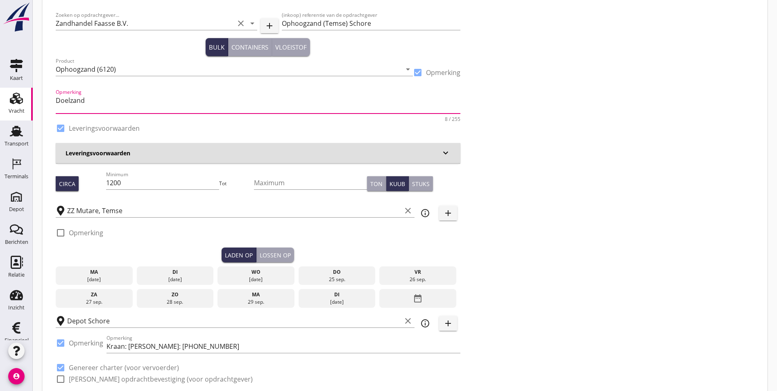
click at [113, 95] on textarea "Doelzand" at bounding box center [258, 104] width 405 height 20
type textarea "D"
type textarea "Temse"
click at [445, 172] on div "Zoeken op opdrachtgever... Zandhandel Faasse B.V. clear arrow_drop_down add (in…" at bounding box center [404, 200] width 705 height 387
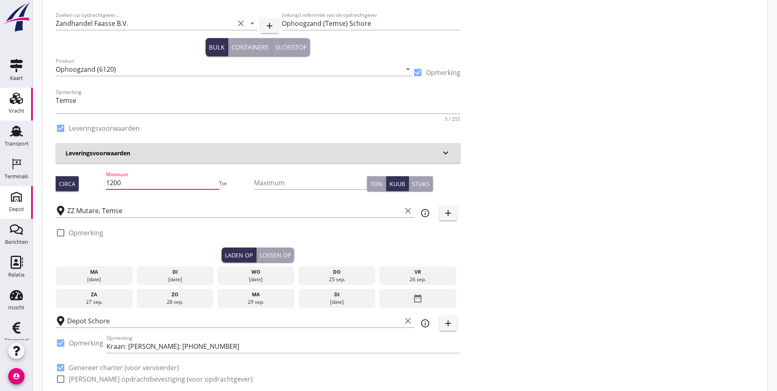
drag, startPoint x: 137, startPoint y: 180, endPoint x: 10, endPoint y: 188, distance: 126.8
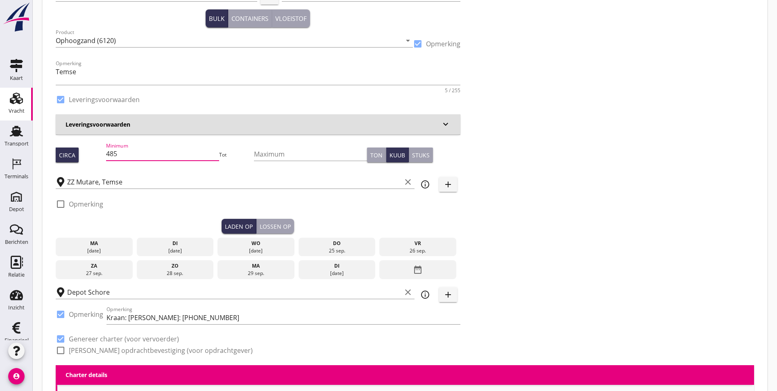
scroll to position [82, 0]
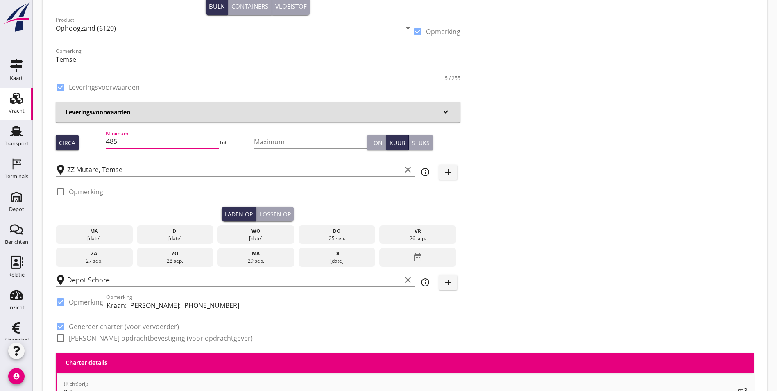
type input "485"
click at [145, 235] on div "[DATE]" at bounding box center [174, 238] width 73 height 7
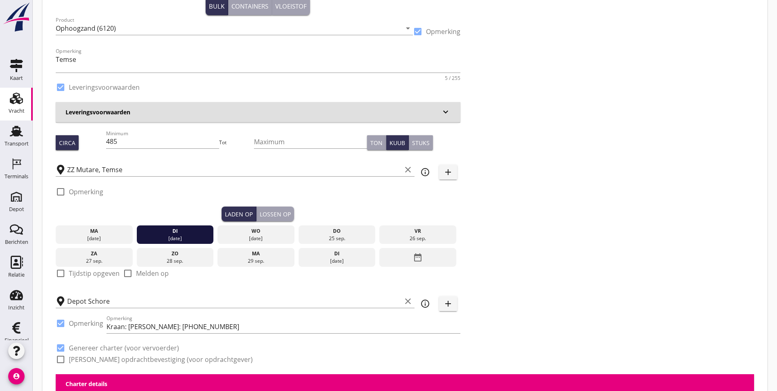
scroll to position [0, 0]
click at [260, 212] on div "Lossen op" at bounding box center [275, 214] width 31 height 9
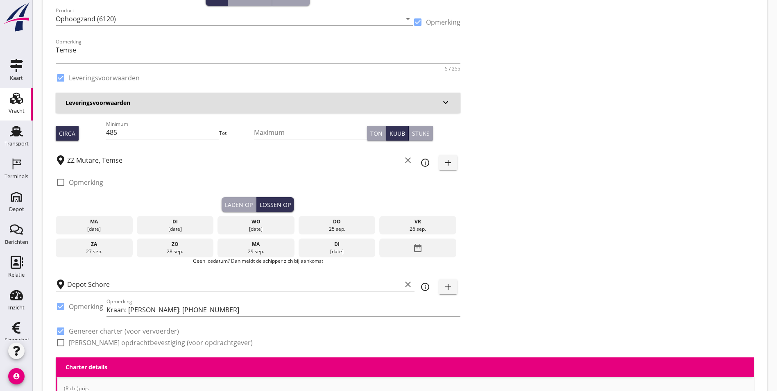
scroll to position [123, 0]
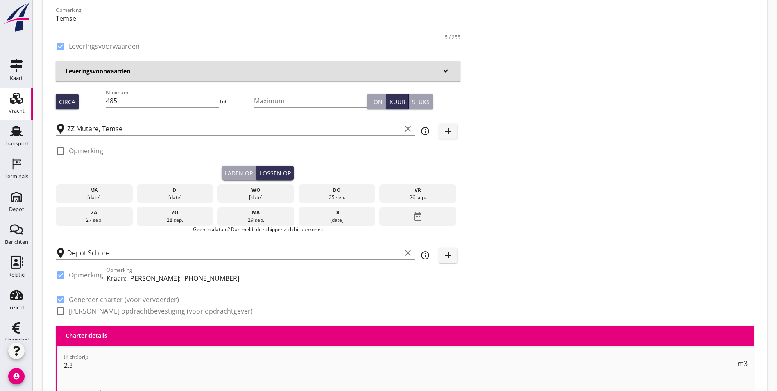
click at [225, 172] on div "Laden op" at bounding box center [239, 173] width 28 height 9
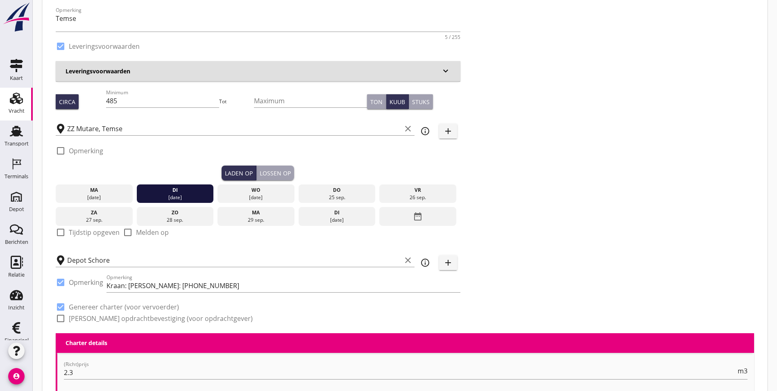
click at [260, 175] on div "Lossen op" at bounding box center [275, 173] width 31 height 9
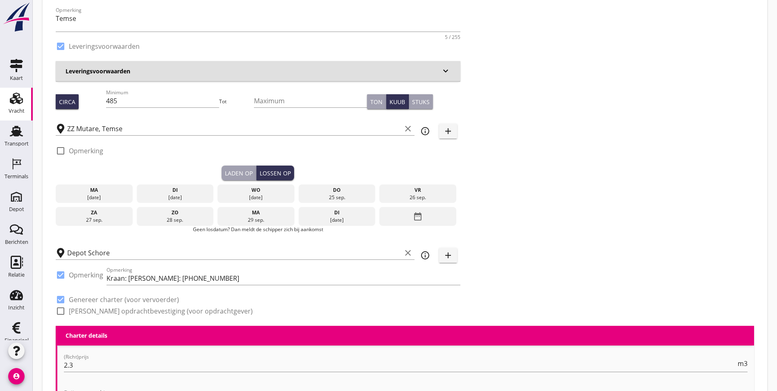
click at [219, 186] on div "wo" at bounding box center [255, 189] width 73 height 7
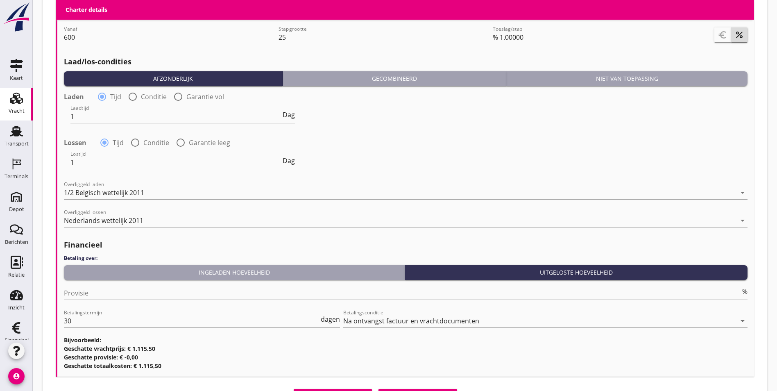
scroll to position [948, 0]
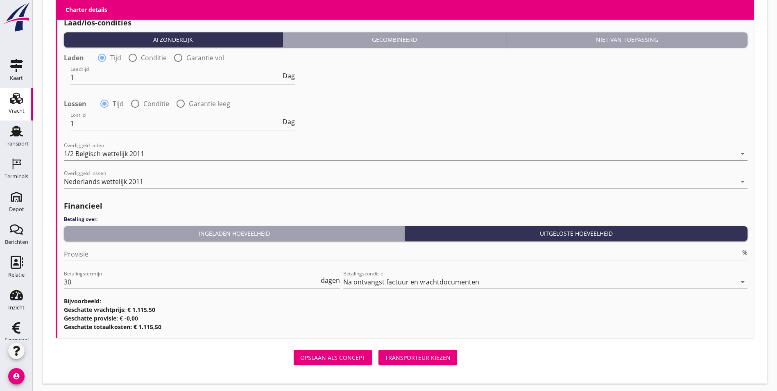
drag, startPoint x: 321, startPoint y: 364, endPoint x: 320, endPoint y: 358, distance: 5.5
click at [321, 363] on div "Opslaan als concept Transporteur kiezen" at bounding box center [258, 357] width 405 height 20
drag, startPoint x: 320, startPoint y: 354, endPoint x: 315, endPoint y: 354, distance: 4.9
click at [385, 353] on div "Transporteur kiezen" at bounding box center [418, 357] width 66 height 9
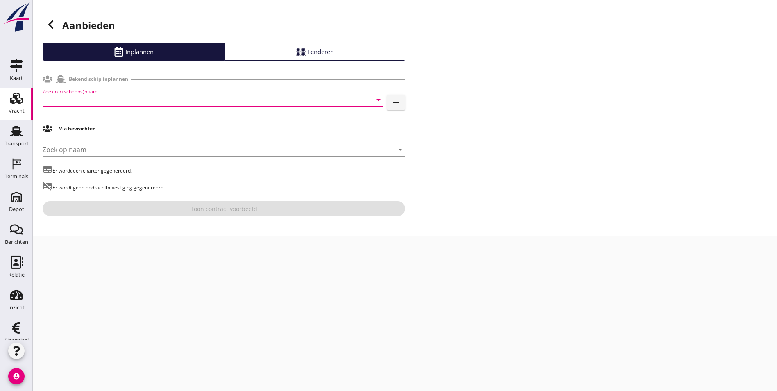
click at [106, 101] on input "Zoek op (scheeps)naam" at bounding box center [202, 99] width 318 height 13
click at [108, 115] on div "Mutare" at bounding box center [224, 116] width 305 height 10
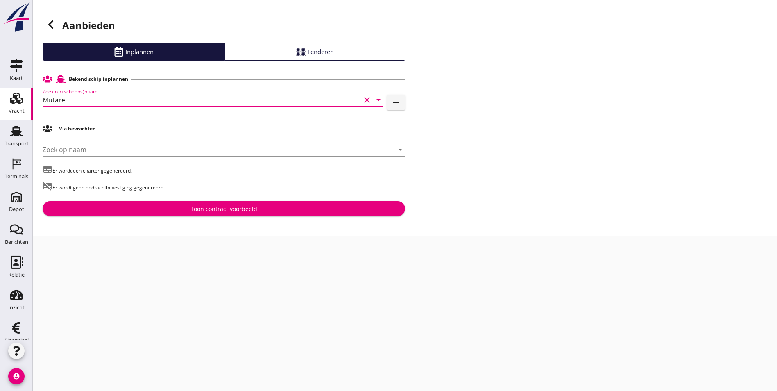
type input "Mutare"
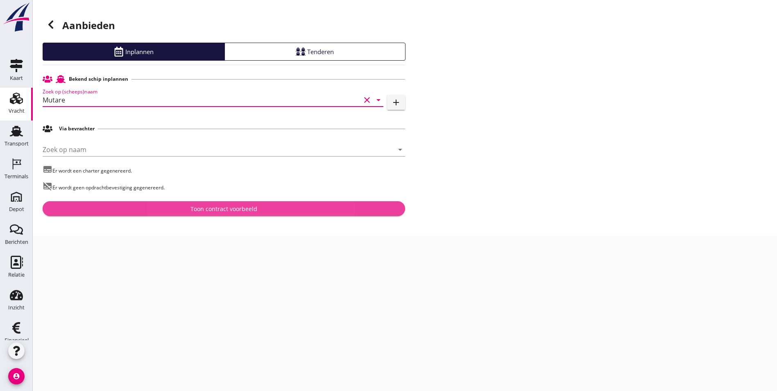
click at [138, 208] on div "Toon contract voorbeeld" at bounding box center [223, 208] width 349 height 9
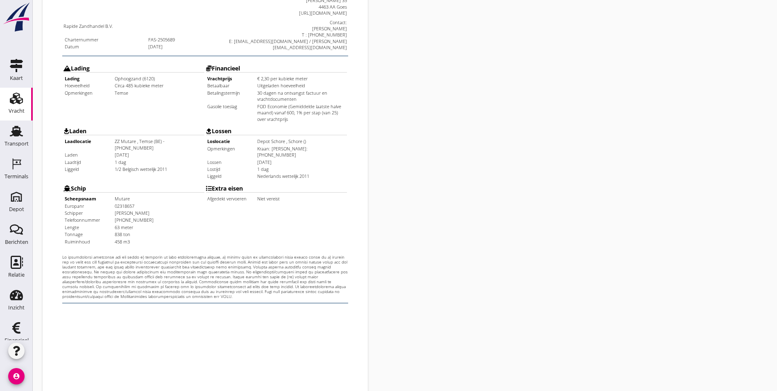
scroll to position [216, 0]
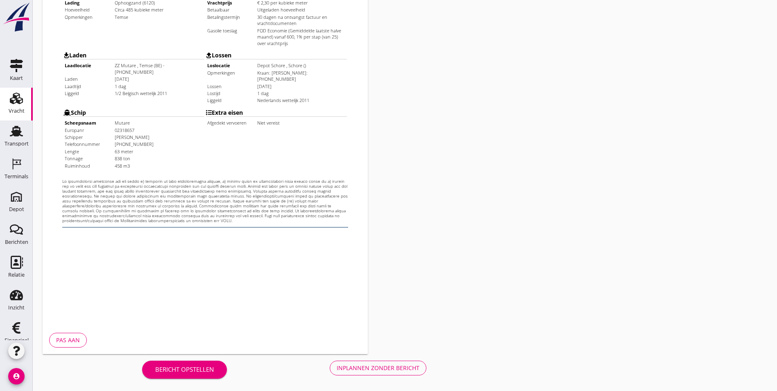
click at [337, 364] on div "Inplannen zonder bericht" at bounding box center [378, 367] width 83 height 9
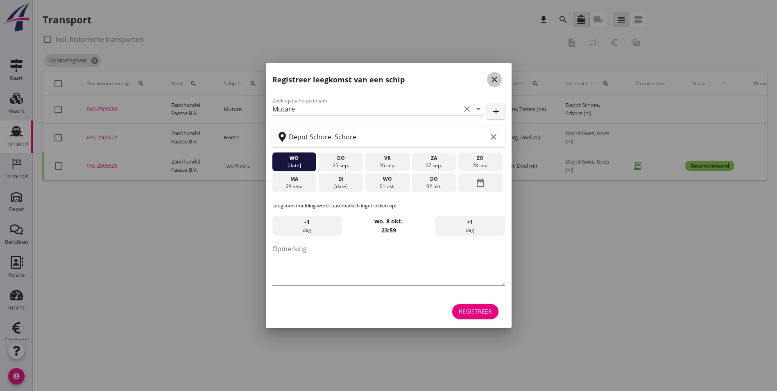
click at [498, 81] on icon "close" at bounding box center [494, 80] width 10 height 10
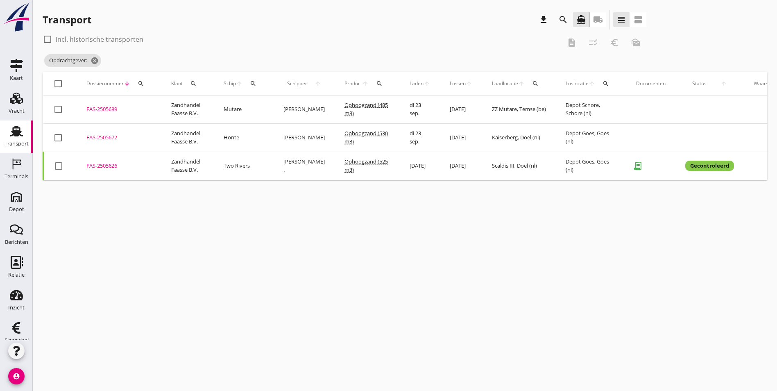
click at [112, 109] on div "FAS-2505689" at bounding box center [118, 109] width 65 height 8
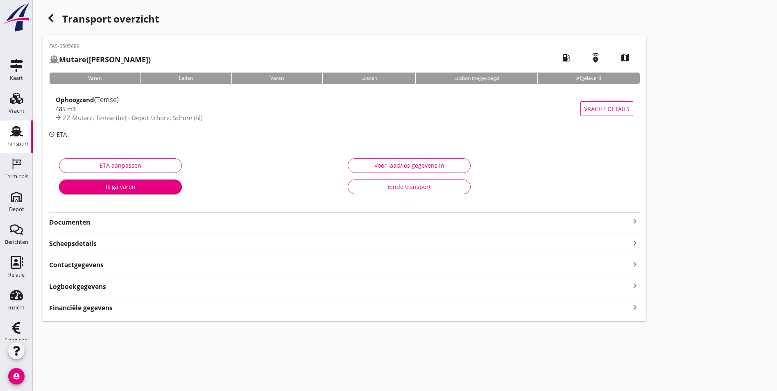
click at [102, 222] on strong "Documenten" at bounding box center [339, 221] width 581 height 9
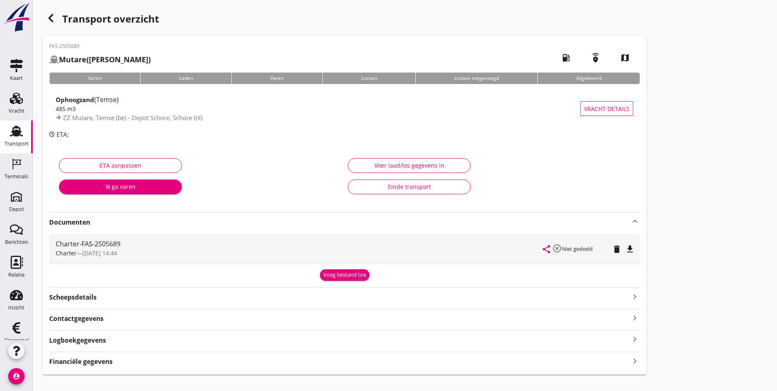
click at [323, 273] on div "Voeg bestand toe" at bounding box center [344, 275] width 43 height 8
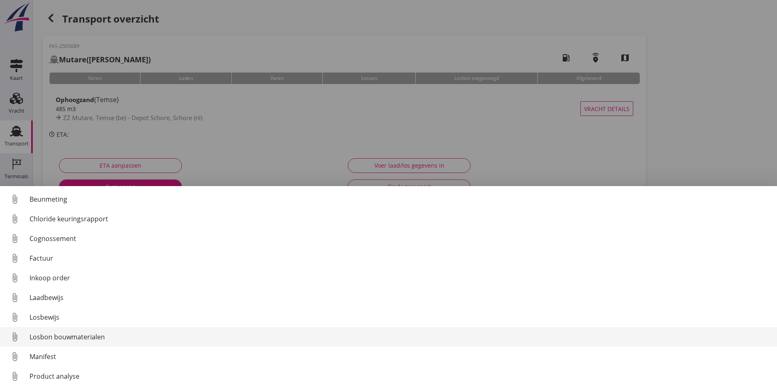
click at [111, 336] on div "Losbon bouwmaterialen" at bounding box center [399, 337] width 741 height 10
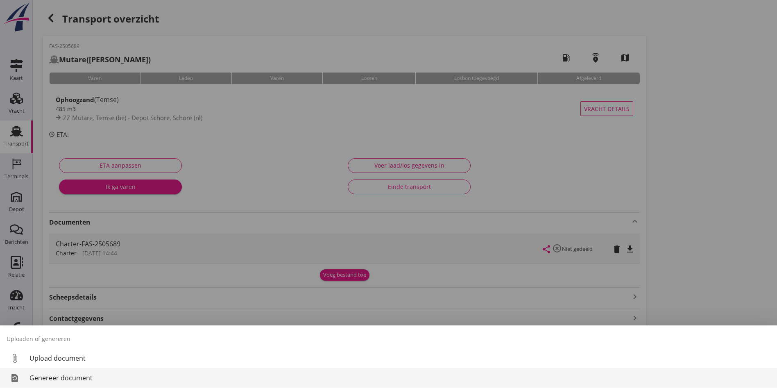
click at [86, 379] on div "Genereer document" at bounding box center [399, 378] width 741 height 10
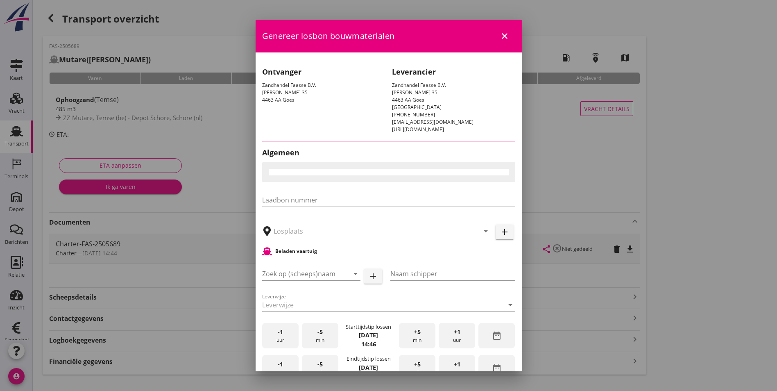
type input "Depot Schore, Schore"
checkbox input "true"
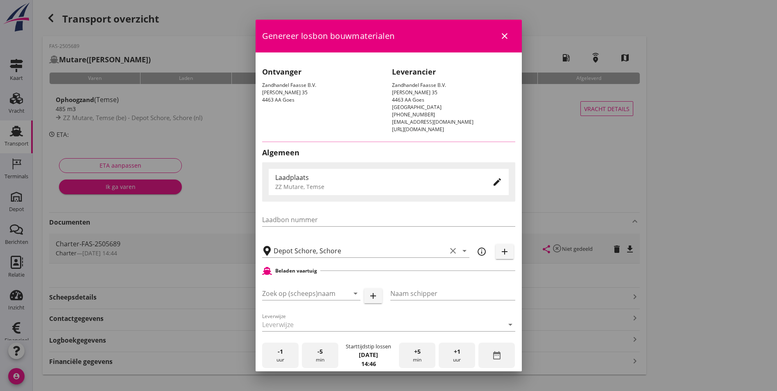
type input "Mutare"
type input "[PERSON_NAME]"
type input "Ophoogzand (6120)"
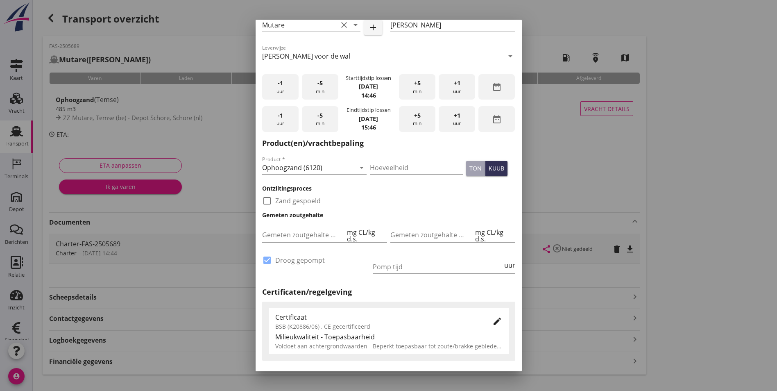
scroll to position [348, 0]
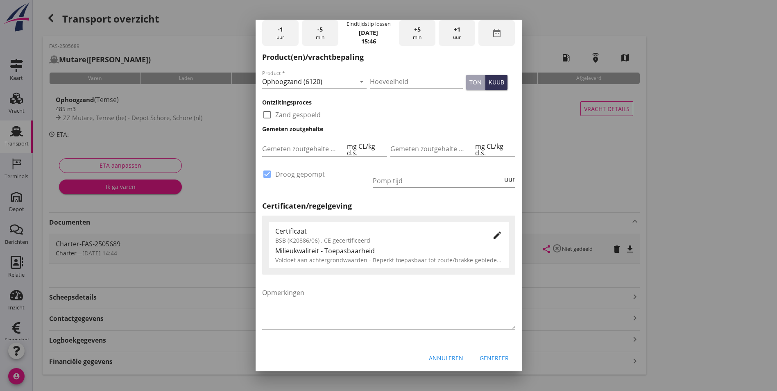
click at [479, 357] on div "Genereer" at bounding box center [493, 357] width 29 height 9
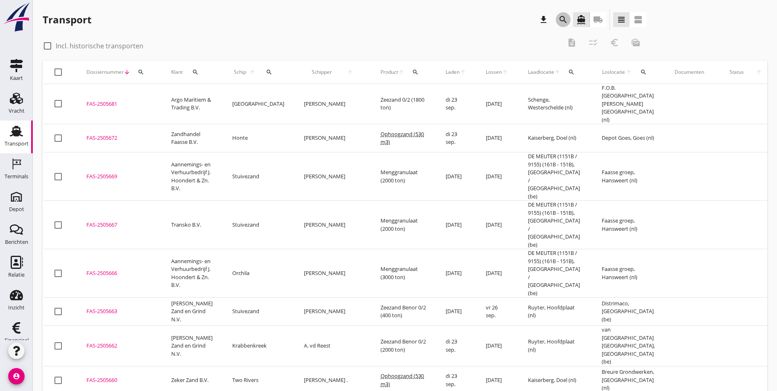
click at [558, 21] on icon "search" at bounding box center [563, 20] width 10 height 10
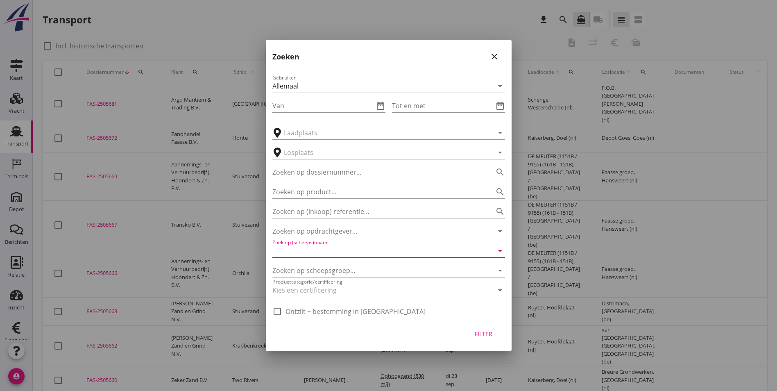
click at [343, 252] on input "Zoek op (scheeps)naam" at bounding box center [377, 250] width 210 height 13
click at [353, 234] on input "Zoeken op opdrachtgever..." at bounding box center [377, 230] width 210 height 13
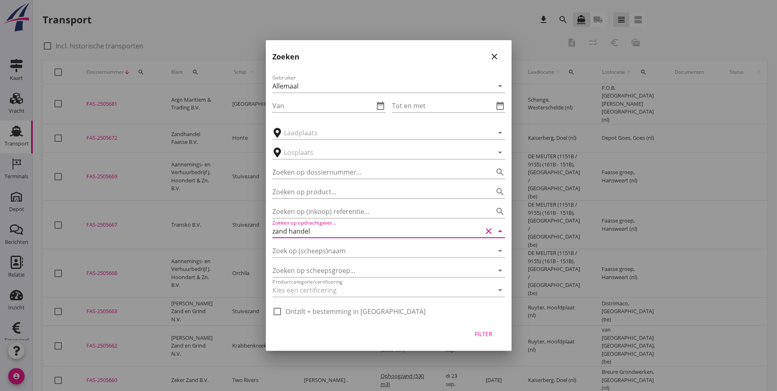
scroll to position [0, 0]
drag, startPoint x: 317, startPoint y: 235, endPoint x: 287, endPoint y: 239, distance: 31.0
click at [287, 239] on div "Gebruiker Allemaal arrow_drop_down Van date_range Tot en met date_range arrow_d…" at bounding box center [389, 192] width 246 height 253
click at [322, 228] on input "zand handel" at bounding box center [377, 230] width 210 height 13
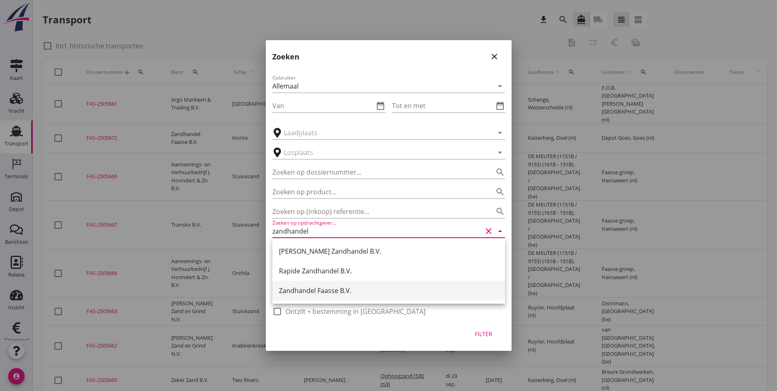
click at [325, 294] on div "Zandhandel Faasse B.V." at bounding box center [388, 290] width 219 height 10
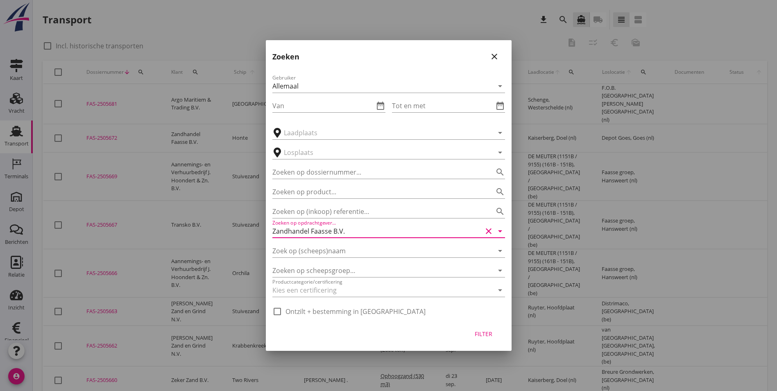
type input "Zandhandel Faasse B.V."
click at [479, 331] on div "Filter" at bounding box center [483, 333] width 23 height 9
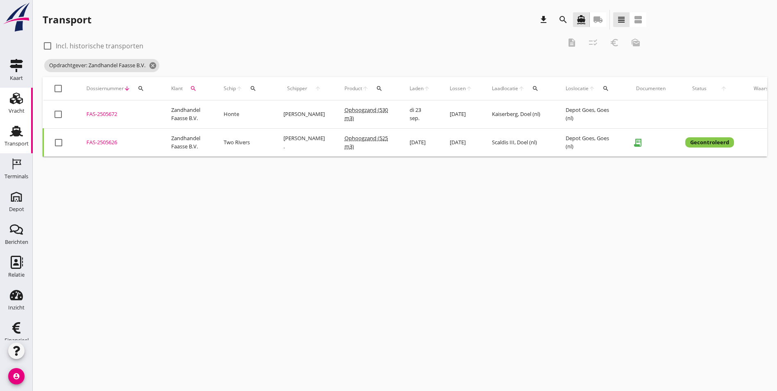
click at [7, 100] on div "Vracht" at bounding box center [17, 98] width 20 height 13
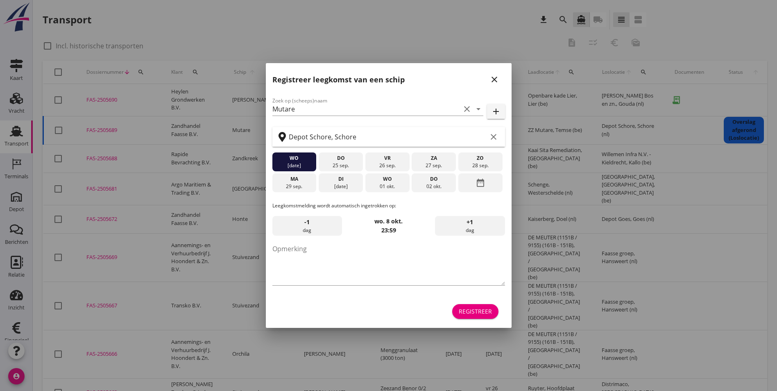
click at [493, 79] on icon "close" at bounding box center [494, 80] width 10 height 10
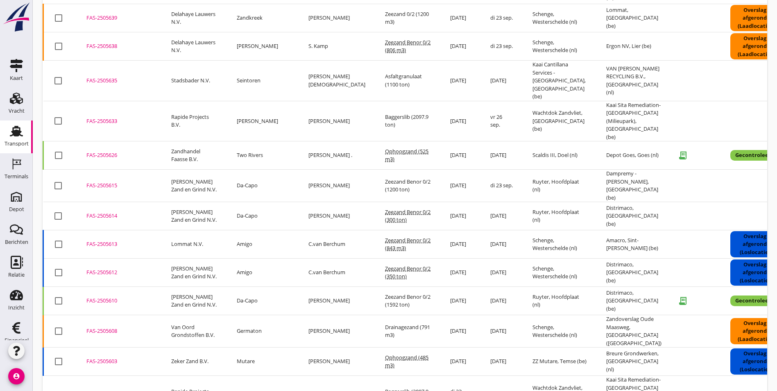
scroll to position [749, 0]
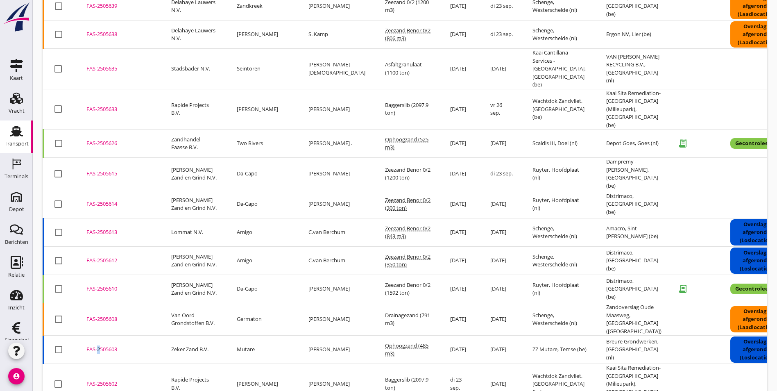
click at [97, 345] on div "FAS-2505603" at bounding box center [118, 349] width 65 height 8
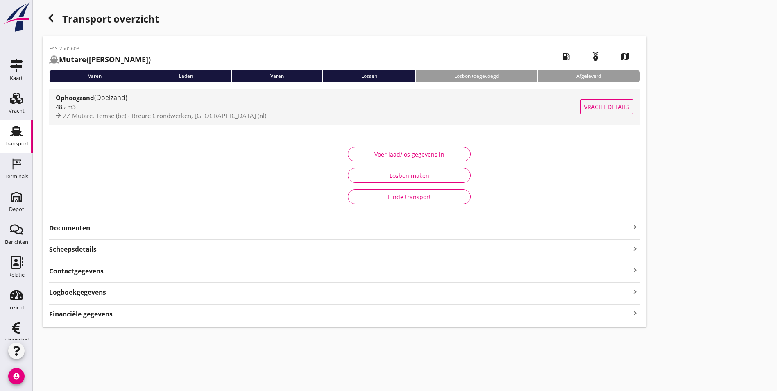
click at [144, 99] on div "Ophoogzand (Doelzand)" at bounding box center [318, 98] width 525 height 10
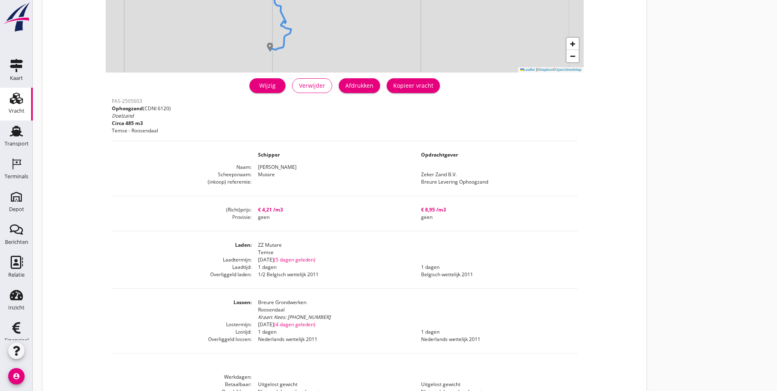
scroll to position [164, 0]
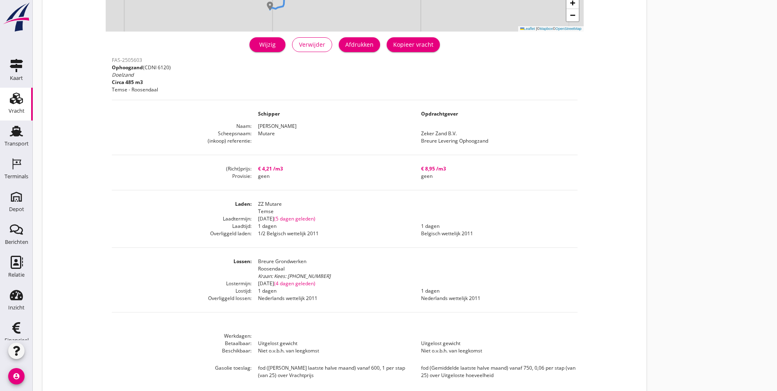
click at [516, 189] on div "Vracht details + − Leaflet | © Mapbox © OpenStreetMap warning Het transport hee…" at bounding box center [405, 122] width 744 height 572
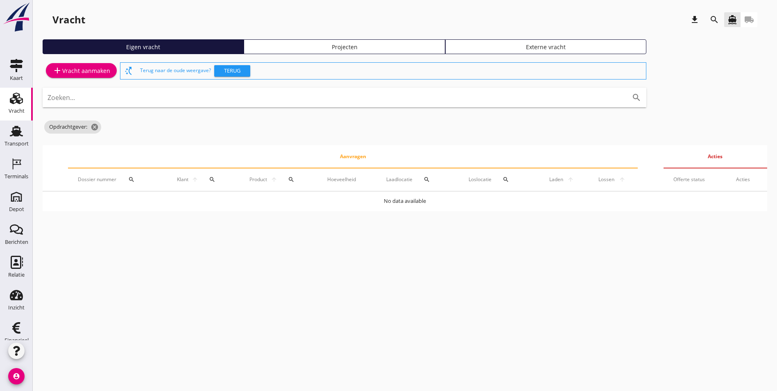
click at [276, 46] on div "Projecten" at bounding box center [344, 47] width 194 height 9
